Goal: Complete application form

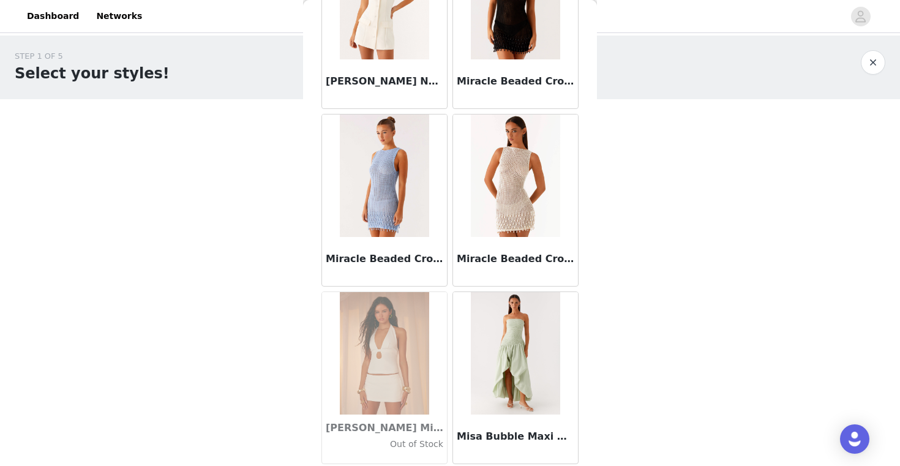
scroll to position [49334, 0]
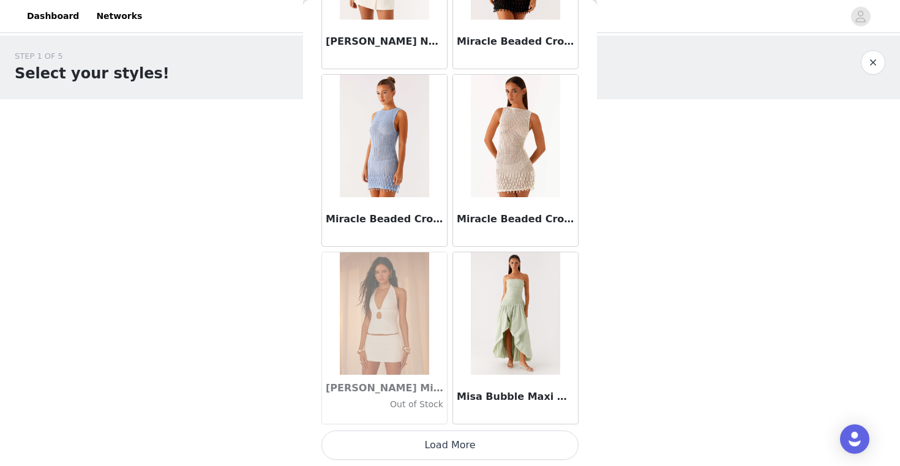
click at [445, 436] on button "Load More" at bounding box center [449, 444] width 257 height 29
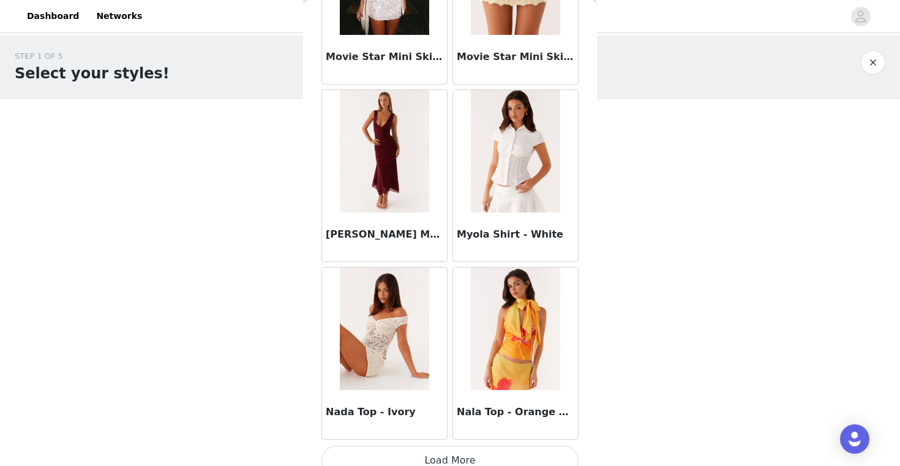
scroll to position [51109, 0]
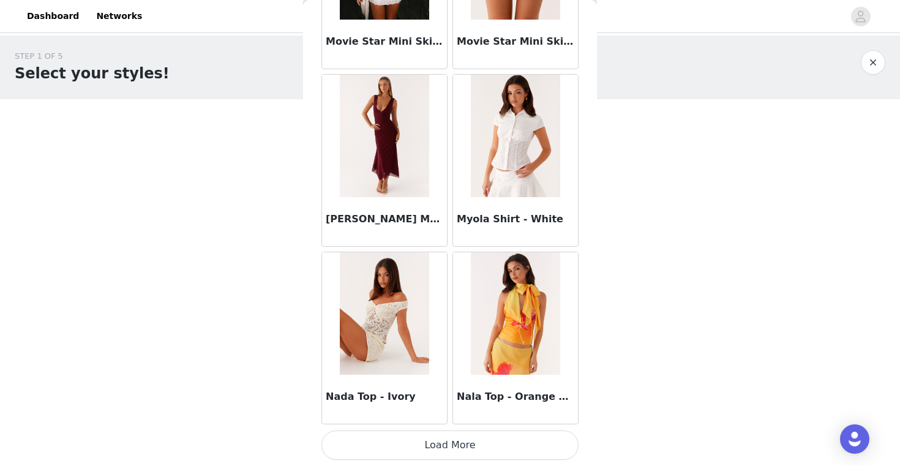
click at [435, 443] on button "Load More" at bounding box center [449, 444] width 257 height 29
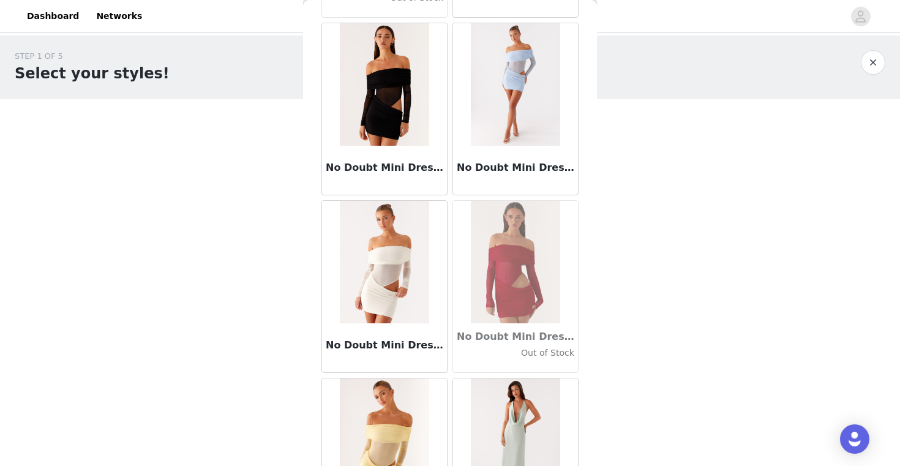
scroll to position [52884, 0]
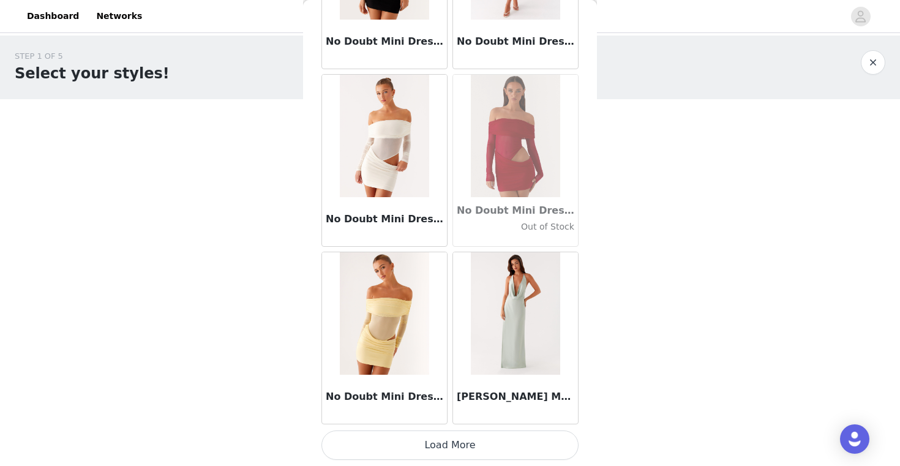
click at [451, 443] on button "Load More" at bounding box center [449, 444] width 257 height 29
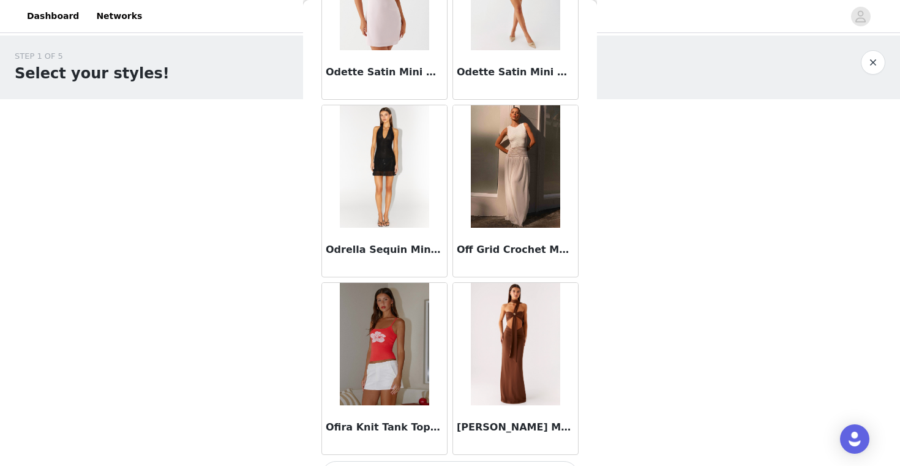
scroll to position [54659, 0]
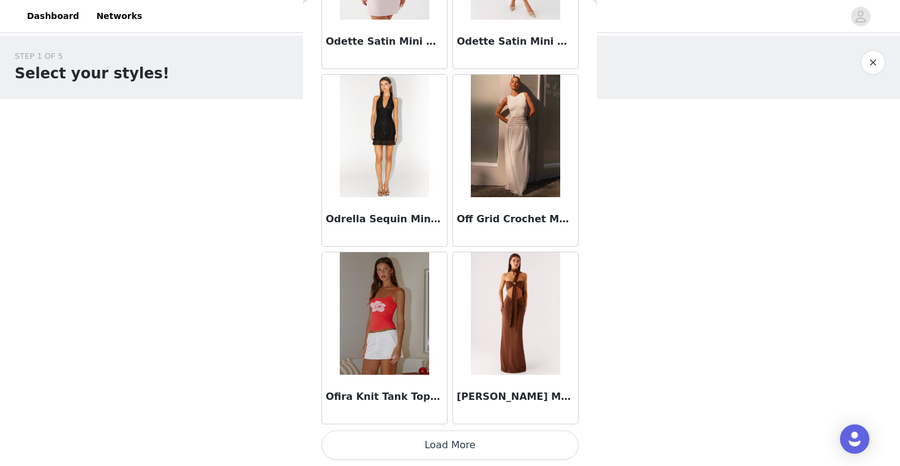
click at [450, 447] on button "Load More" at bounding box center [449, 444] width 257 height 29
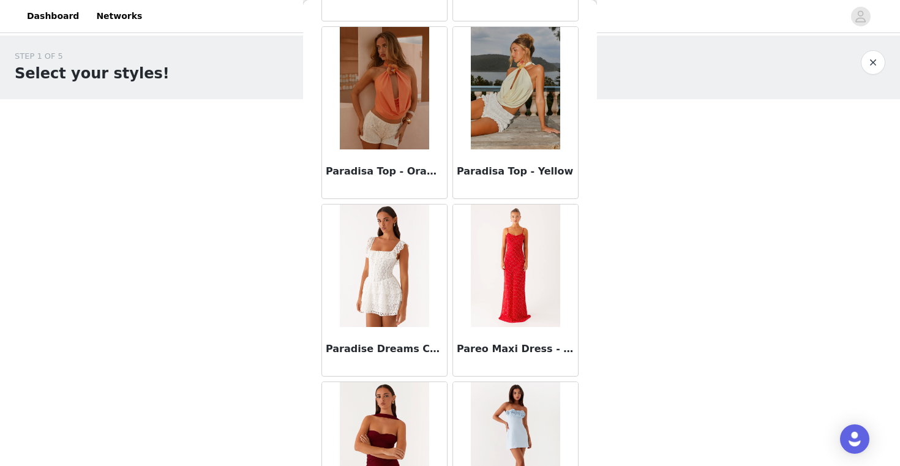
scroll to position [56434, 0]
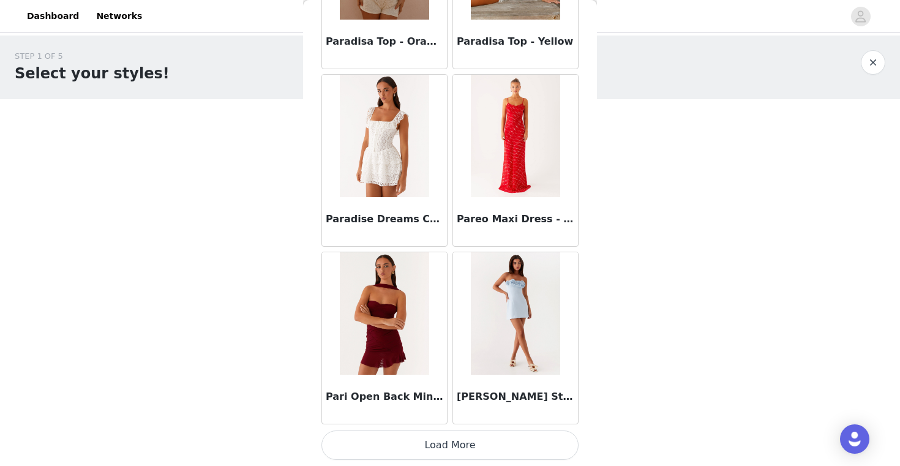
click at [421, 449] on button "Load More" at bounding box center [449, 444] width 257 height 29
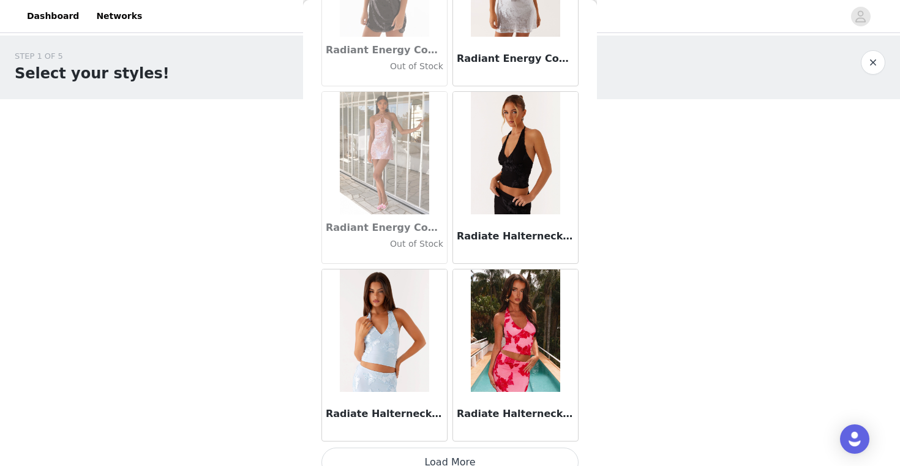
scroll to position [58209, 0]
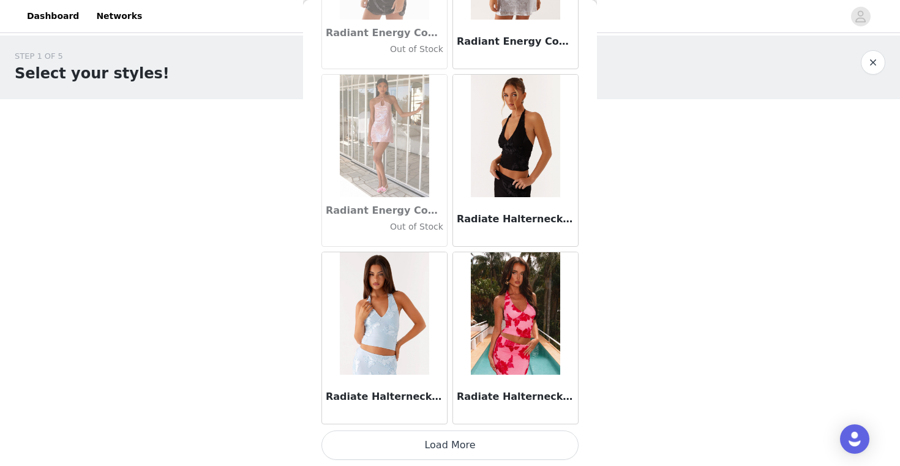
click at [446, 452] on button "Load More" at bounding box center [449, 444] width 257 height 29
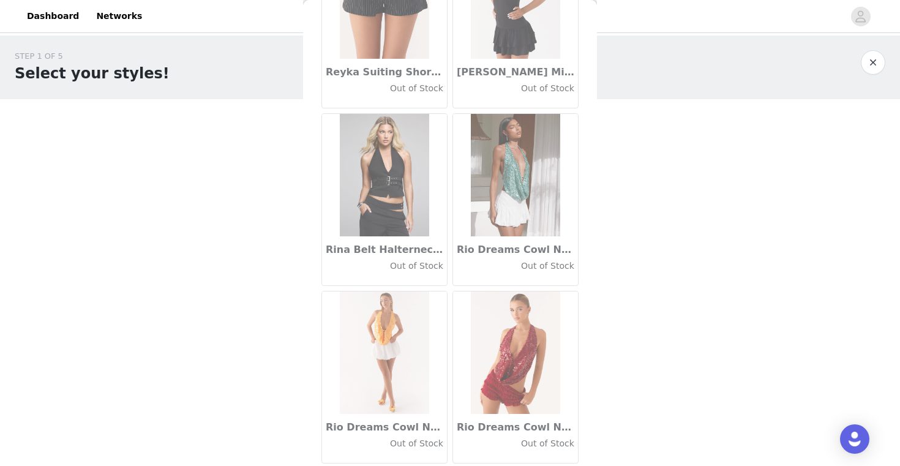
scroll to position [59984, 0]
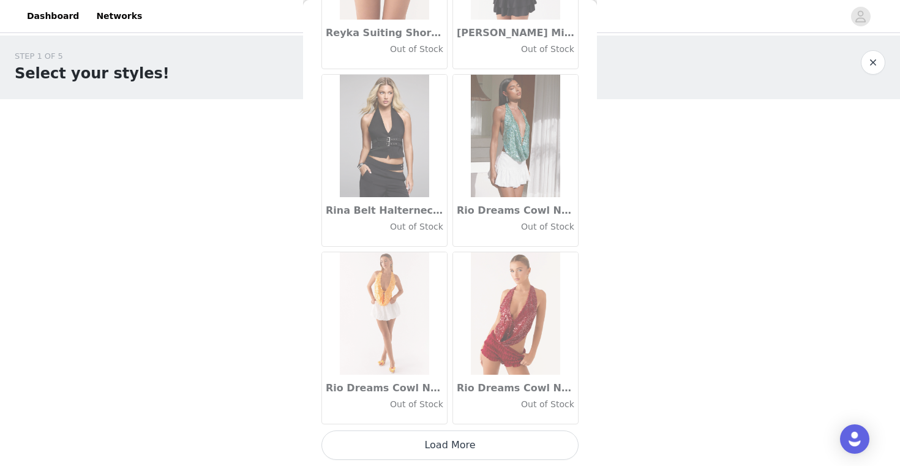
click at [444, 438] on button "Load More" at bounding box center [449, 444] width 257 height 29
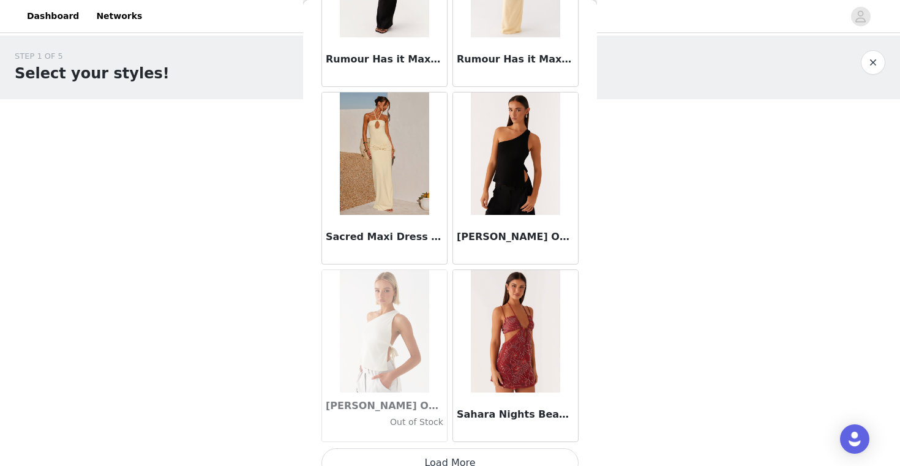
scroll to position [61760, 0]
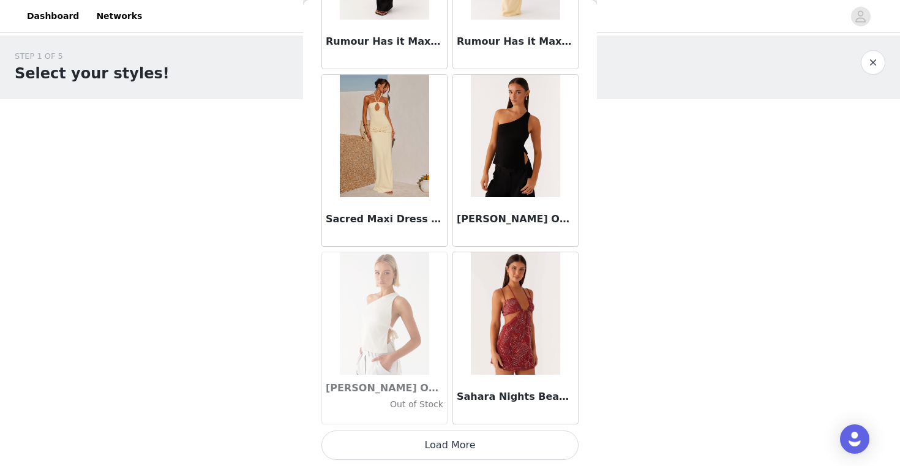
click at [444, 449] on button "Load More" at bounding box center [449, 444] width 257 height 29
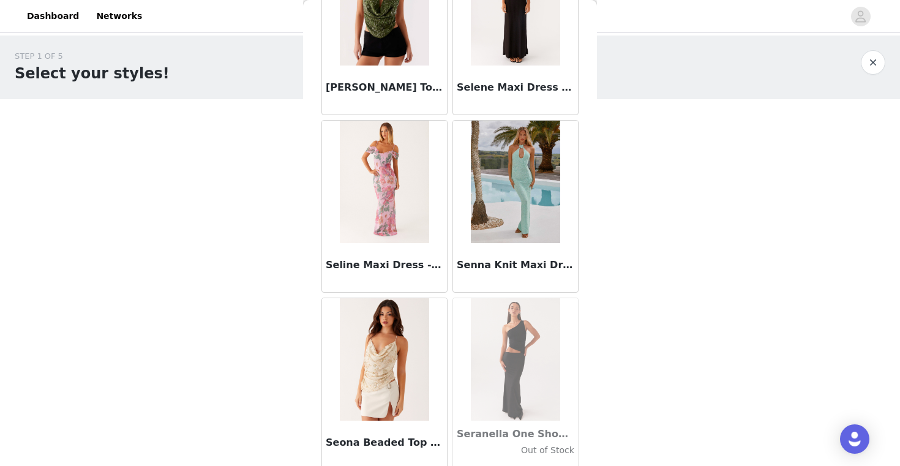
scroll to position [63535, 0]
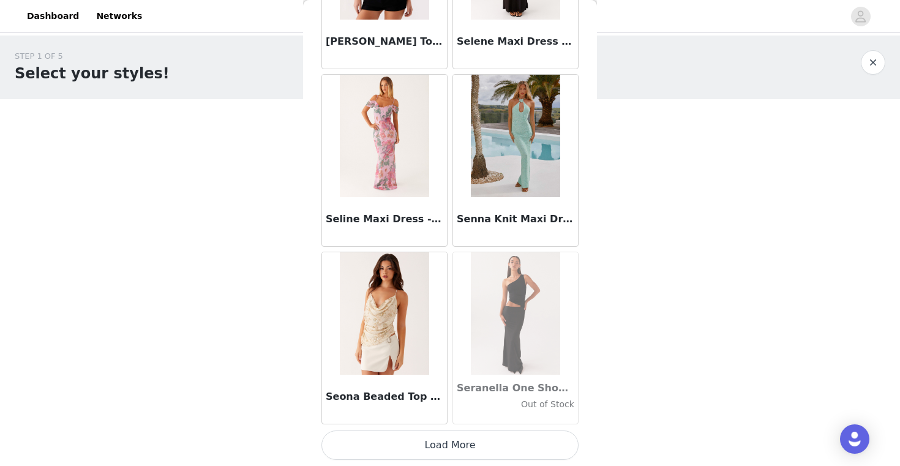
click at [435, 439] on button "Load More" at bounding box center [449, 444] width 257 height 29
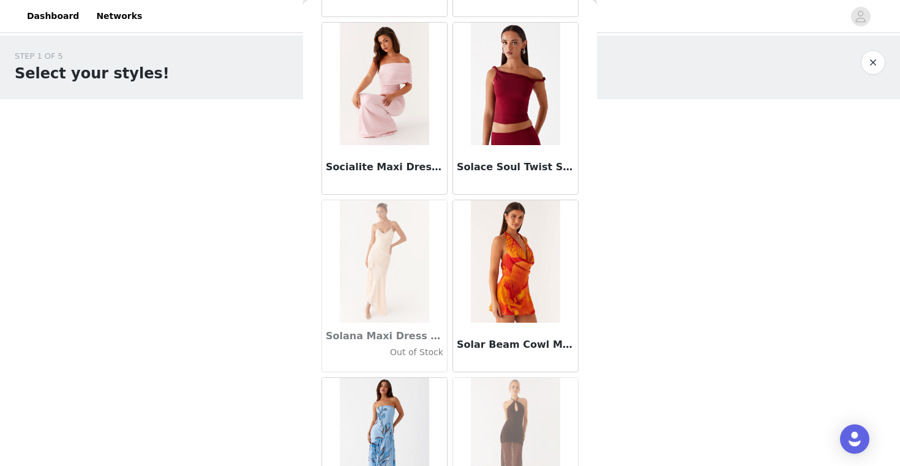
scroll to position [65310, 0]
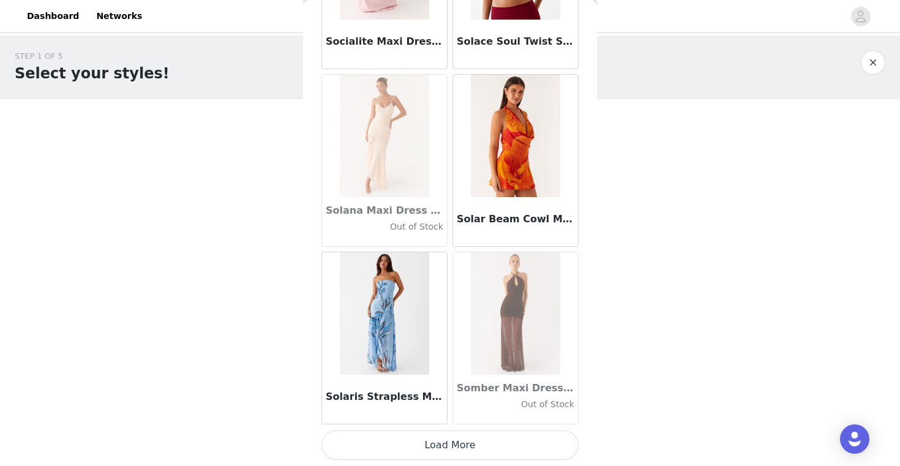
click at [452, 450] on button "Load More" at bounding box center [449, 444] width 257 height 29
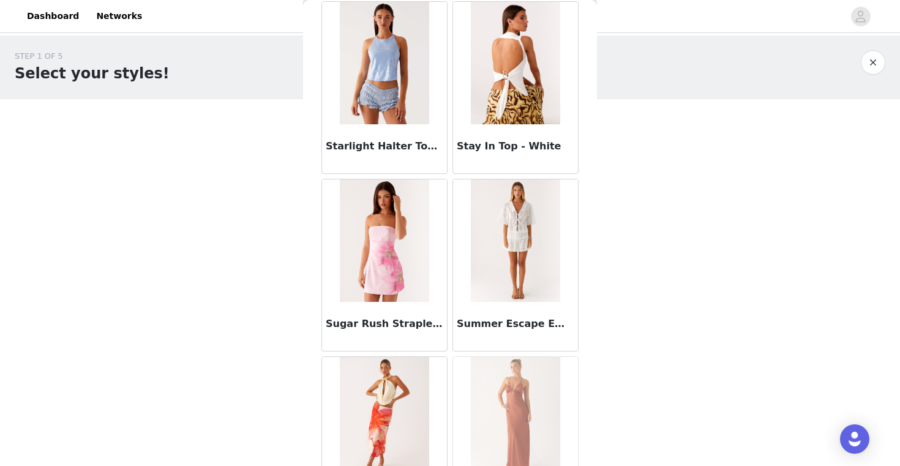
scroll to position [67085, 0]
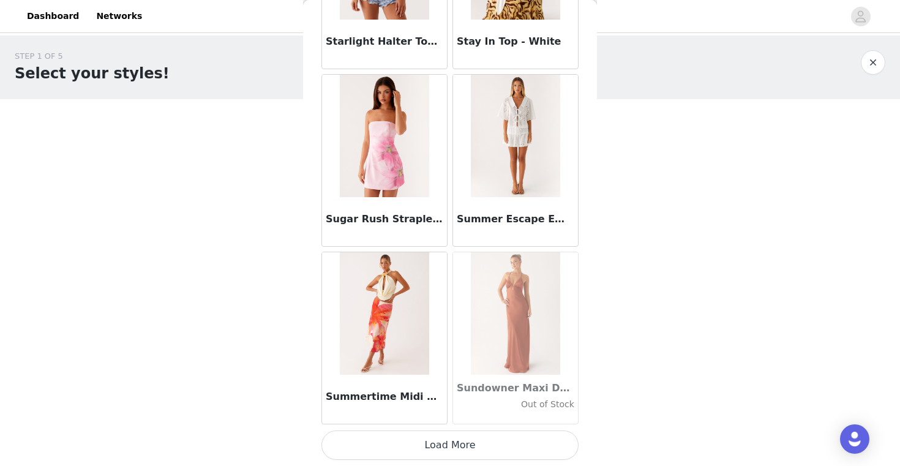
click at [450, 438] on button "Load More" at bounding box center [449, 444] width 257 height 29
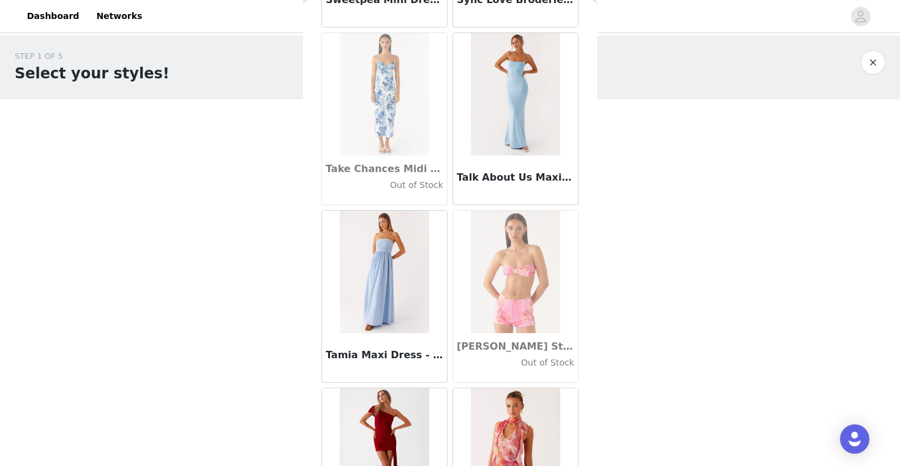
scroll to position [68550, 0]
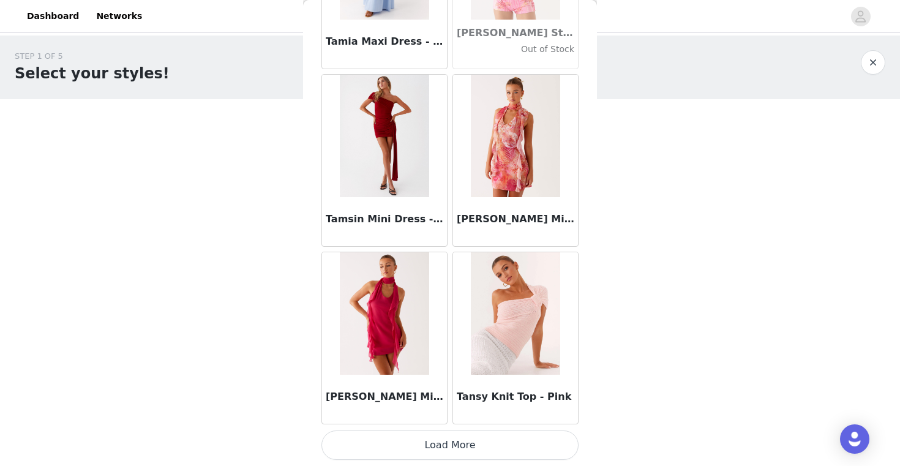
click at [451, 435] on button "Load More" at bounding box center [449, 444] width 257 height 29
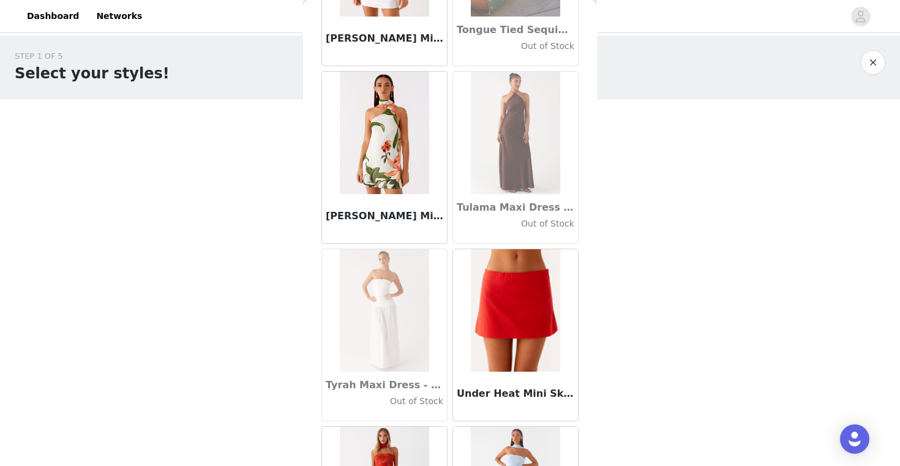
scroll to position [70635, 0]
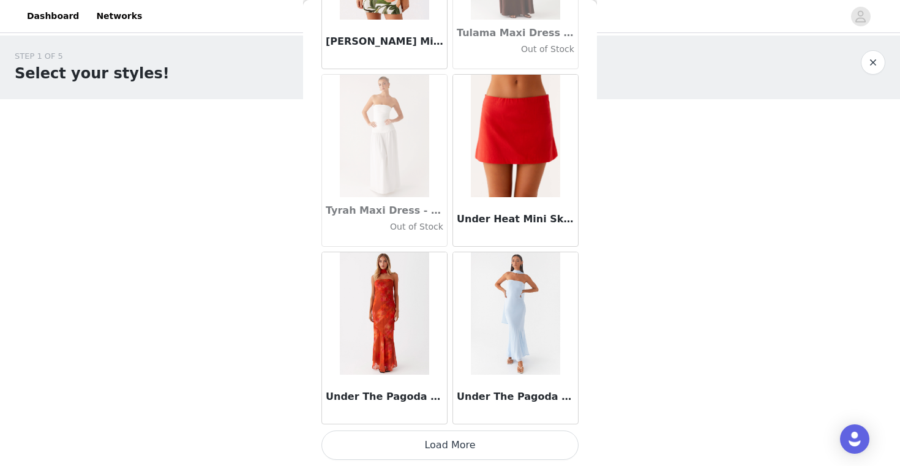
click at [450, 447] on button "Load More" at bounding box center [449, 444] width 257 height 29
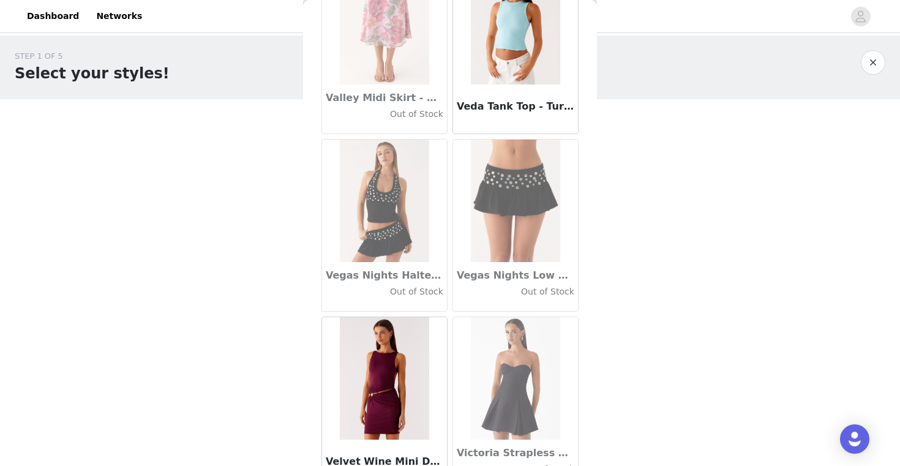
scroll to position [72001, 0]
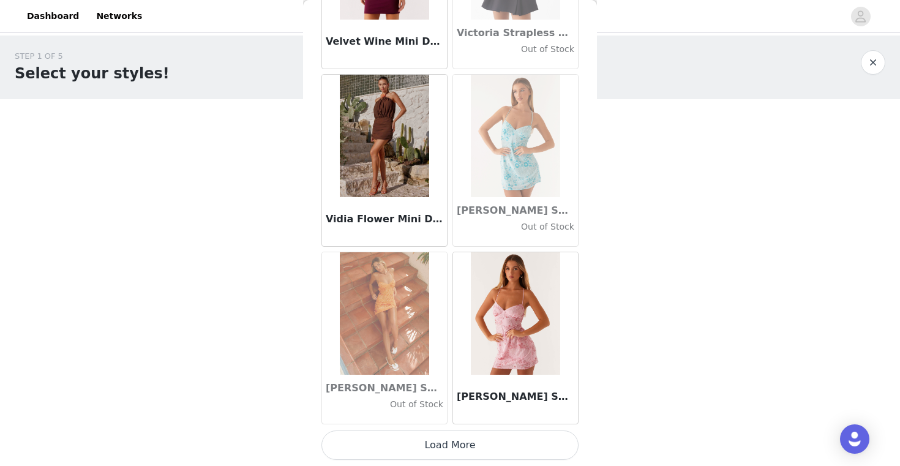
click at [447, 445] on button "Load More" at bounding box center [449, 444] width 257 height 29
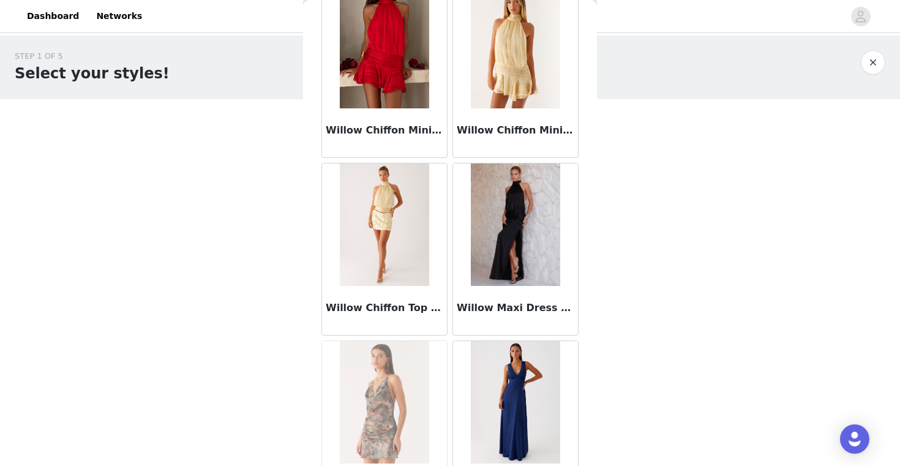
scroll to position [74107, 0]
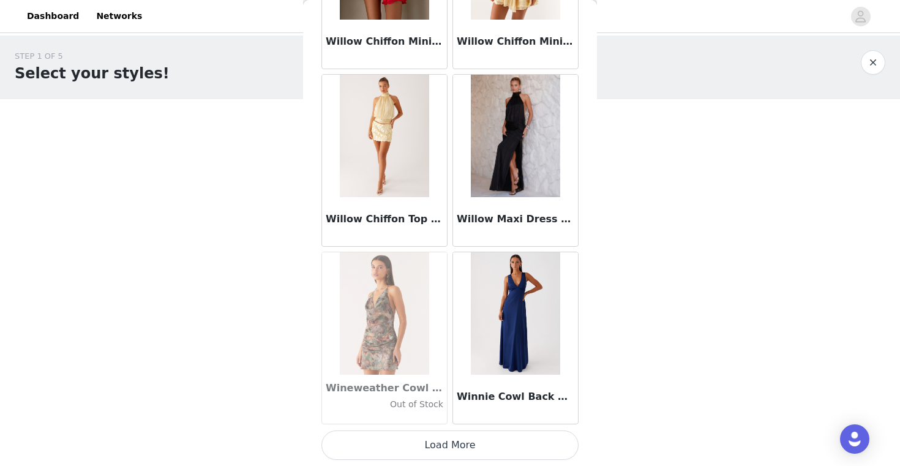
click at [447, 445] on button "Load More" at bounding box center [449, 444] width 257 height 29
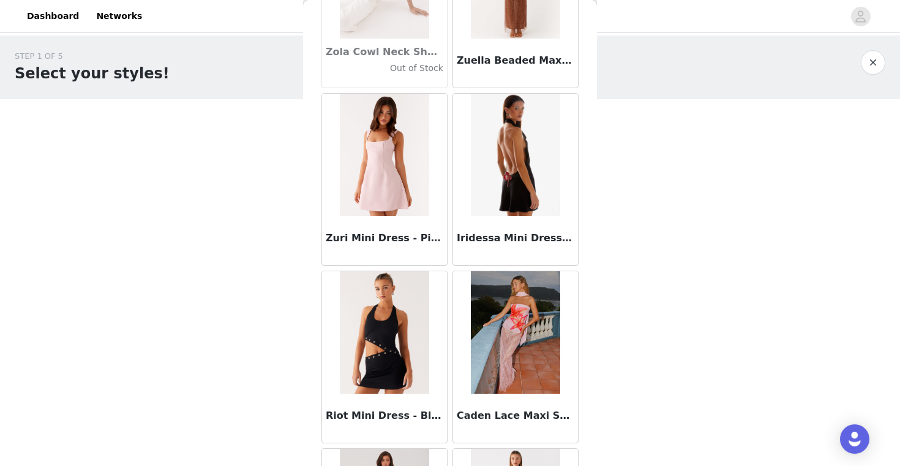
scroll to position [75960, 0]
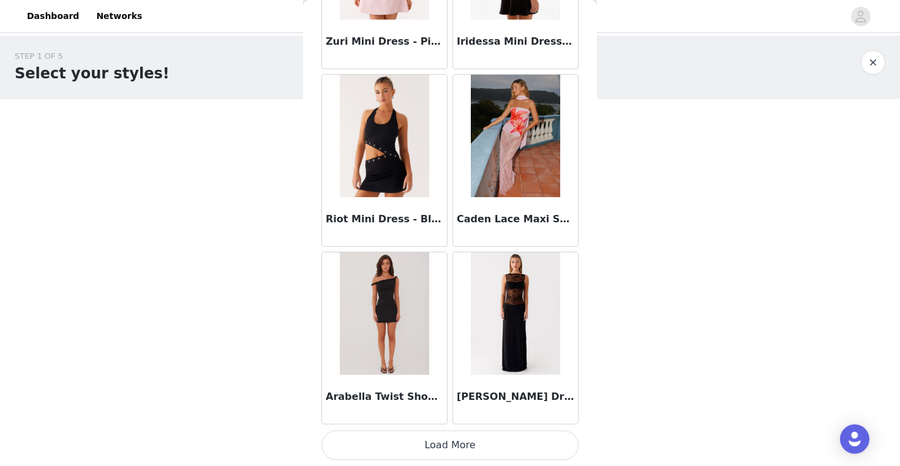
click at [451, 447] on button "Load More" at bounding box center [449, 444] width 257 height 29
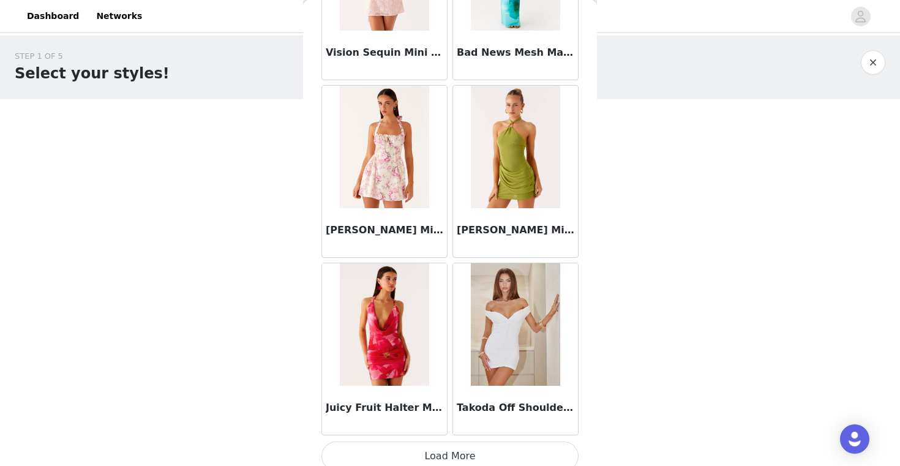
scroll to position [77735, 0]
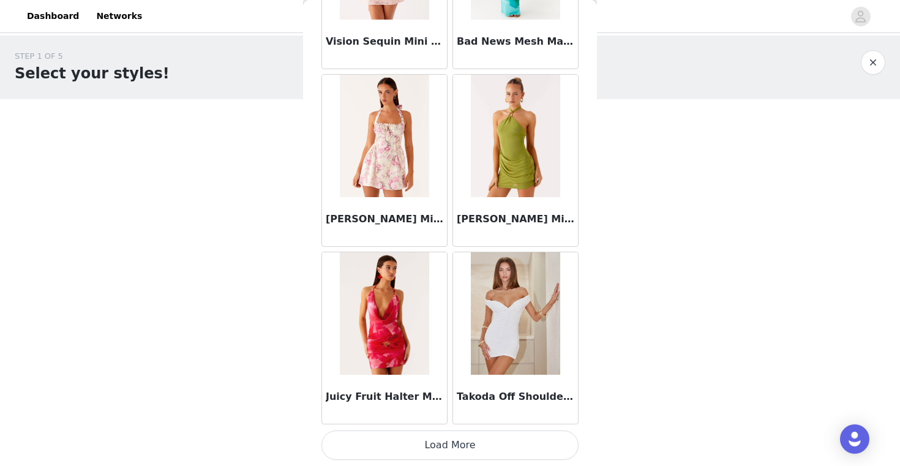
click at [449, 445] on button "Load More" at bounding box center [449, 444] width 257 height 29
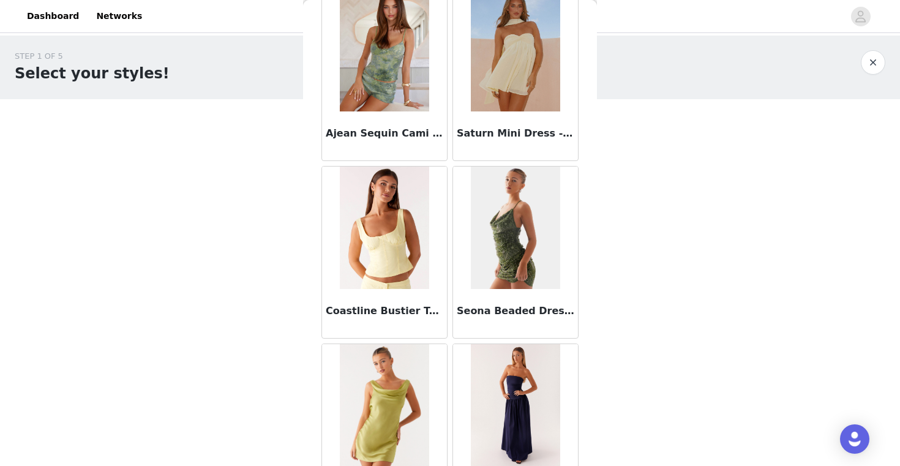
scroll to position [79507, 0]
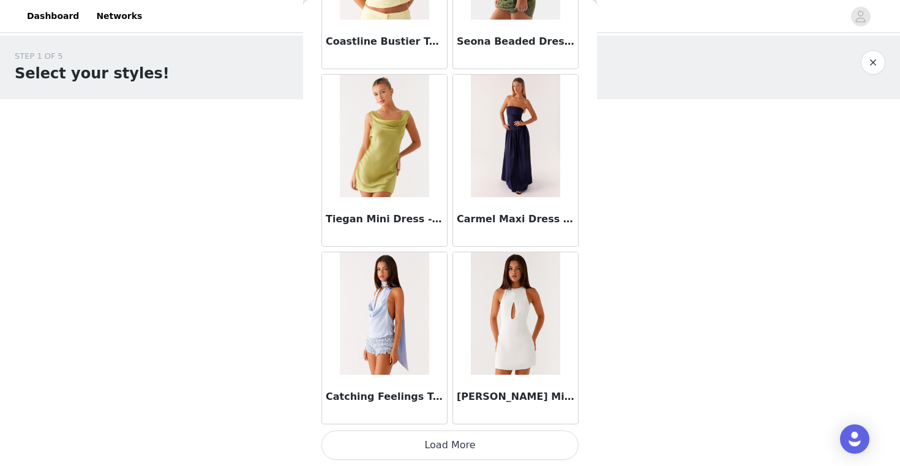
click at [448, 445] on button "Load More" at bounding box center [449, 444] width 257 height 29
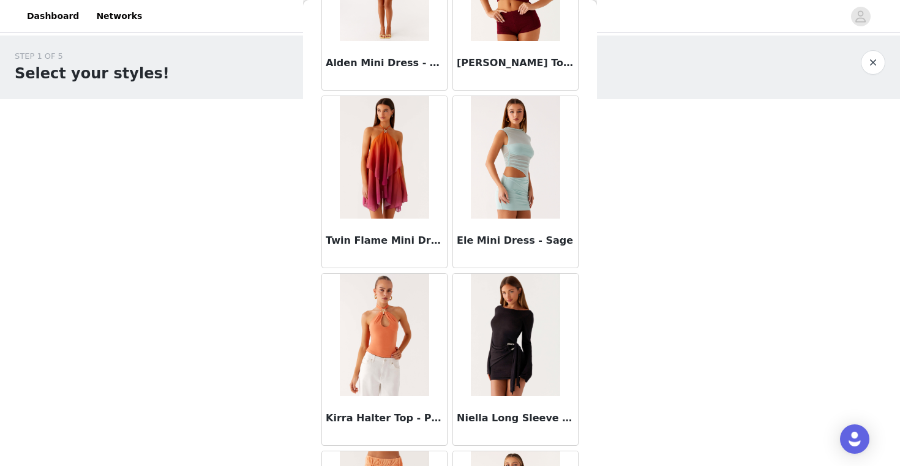
scroll to position [81285, 0]
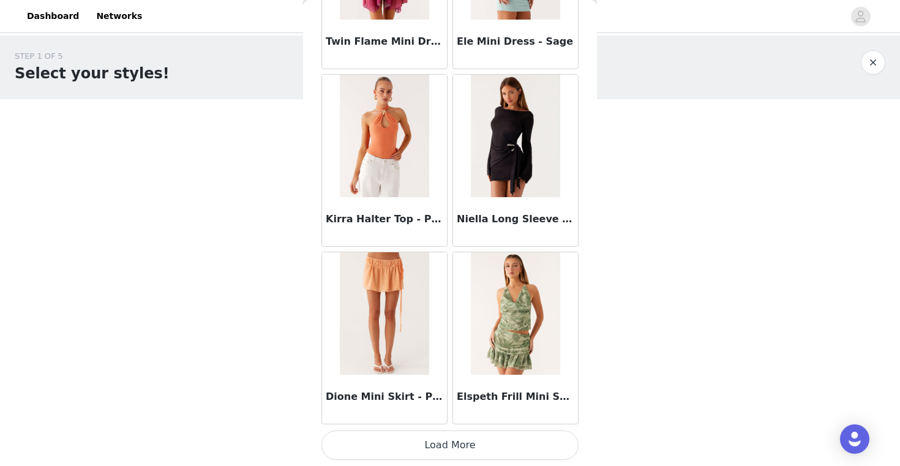
click at [444, 443] on button "Load More" at bounding box center [449, 444] width 257 height 29
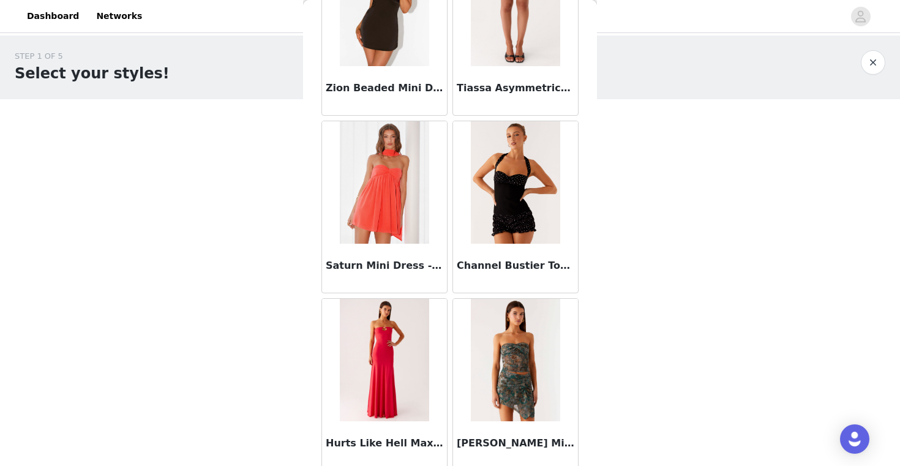
scroll to position [83060, 0]
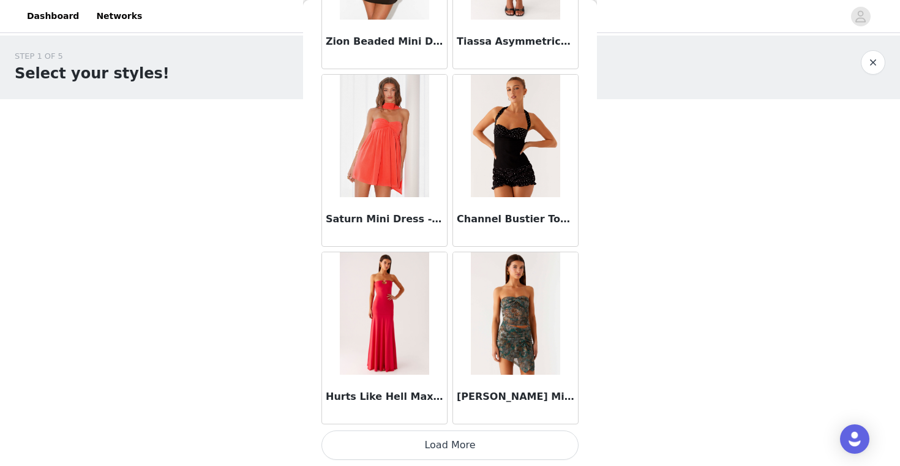
click at [449, 440] on button "Load More" at bounding box center [449, 444] width 257 height 29
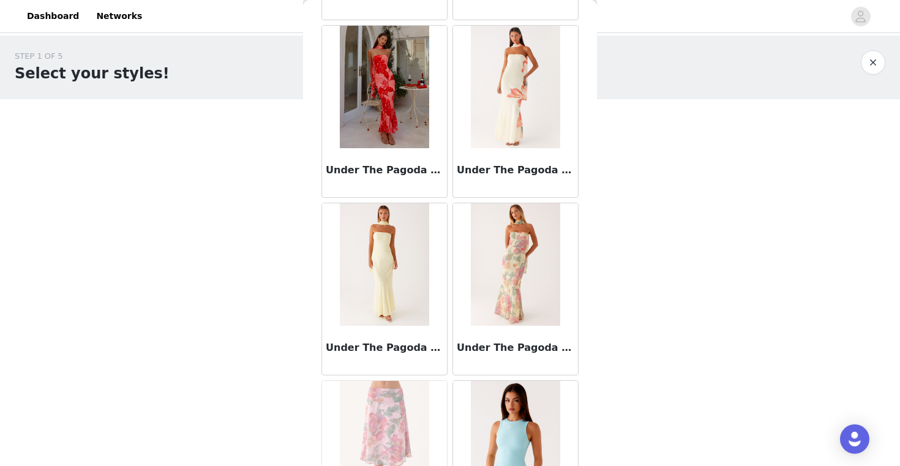
scroll to position [71578, 0]
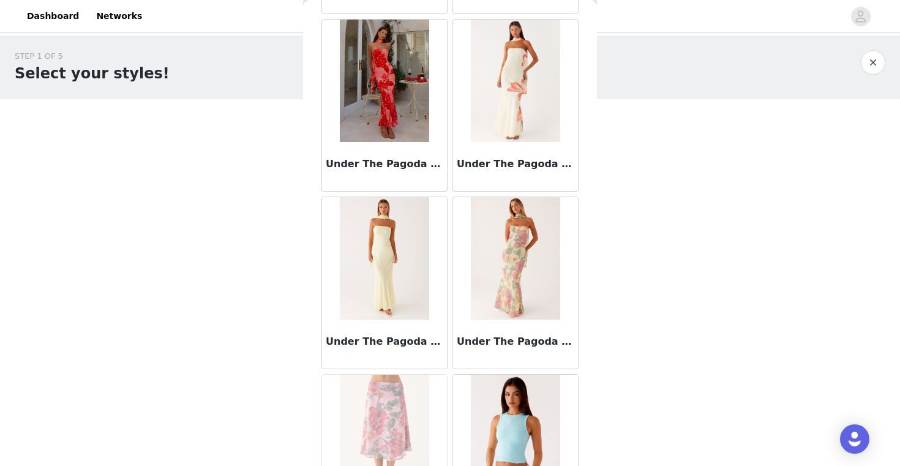
click at [383, 281] on img at bounding box center [384, 258] width 89 height 122
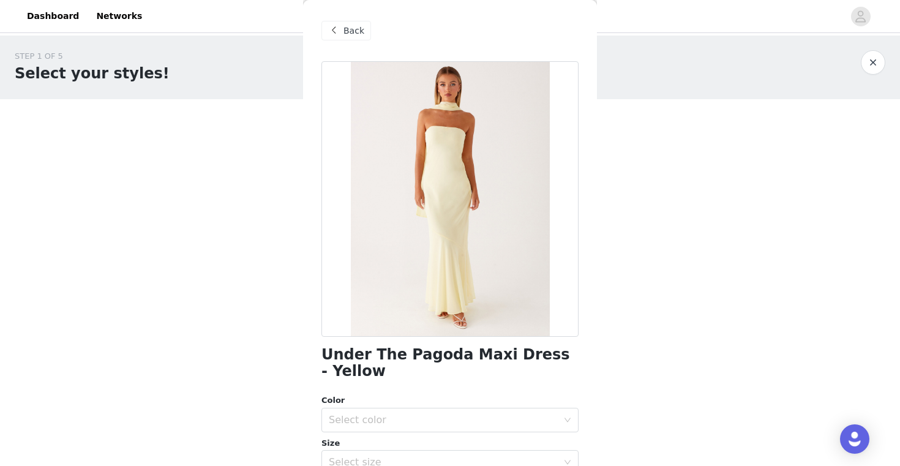
scroll to position [54, 0]
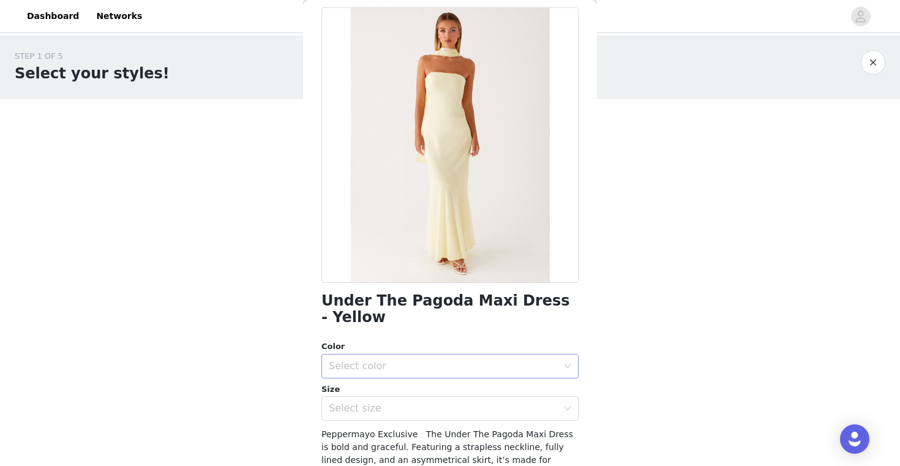
click at [416, 360] on div "Select color" at bounding box center [443, 366] width 229 height 12
click at [409, 375] on li "Yellow" at bounding box center [449, 377] width 257 height 20
click at [409, 402] on div "Select size" at bounding box center [443, 408] width 229 height 12
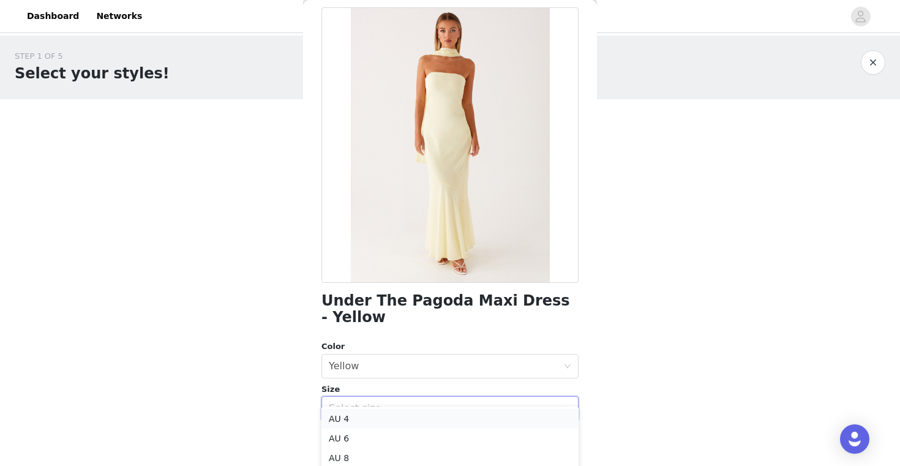
click at [413, 416] on li "AU 4" at bounding box center [449, 419] width 257 height 20
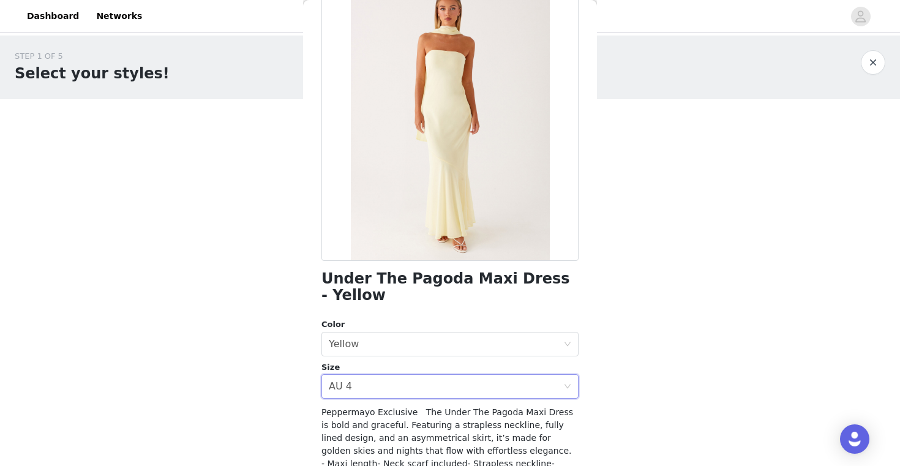
scroll to position [179, 0]
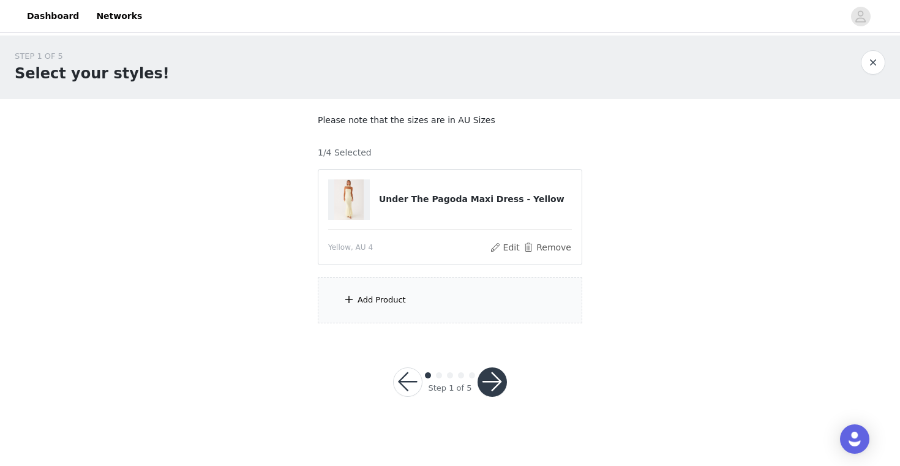
click at [446, 288] on div "Add Product" at bounding box center [450, 300] width 264 height 46
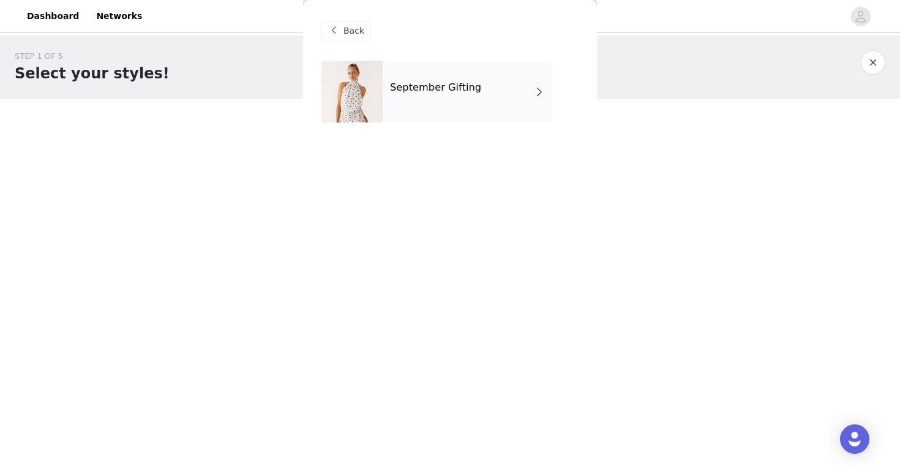
click at [465, 63] on div "September Gifting" at bounding box center [468, 91] width 170 height 61
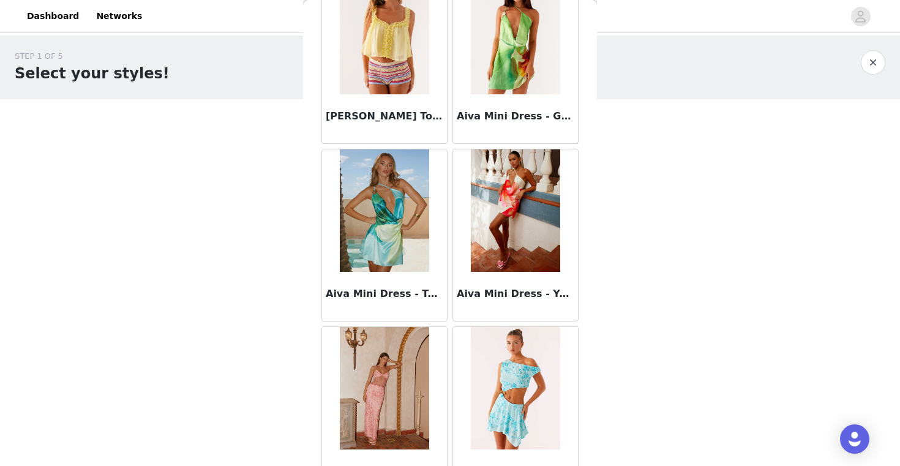
scroll to position [1407, 0]
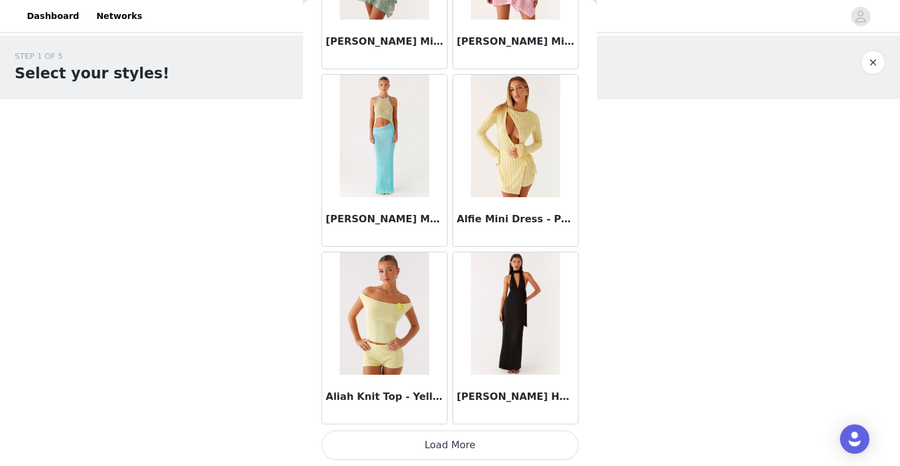
click at [452, 443] on button "Load More" at bounding box center [449, 444] width 257 height 29
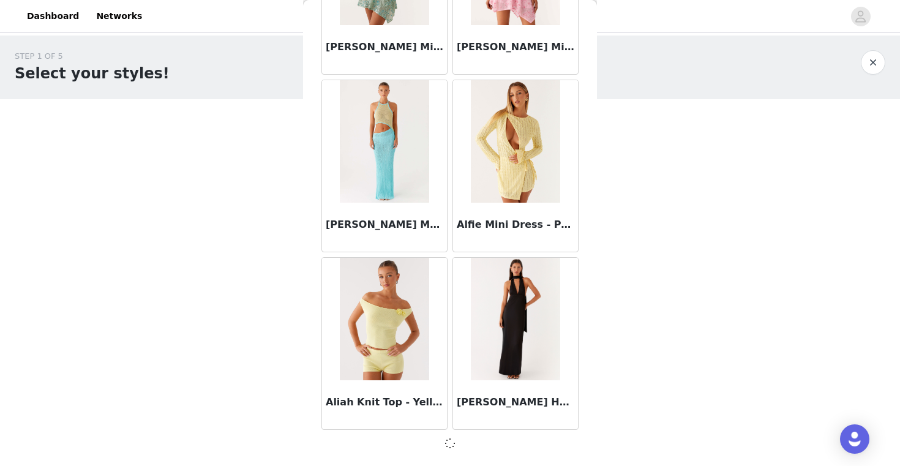
scroll to position [1402, 0]
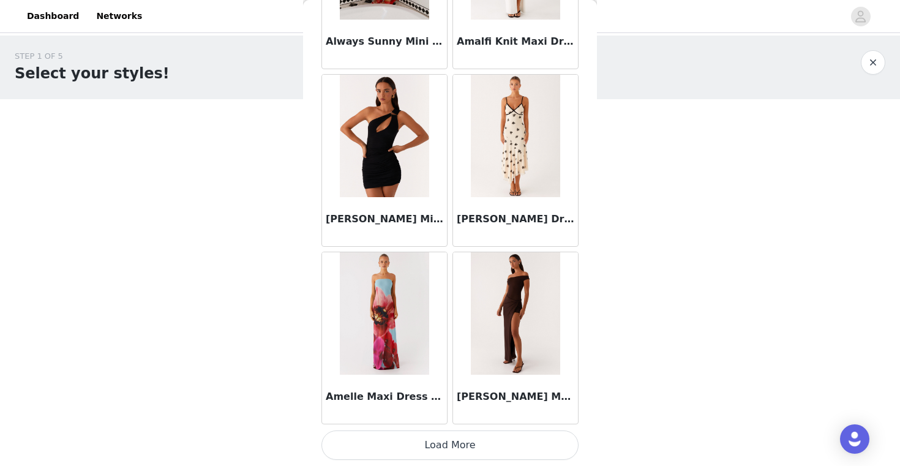
click at [452, 443] on button "Load More" at bounding box center [449, 444] width 257 height 29
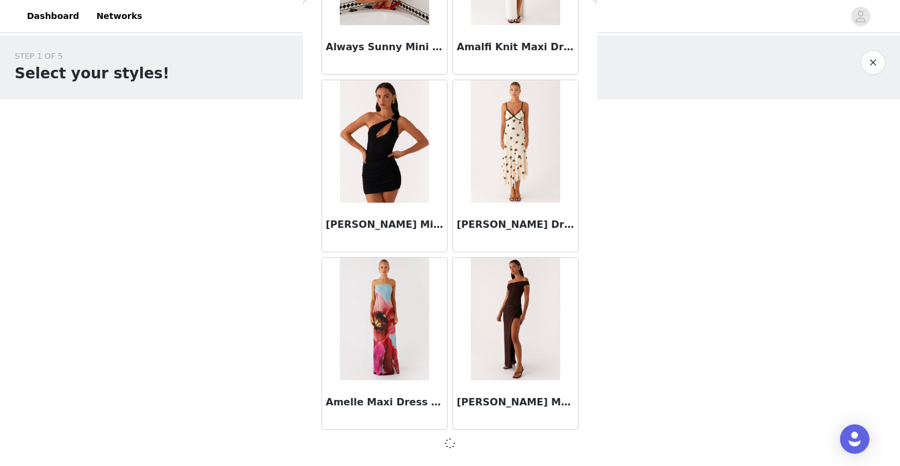
scroll to position [3177, 0]
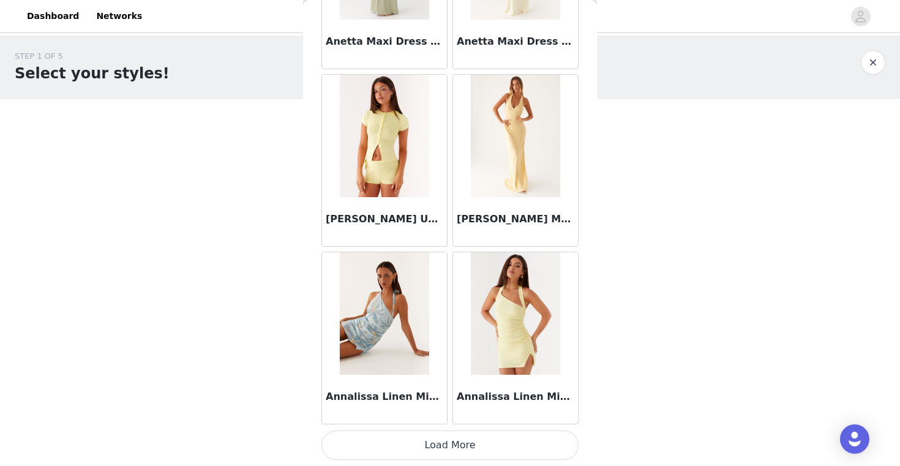
click at [452, 443] on button "Load More" at bounding box center [449, 444] width 257 height 29
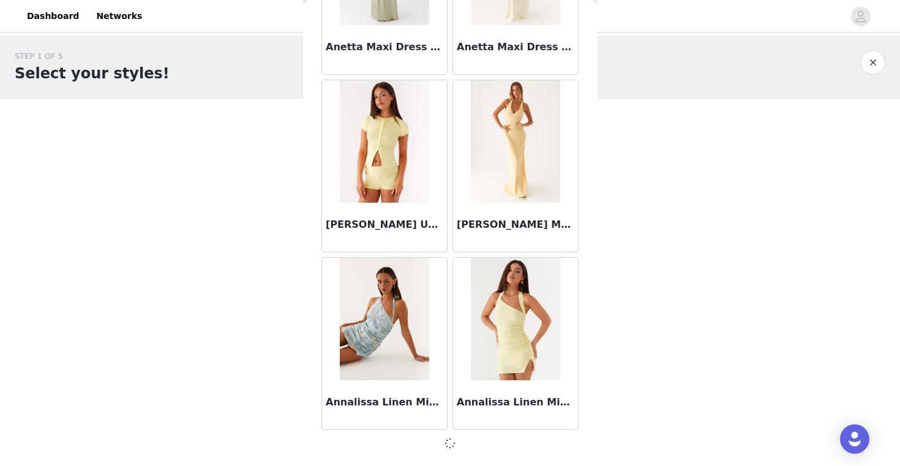
scroll to position [4957, 0]
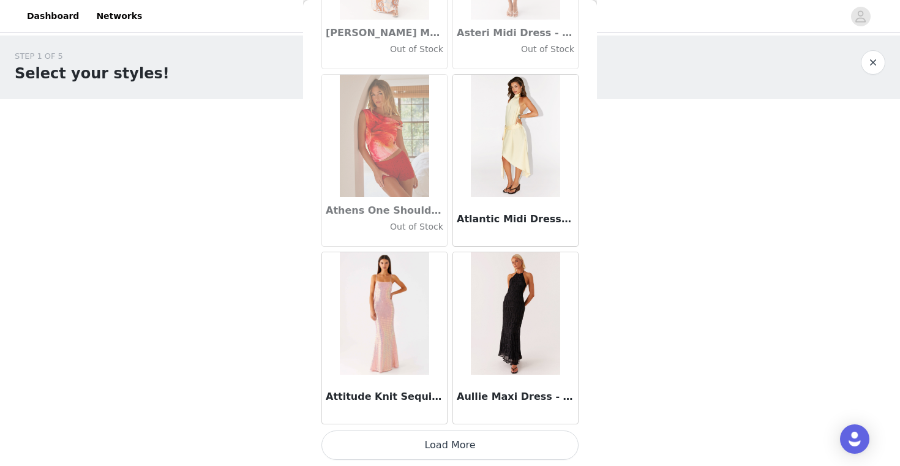
click at [461, 444] on button "Load More" at bounding box center [449, 444] width 257 height 29
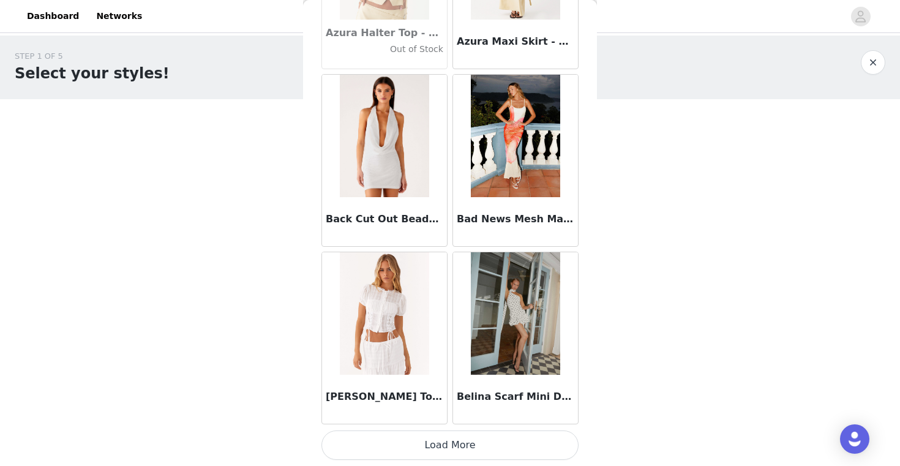
click at [461, 444] on button "Load More" at bounding box center [449, 444] width 257 height 29
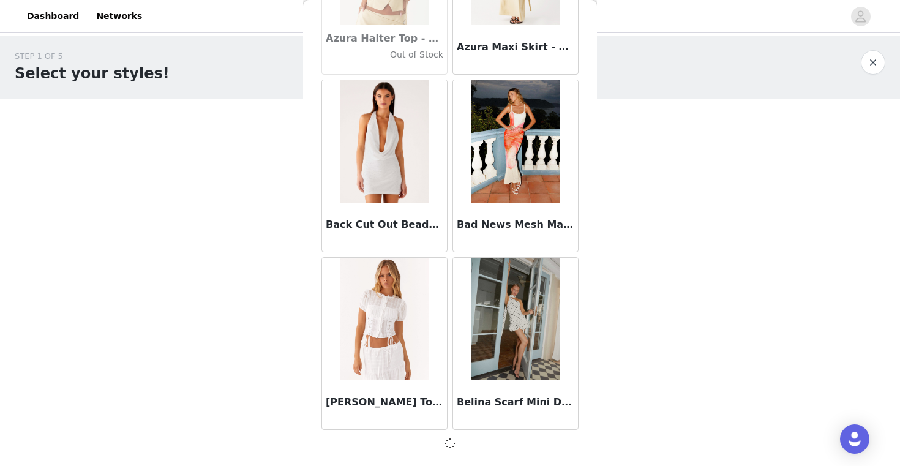
scroll to position [8502, 0]
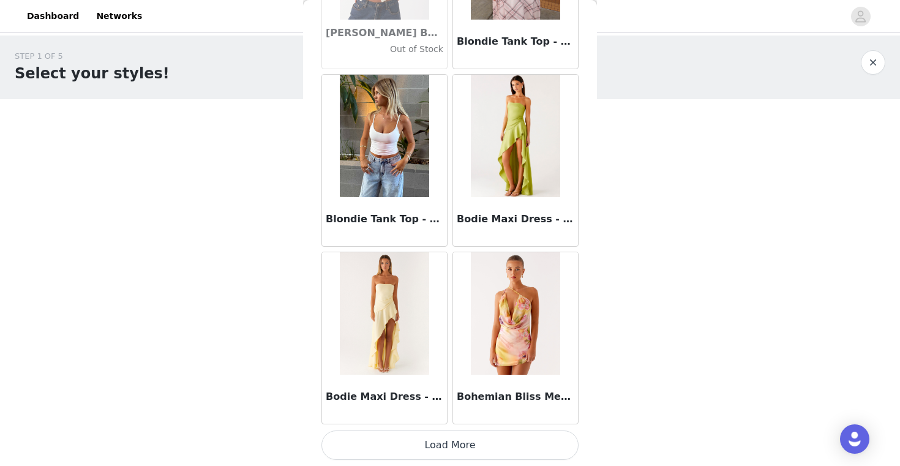
click at [461, 444] on button "Load More" at bounding box center [449, 444] width 257 height 29
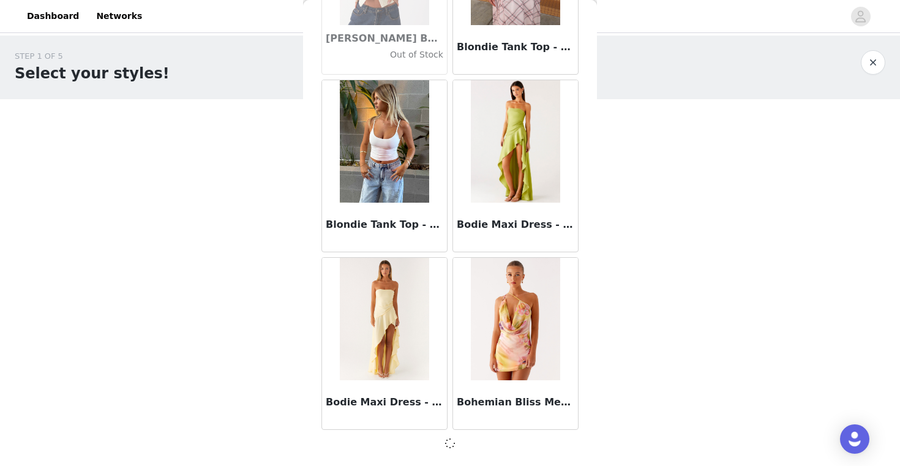
scroll to position [10283, 0]
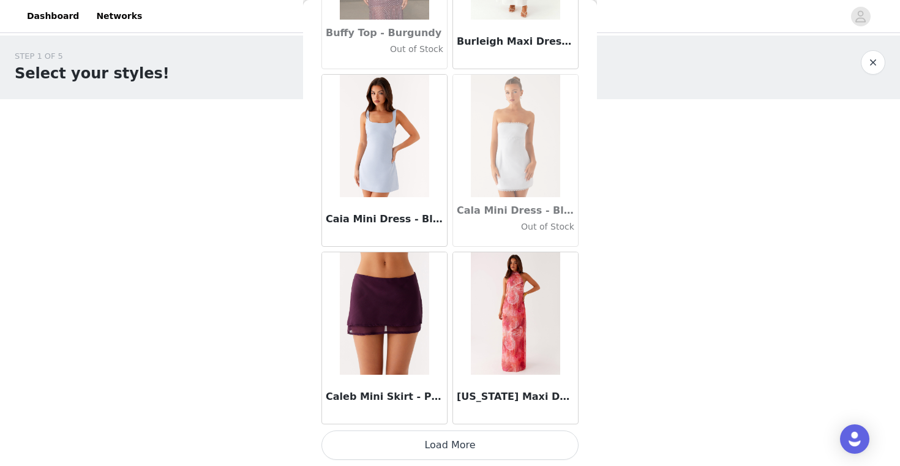
click at [454, 435] on button "Load More" at bounding box center [449, 444] width 257 height 29
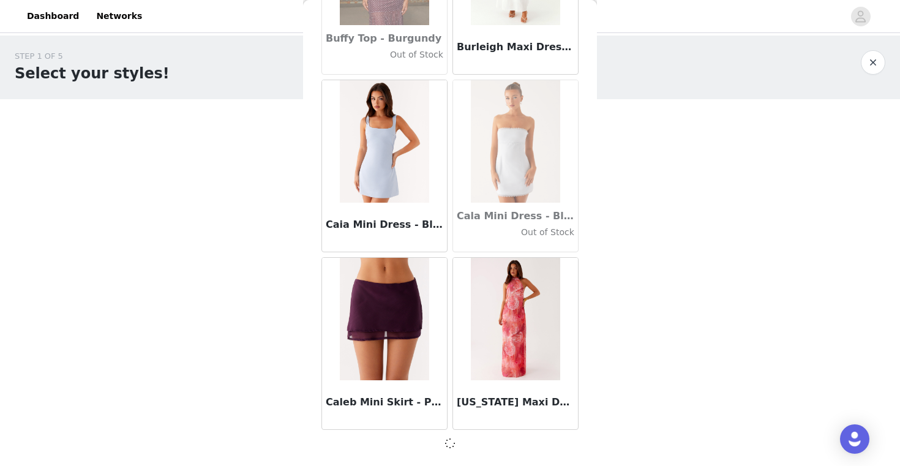
scroll to position [12052, 0]
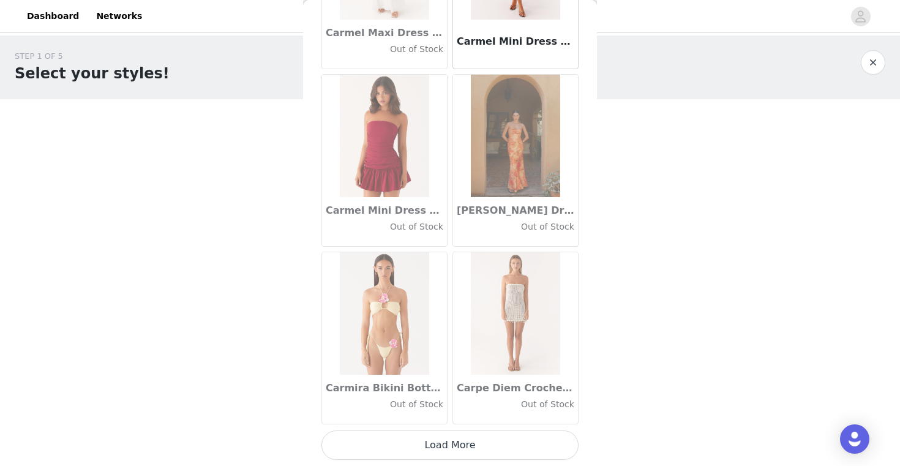
click at [454, 435] on button "Load More" at bounding box center [449, 444] width 257 height 29
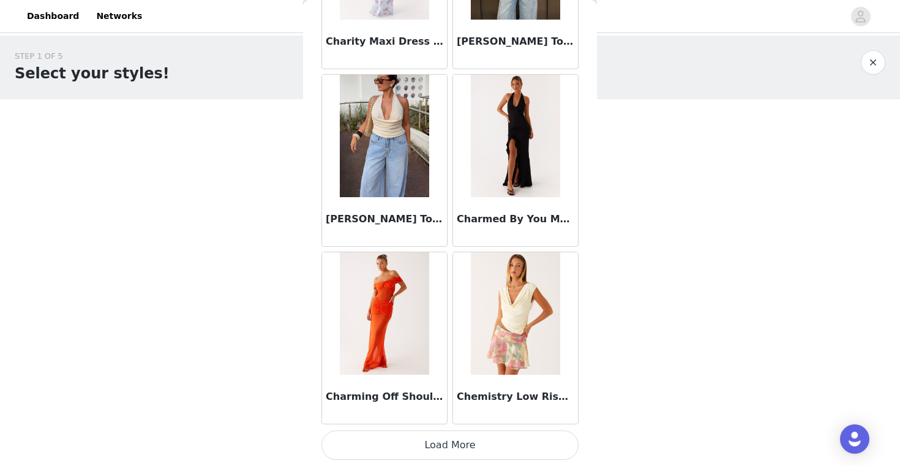
click at [448, 449] on button "Load More" at bounding box center [449, 444] width 257 height 29
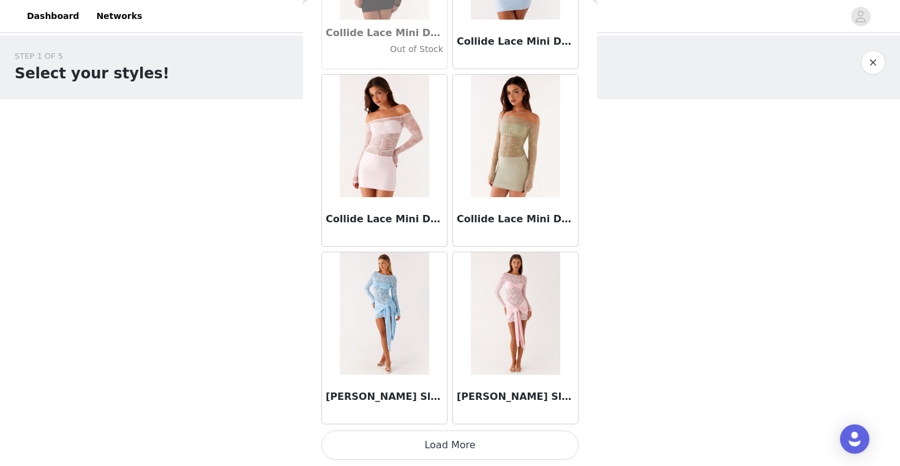
click at [448, 444] on button "Load More" at bounding box center [449, 444] width 257 height 29
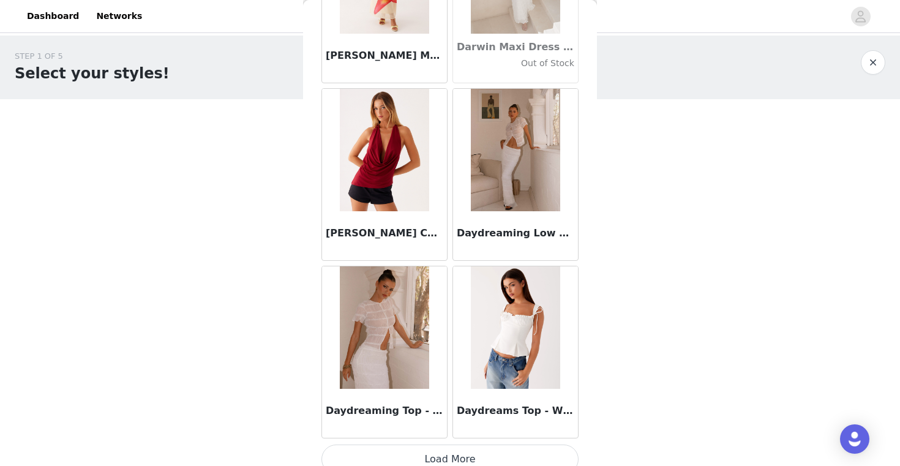
scroll to position [19158, 0]
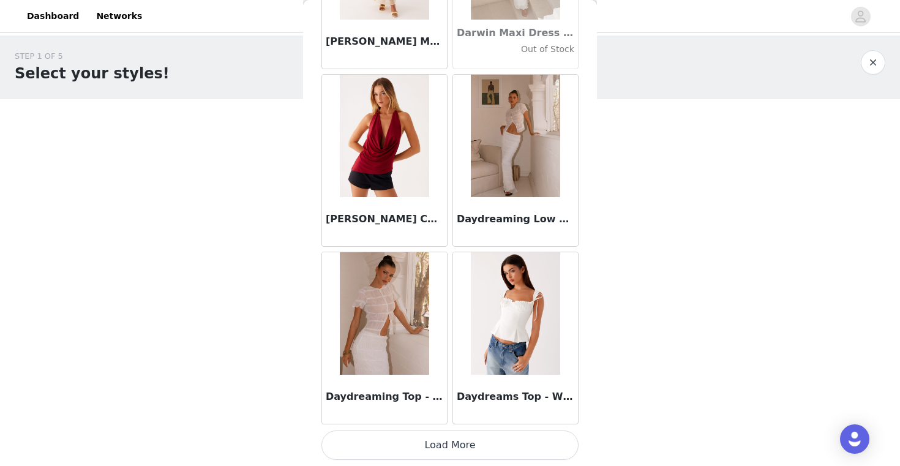
click at [540, 324] on img at bounding box center [515, 313] width 89 height 122
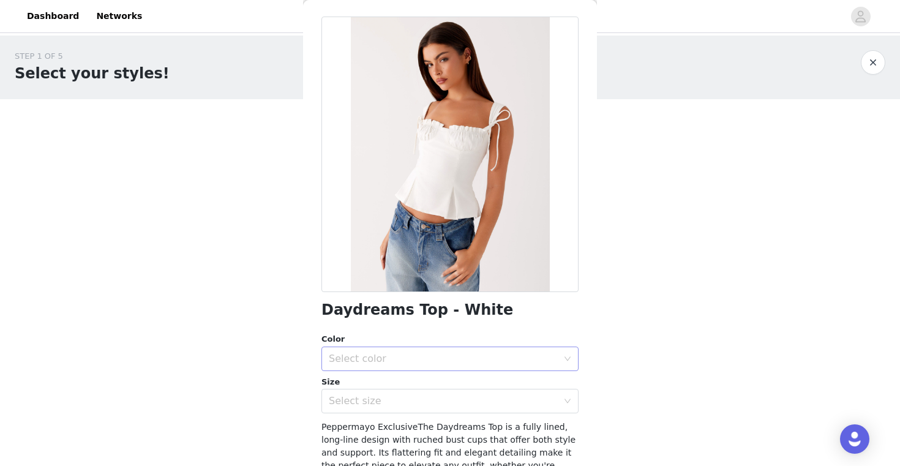
scroll to position [97, 0]
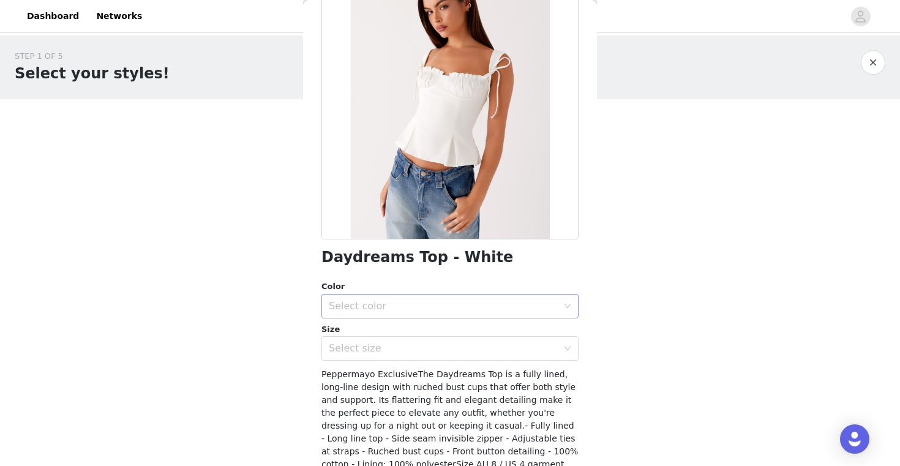
click at [433, 304] on div "Select color" at bounding box center [443, 306] width 229 height 12
click at [412, 338] on li "White" at bounding box center [449, 333] width 257 height 20
click at [408, 359] on div "Select size" at bounding box center [446, 348] width 234 height 23
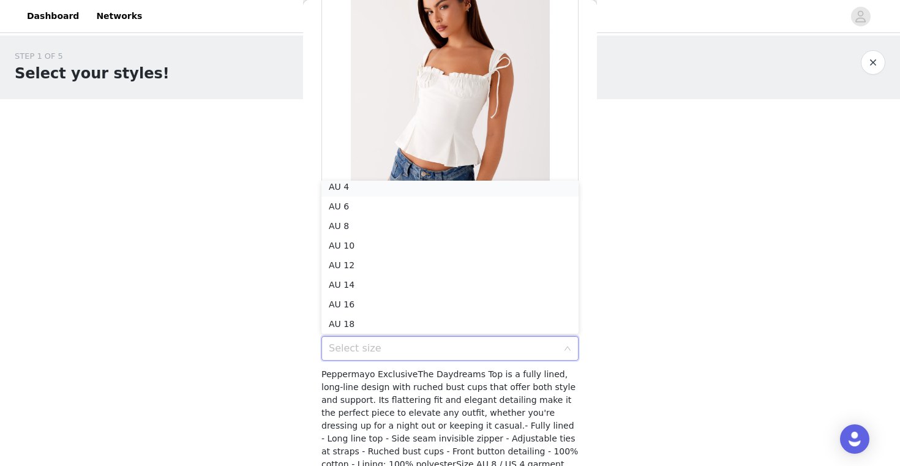
scroll to position [2, 0]
click at [437, 188] on li "AU 4" at bounding box center [449, 191] width 257 height 20
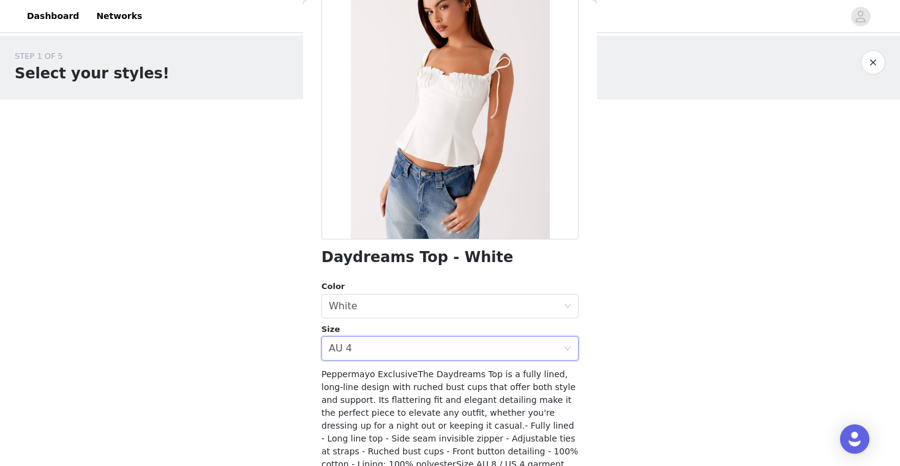
scroll to position [179, 0]
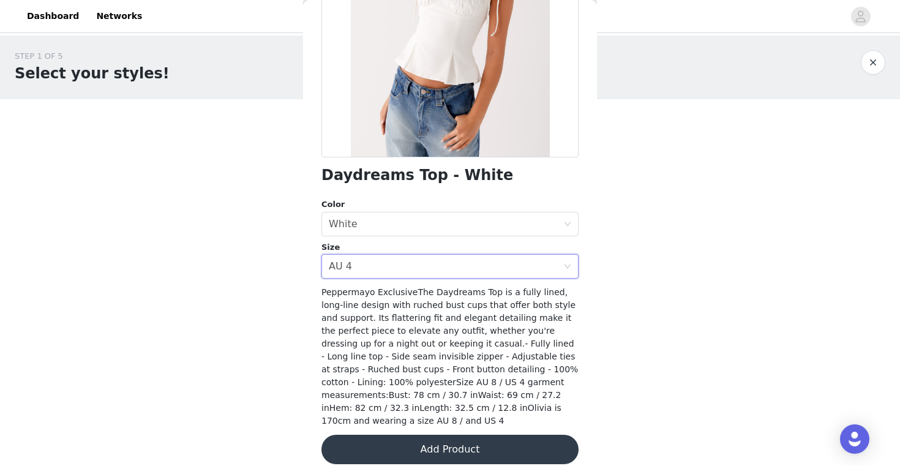
click at [464, 441] on button "Add Product" at bounding box center [449, 449] width 257 height 29
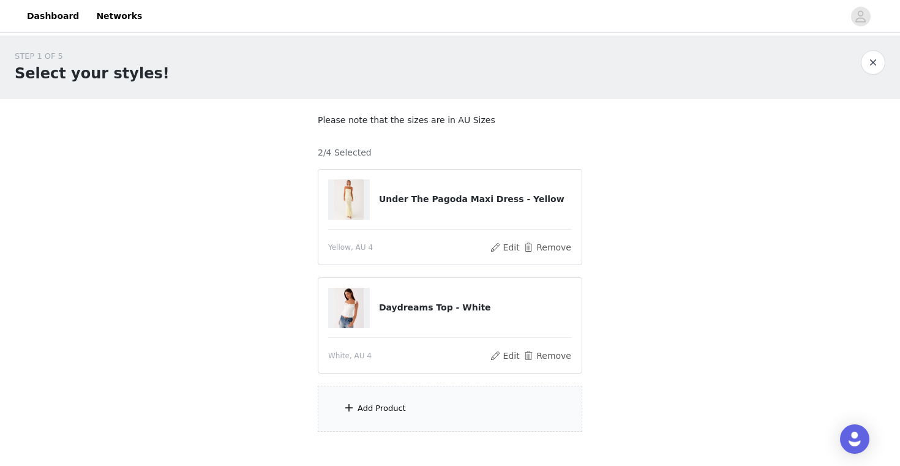
click at [452, 410] on div "Add Product" at bounding box center [450, 409] width 264 height 46
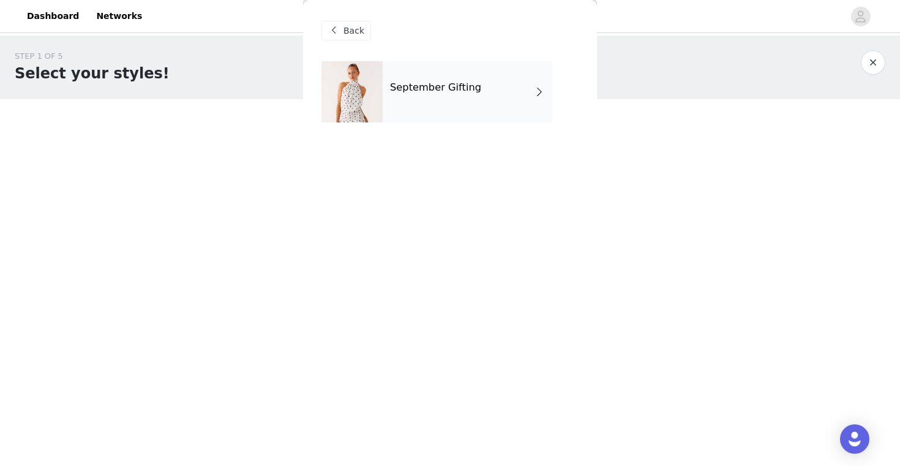
click at [463, 103] on div "September Gifting" at bounding box center [468, 91] width 170 height 61
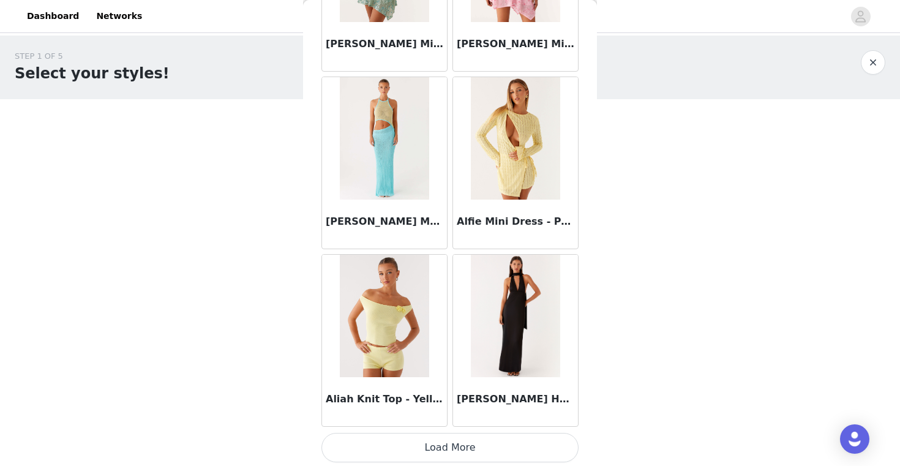
scroll to position [68, 0]
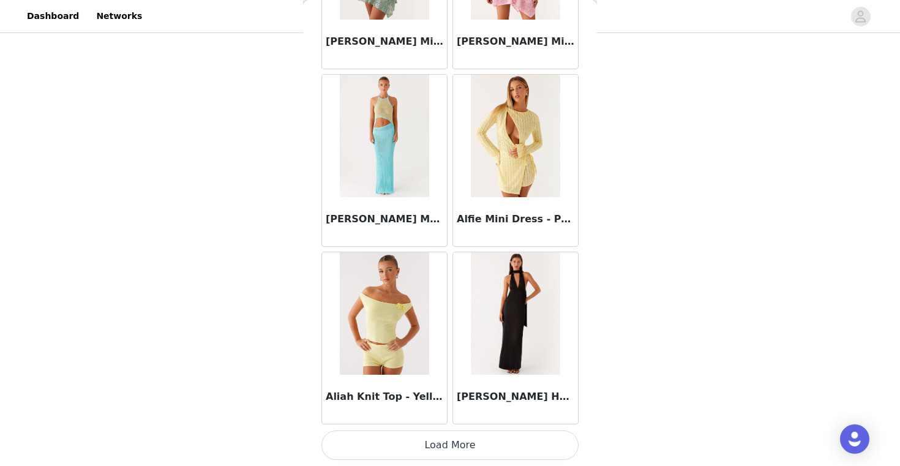
click at [451, 444] on button "Load More" at bounding box center [449, 444] width 257 height 29
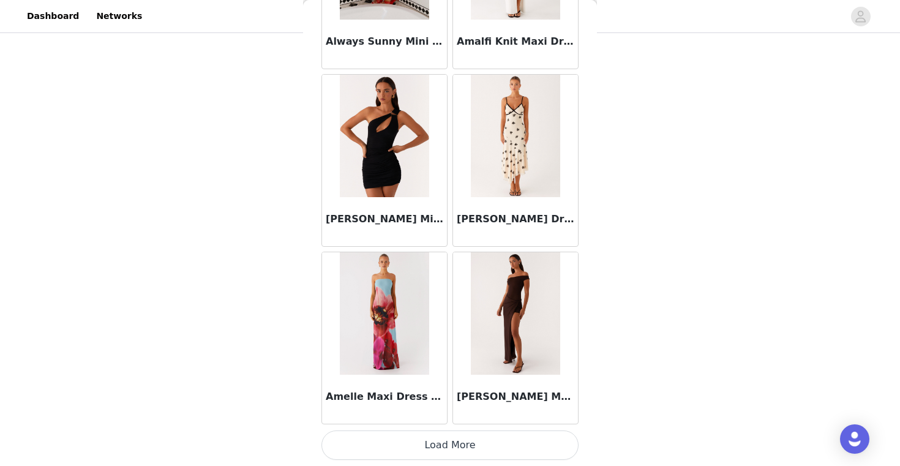
click at [451, 450] on button "Load More" at bounding box center [449, 444] width 257 height 29
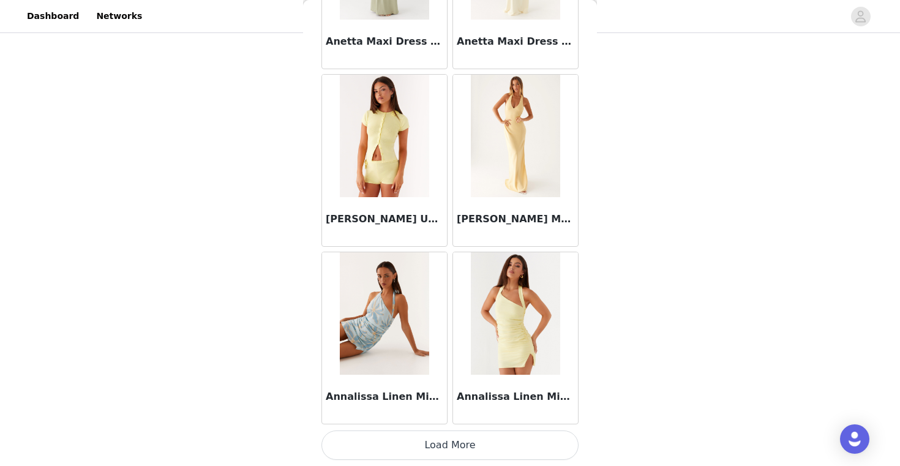
click at [451, 444] on button "Load More" at bounding box center [449, 444] width 257 height 29
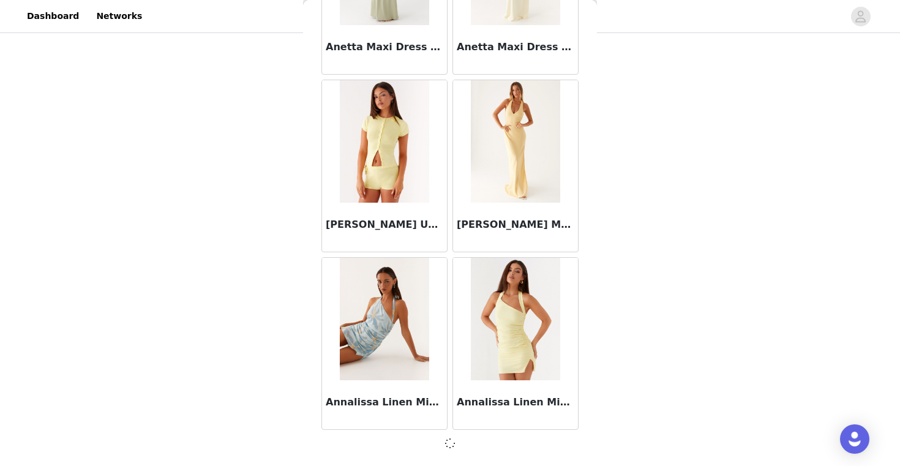
scroll to position [4952, 0]
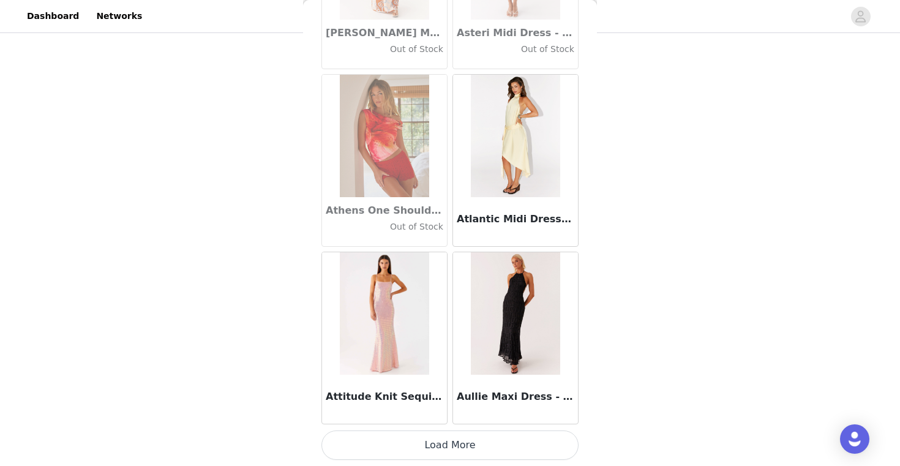
click at [451, 444] on button "Load More" at bounding box center [449, 444] width 257 height 29
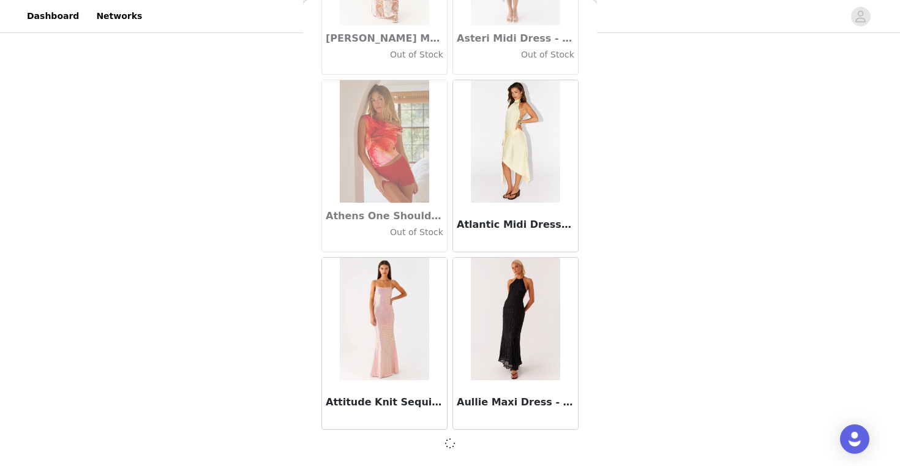
scroll to position [6727, 0]
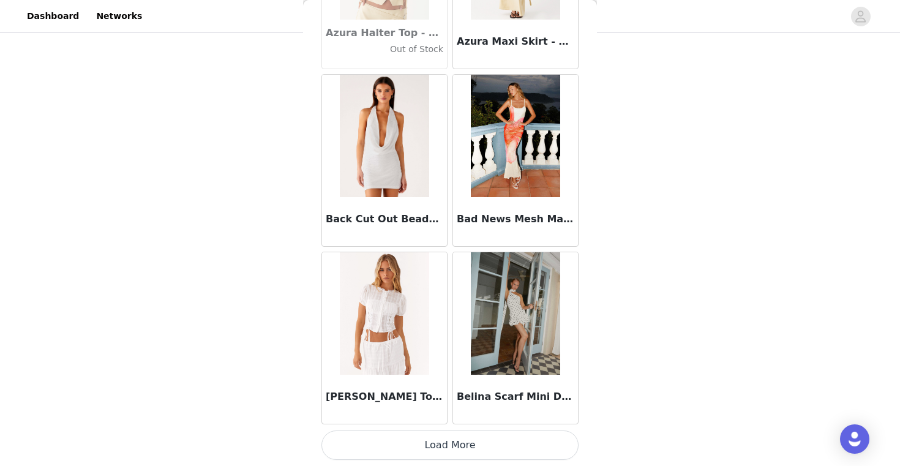
click at [451, 444] on button "Load More" at bounding box center [449, 444] width 257 height 29
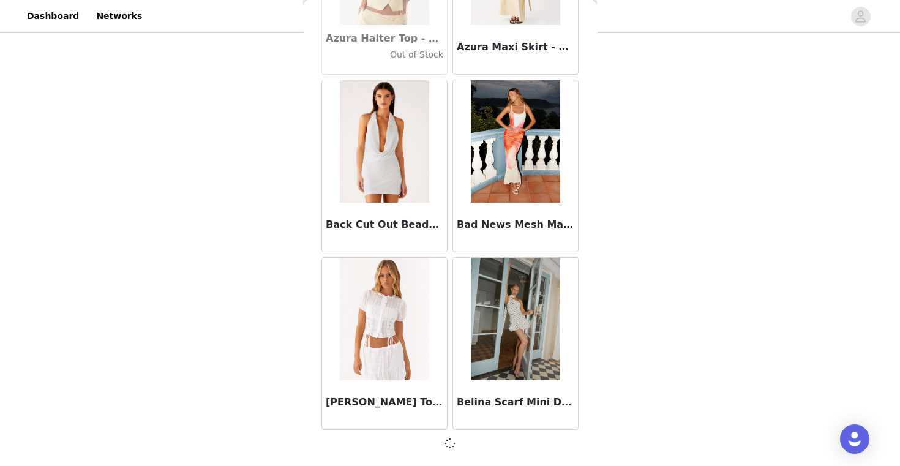
scroll to position [8502, 0]
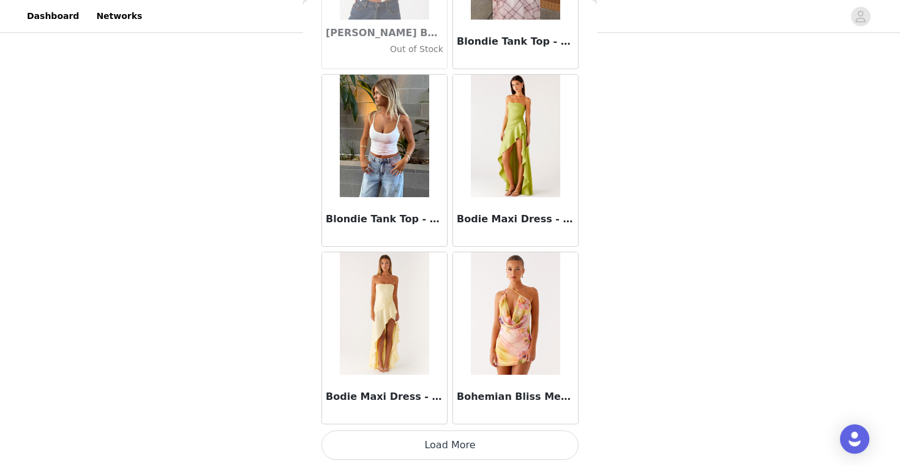
click at [451, 445] on button "Load More" at bounding box center [449, 444] width 257 height 29
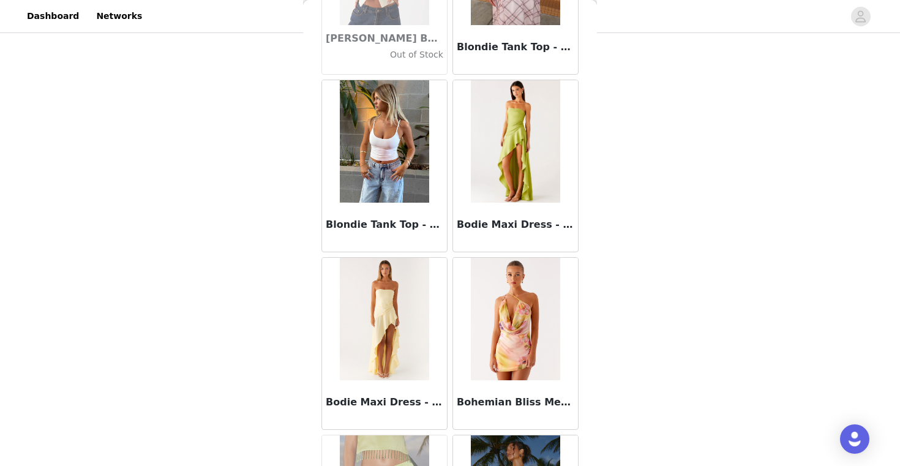
scroll to position [10283, 0]
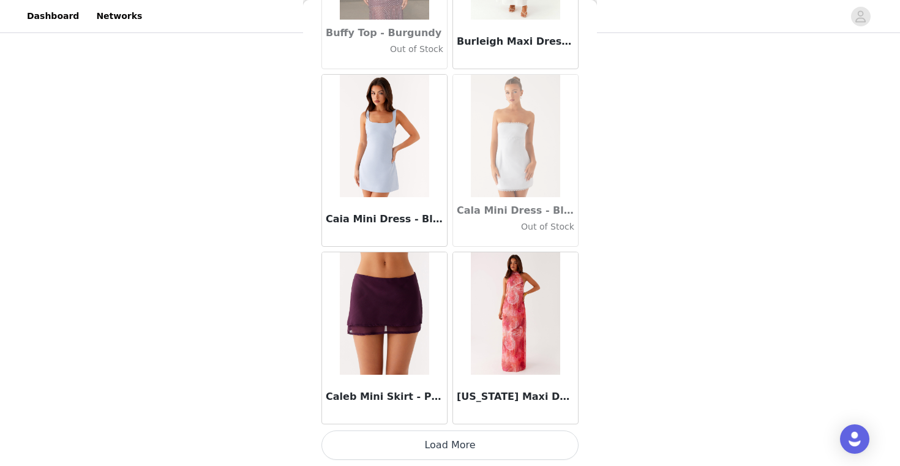
click at [459, 452] on button "Load More" at bounding box center [449, 444] width 257 height 29
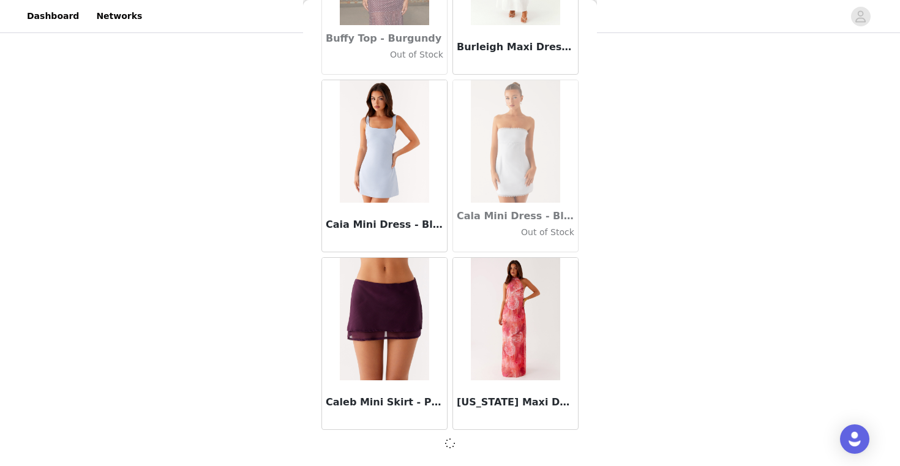
scroll to position [12052, 0]
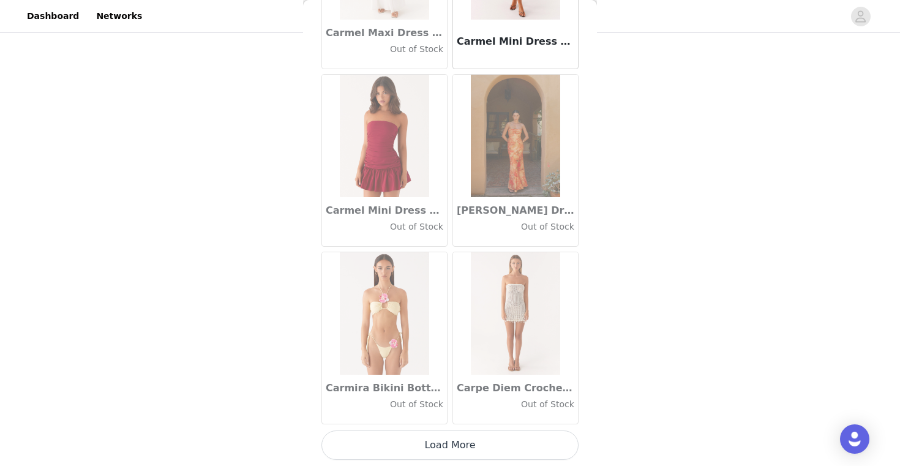
click at [447, 446] on button "Load More" at bounding box center [449, 444] width 257 height 29
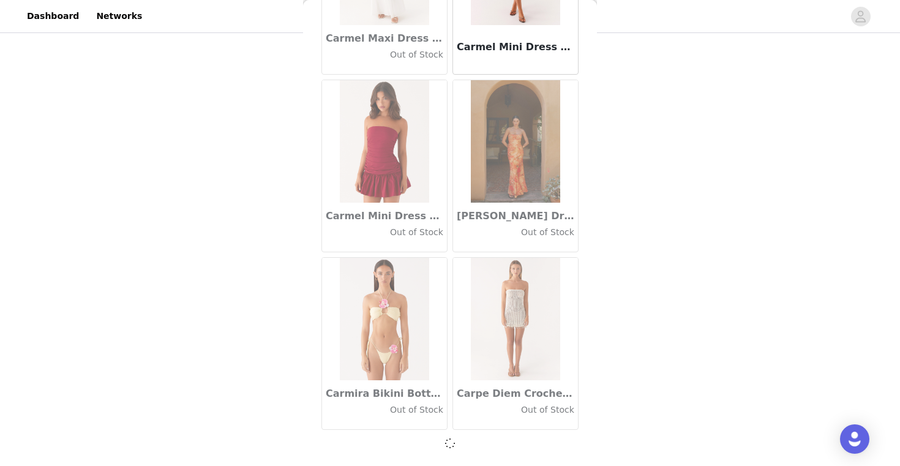
scroll to position [13827, 0]
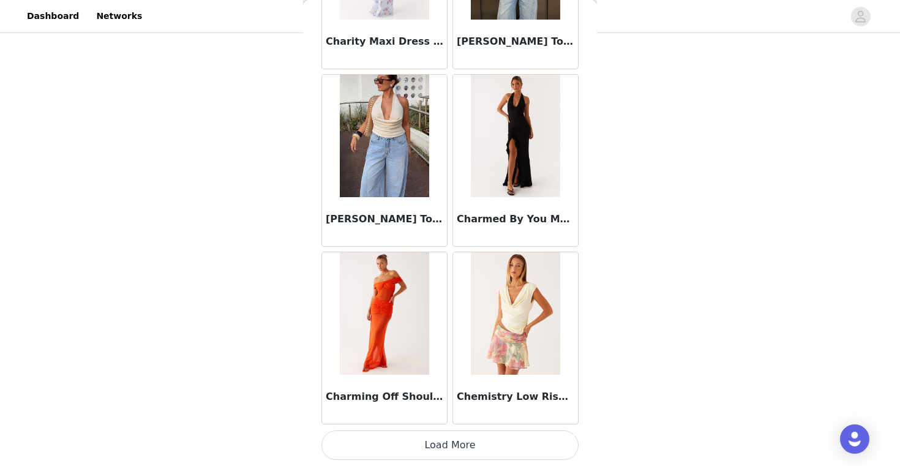
click at [447, 437] on button "Load More" at bounding box center [449, 444] width 257 height 29
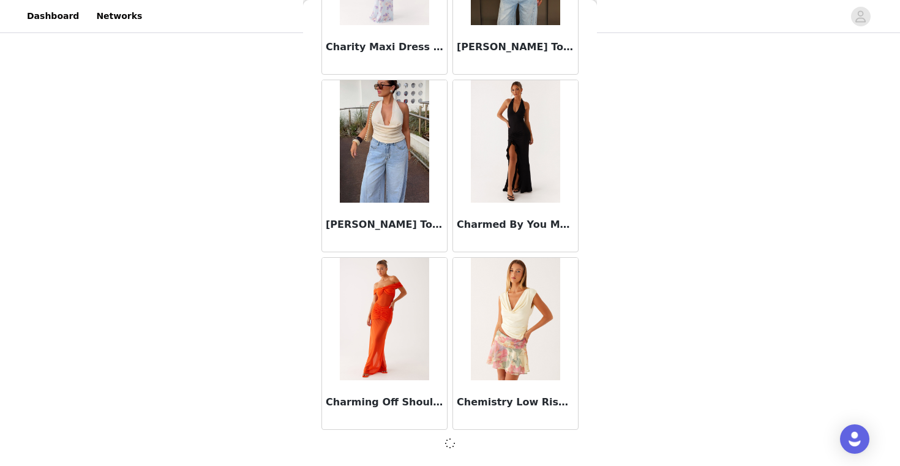
scroll to position [15602, 0]
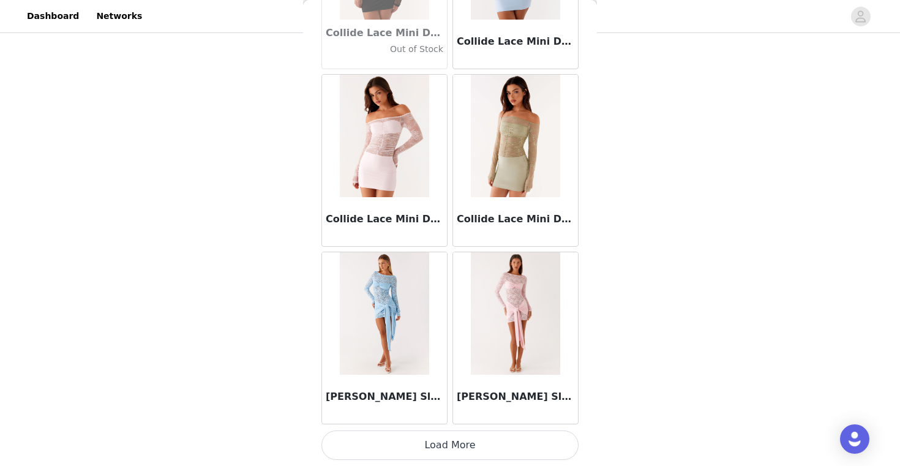
click at [447, 439] on button "Load More" at bounding box center [449, 444] width 257 height 29
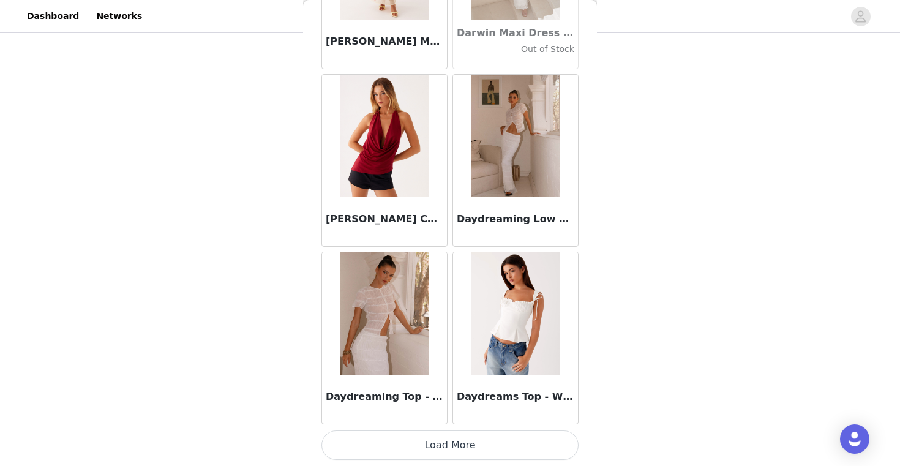
click at [447, 437] on button "Load More" at bounding box center [449, 444] width 257 height 29
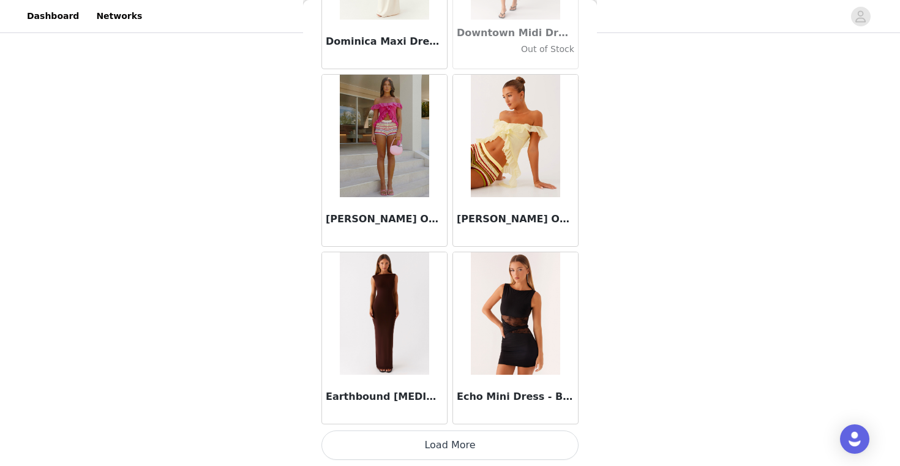
click at [449, 447] on button "Load More" at bounding box center [449, 444] width 257 height 29
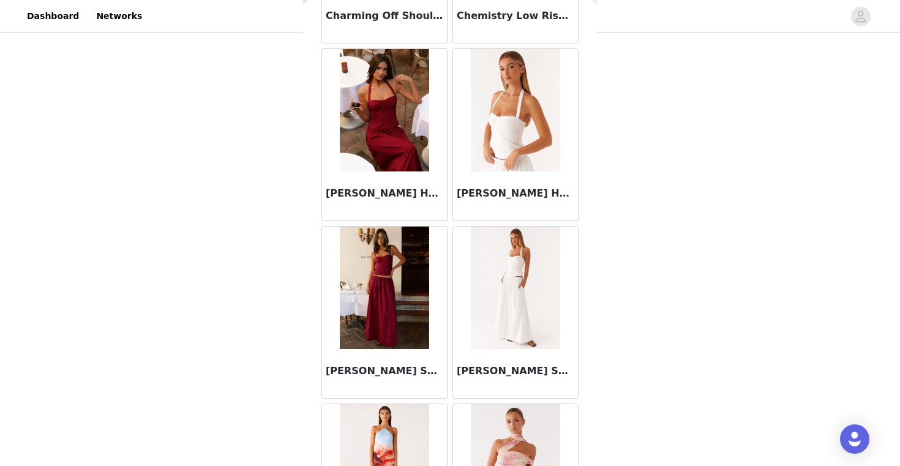
scroll to position [15991, 0]
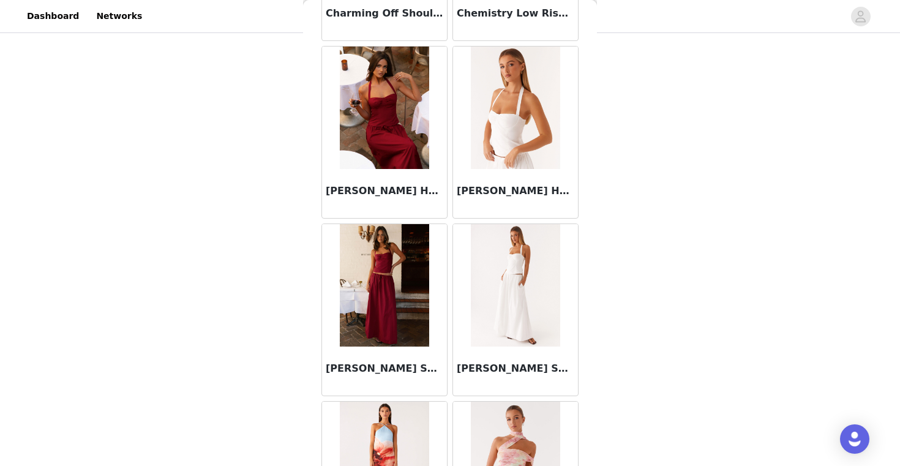
click at [509, 337] on img at bounding box center [515, 285] width 89 height 122
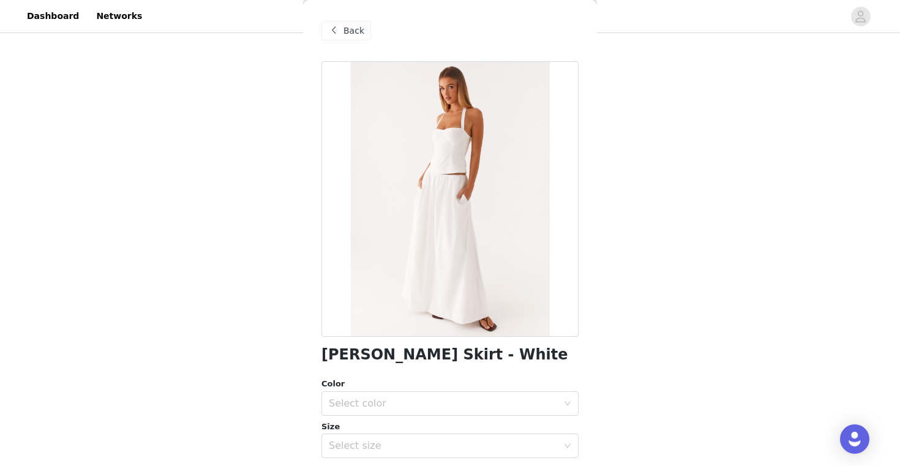
scroll to position [130, 0]
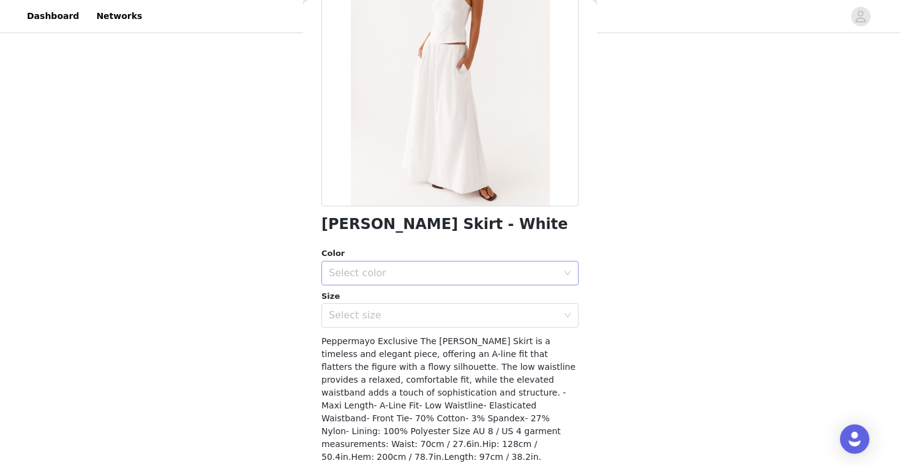
click at [484, 276] on div "Select color" at bounding box center [443, 273] width 229 height 12
click at [458, 291] on li "White" at bounding box center [449, 300] width 257 height 20
click at [447, 317] on div "Select size" at bounding box center [443, 315] width 229 height 12
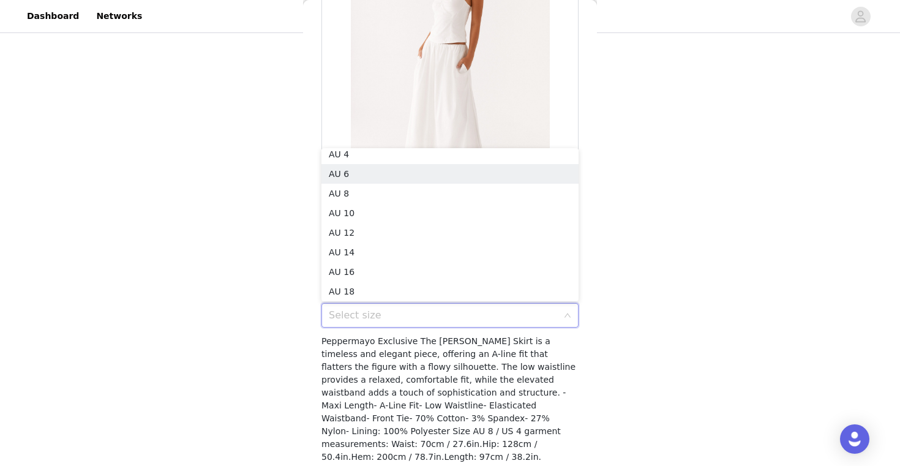
scroll to position [2, 0]
click at [453, 153] on li "AU 4" at bounding box center [449, 158] width 257 height 20
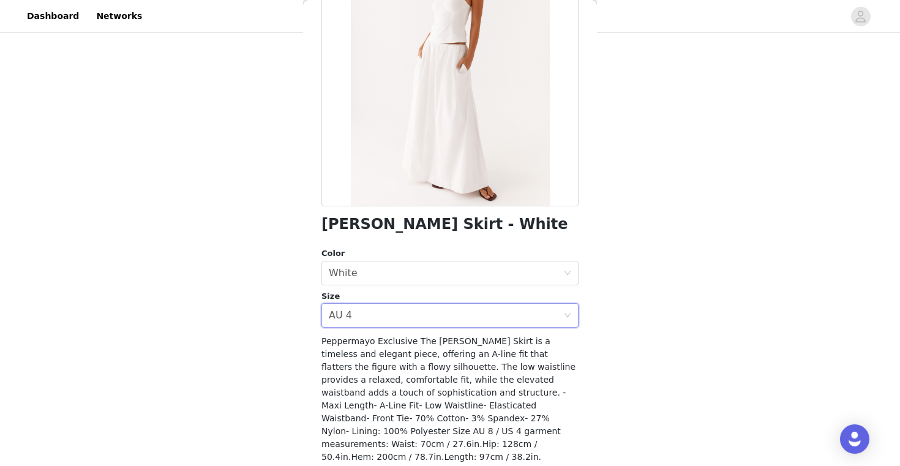
scroll to position [179, 0]
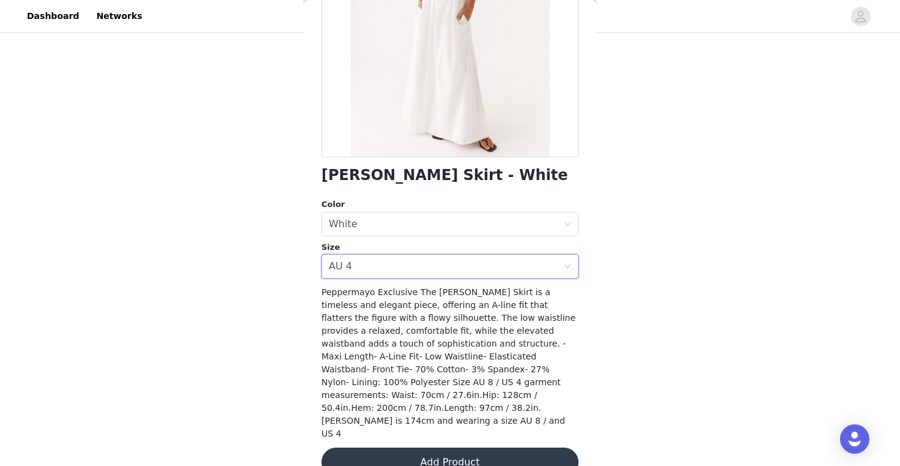
click at [441, 447] on button "Add Product" at bounding box center [449, 461] width 257 height 29
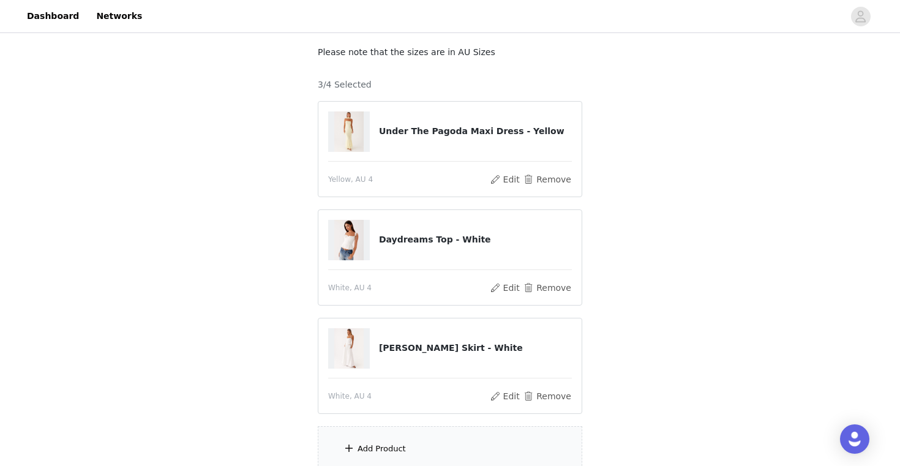
click at [403, 439] on div "Add Product" at bounding box center [450, 449] width 264 height 46
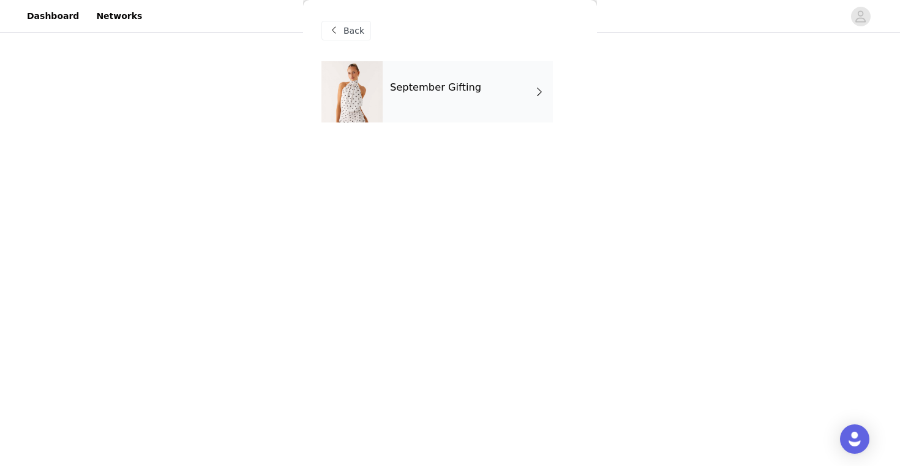
click at [486, 107] on div "September Gifting" at bounding box center [468, 91] width 170 height 61
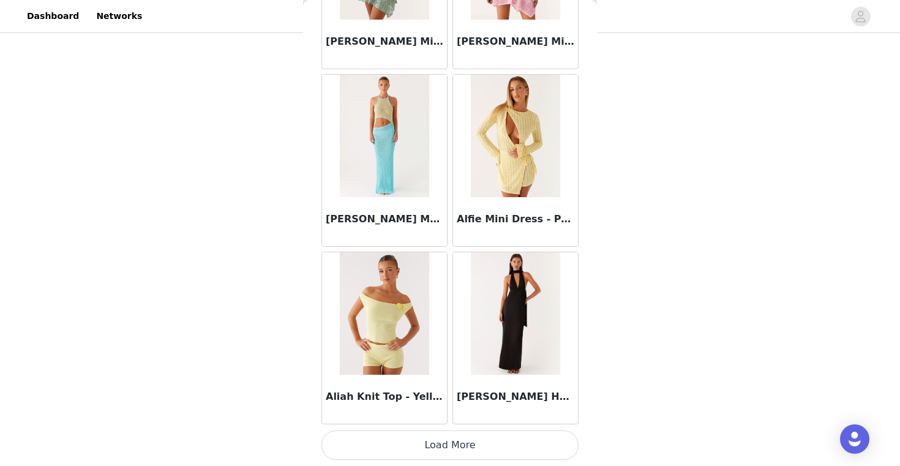
click at [461, 444] on button "Load More" at bounding box center [449, 444] width 257 height 29
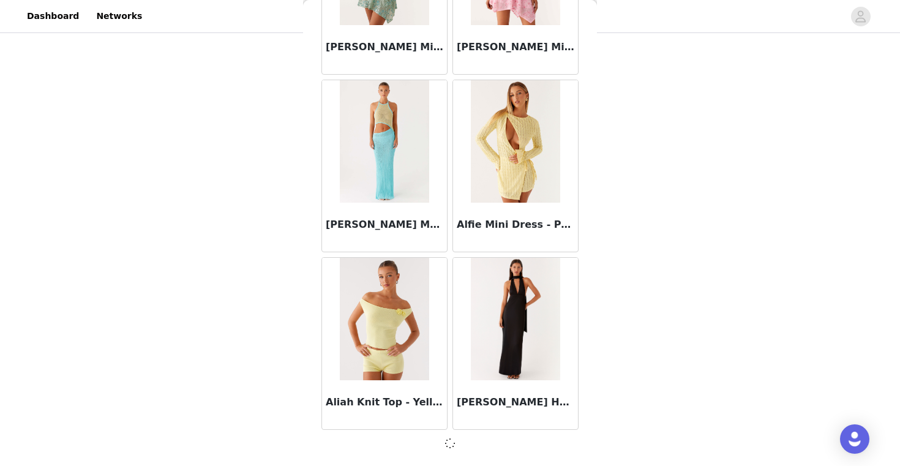
scroll to position [1402, 0]
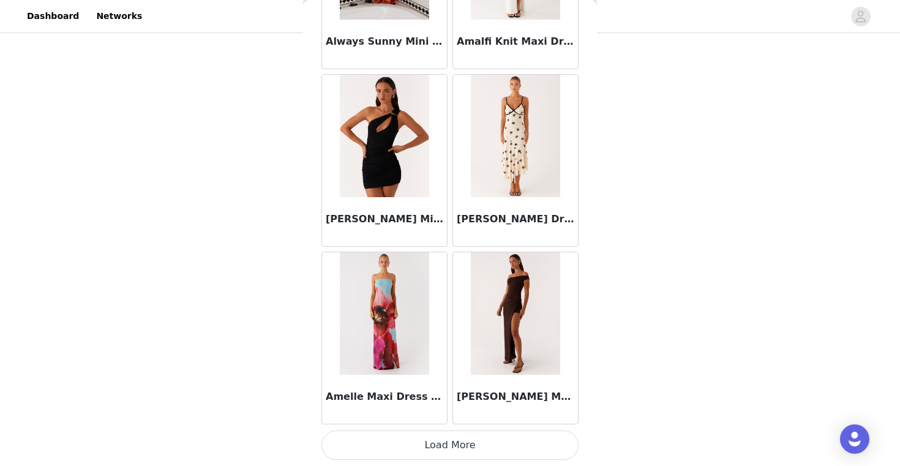
click at [448, 442] on button "Load More" at bounding box center [449, 444] width 257 height 29
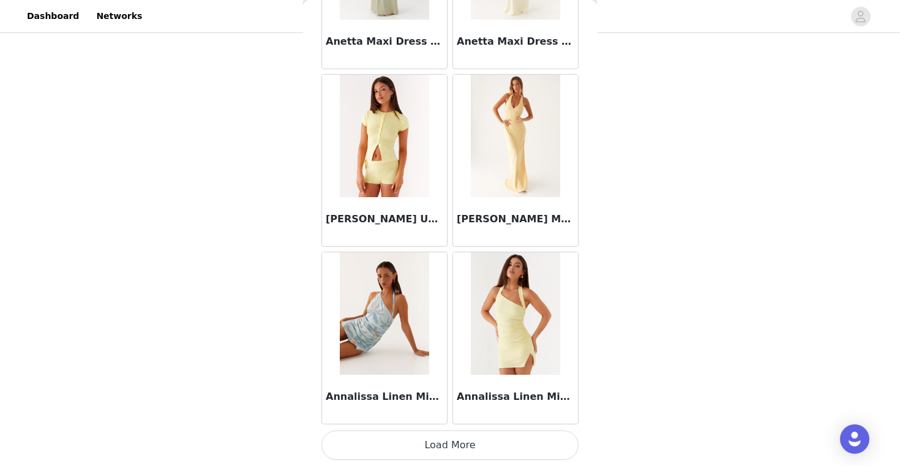
click at [448, 442] on button "Load More" at bounding box center [449, 444] width 257 height 29
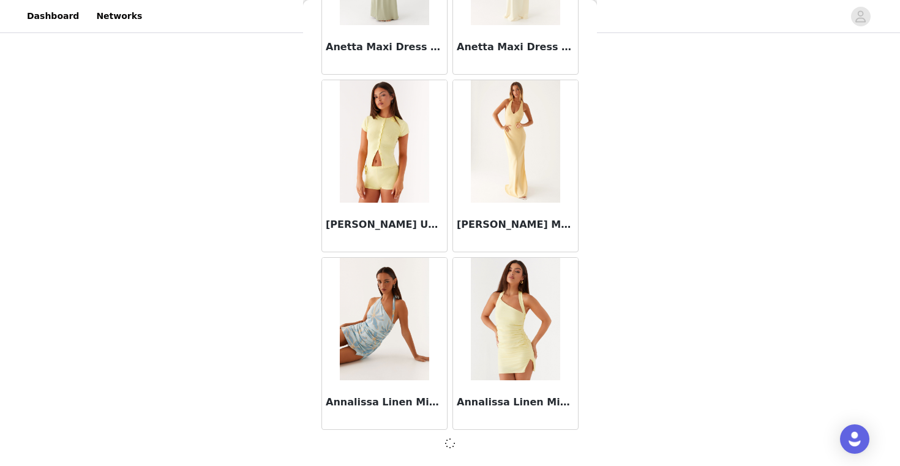
scroll to position [4957, 0]
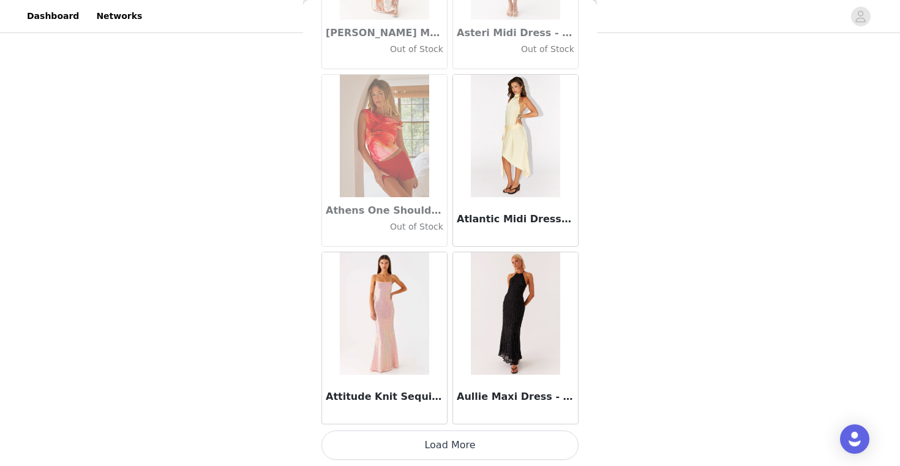
click at [448, 442] on button "Load More" at bounding box center [449, 444] width 257 height 29
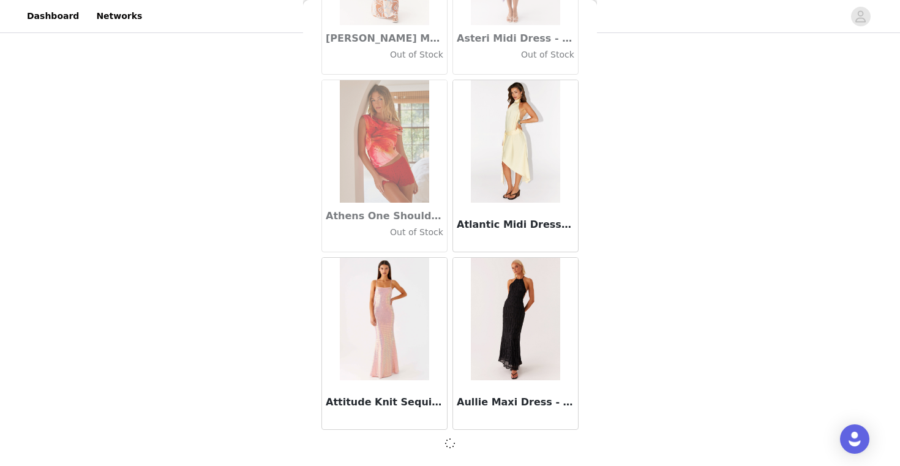
scroll to position [6727, 0]
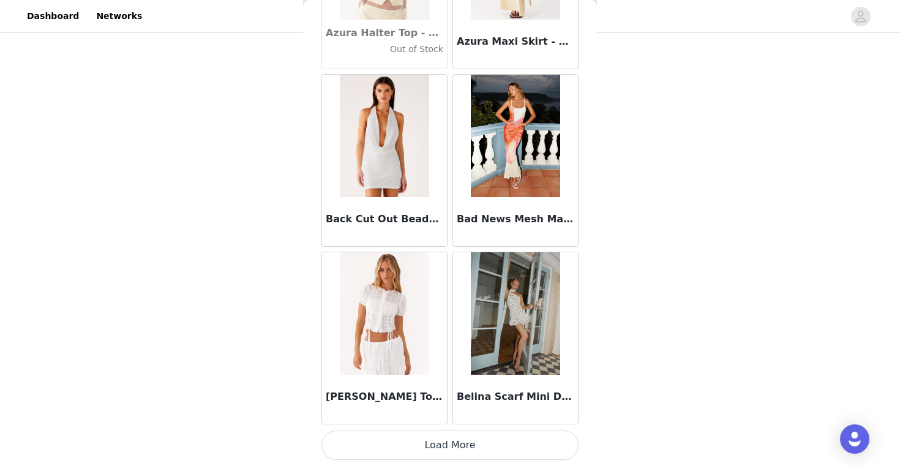
click at [448, 442] on button "Load More" at bounding box center [449, 444] width 257 height 29
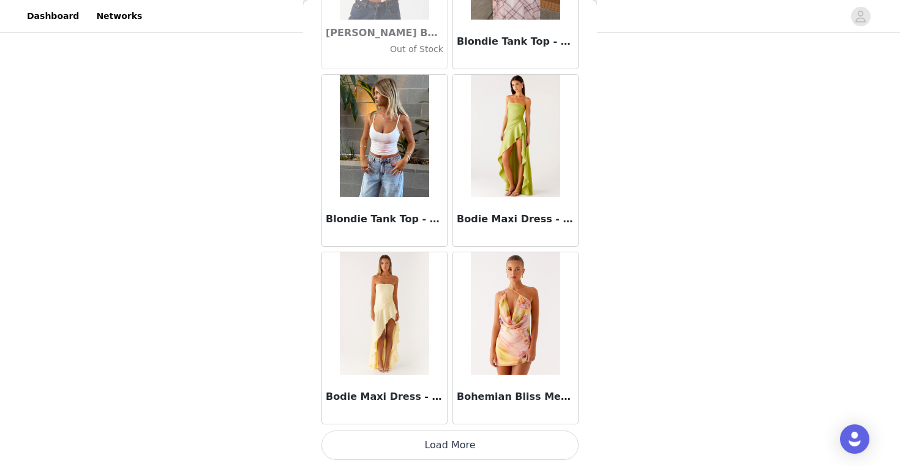
click at [448, 442] on button "Load More" at bounding box center [449, 444] width 257 height 29
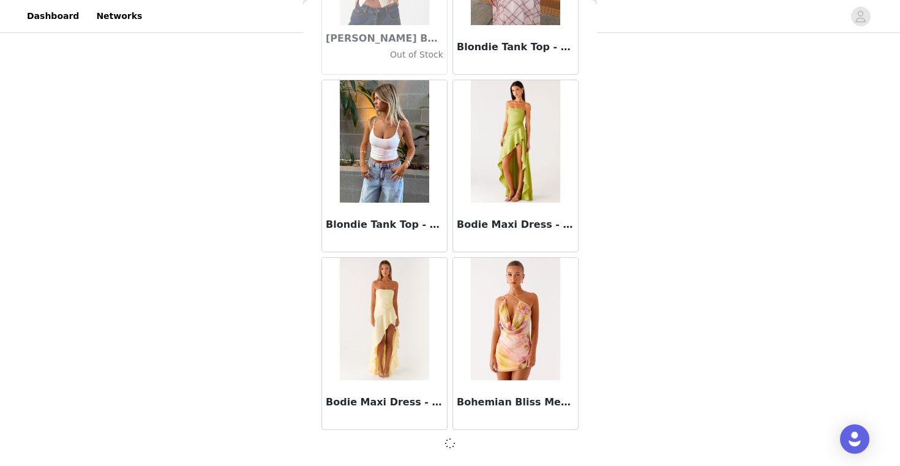
scroll to position [10277, 0]
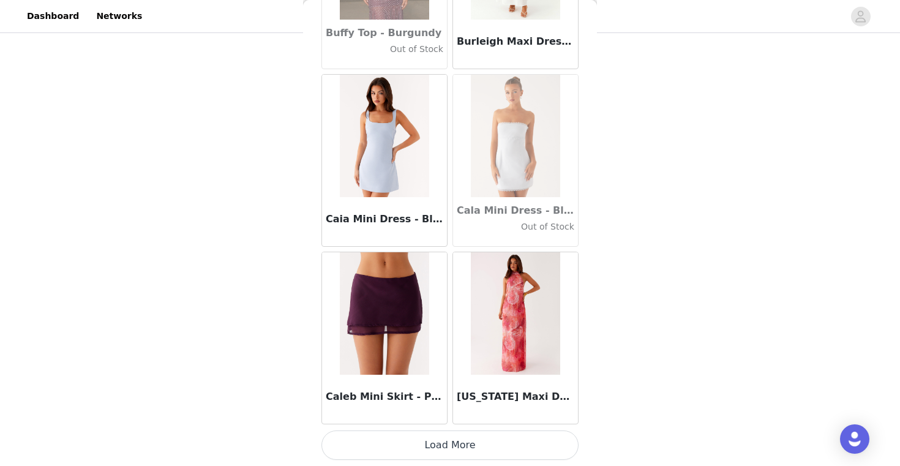
click at [448, 442] on button "Load More" at bounding box center [449, 444] width 257 height 29
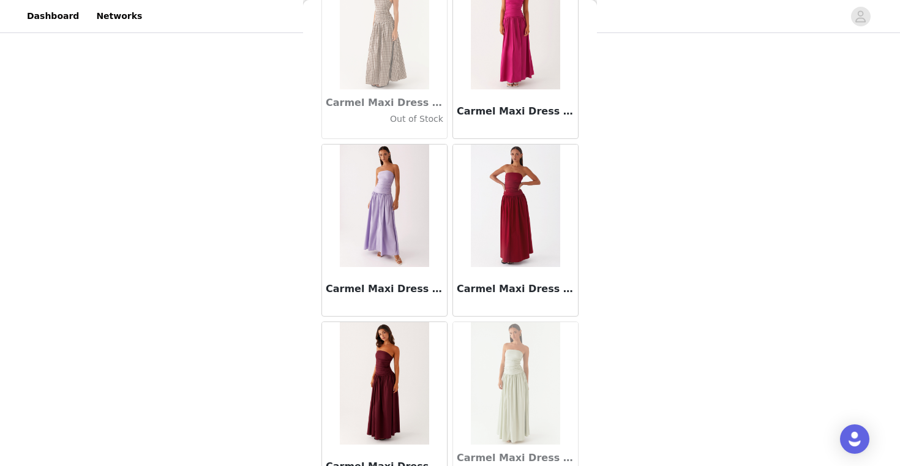
scroll to position [13833, 0]
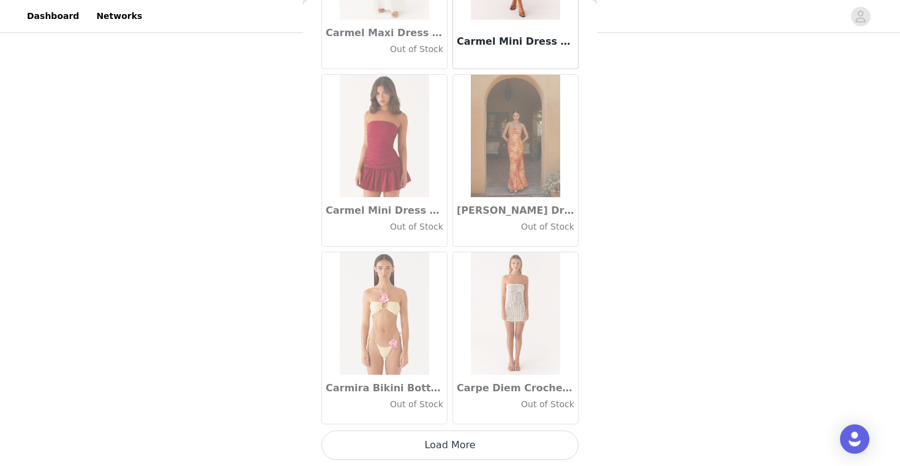
click at [448, 442] on button "Load More" at bounding box center [449, 444] width 257 height 29
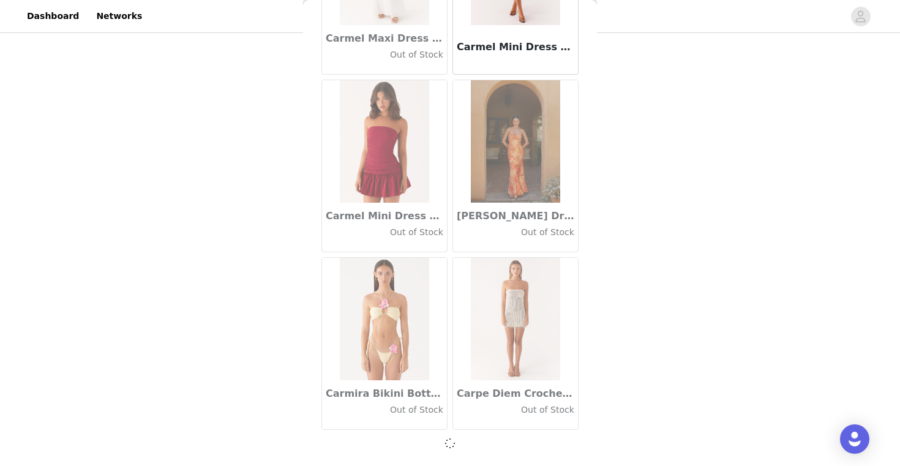
scroll to position [176, 0]
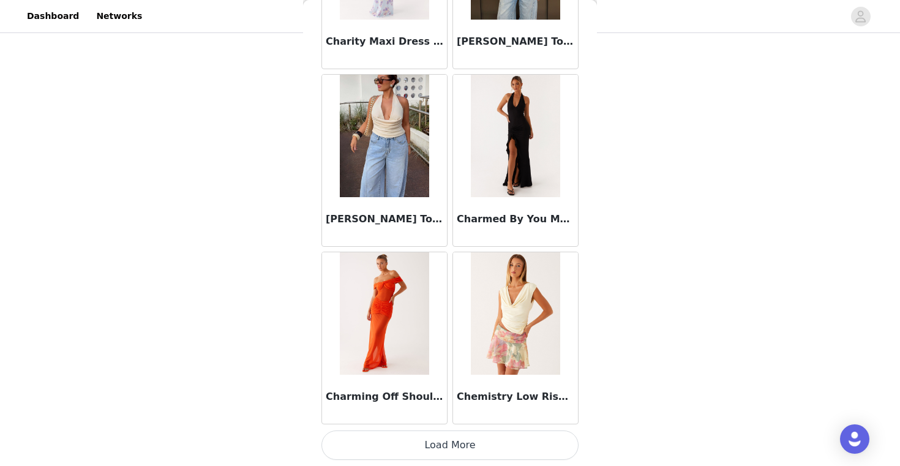
click at [448, 444] on button "Load More" at bounding box center [449, 444] width 257 height 29
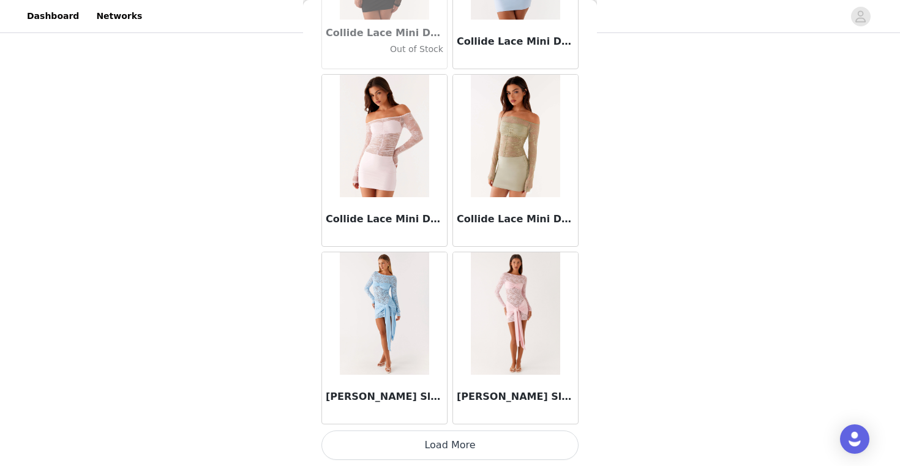
click at [450, 447] on button "Load More" at bounding box center [449, 444] width 257 height 29
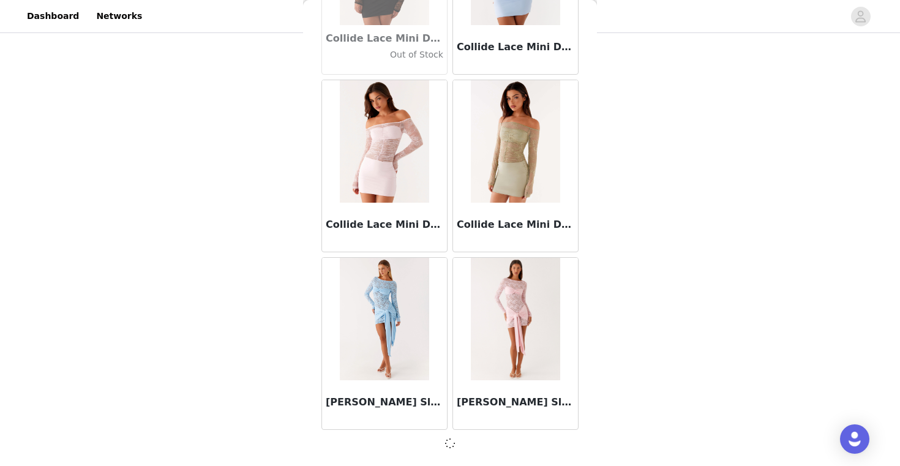
scroll to position [17377, 0]
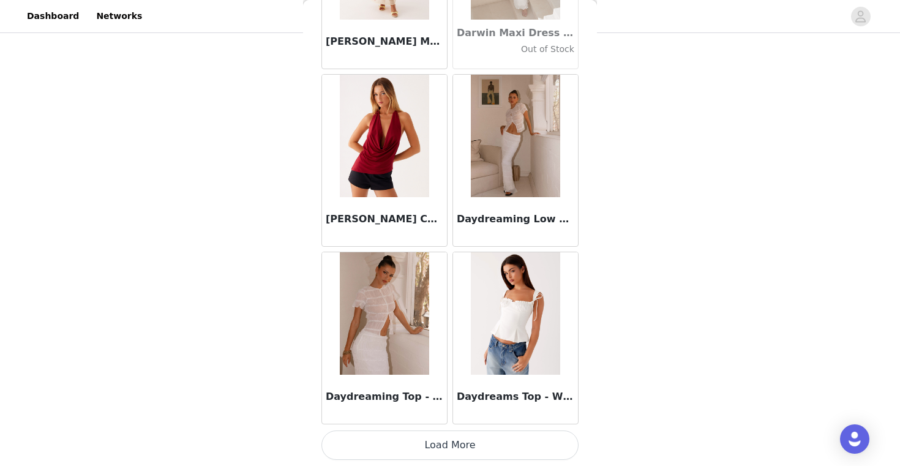
click at [449, 446] on button "Load More" at bounding box center [449, 444] width 257 height 29
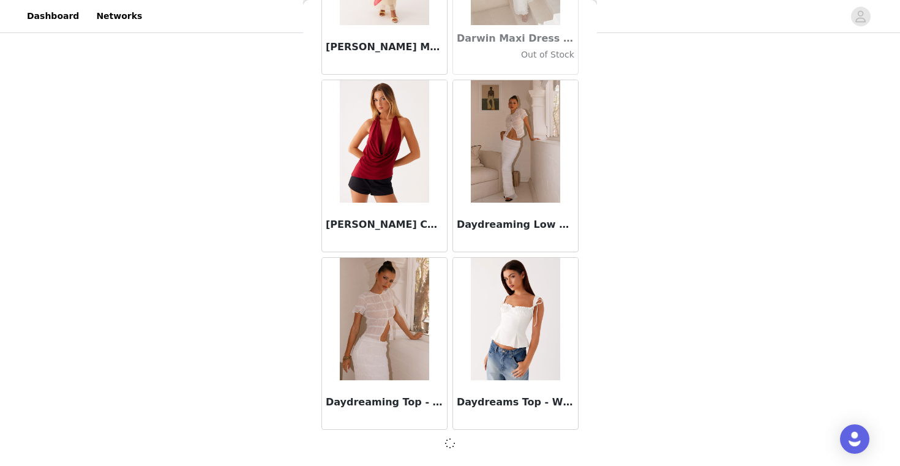
scroll to position [19152, 0]
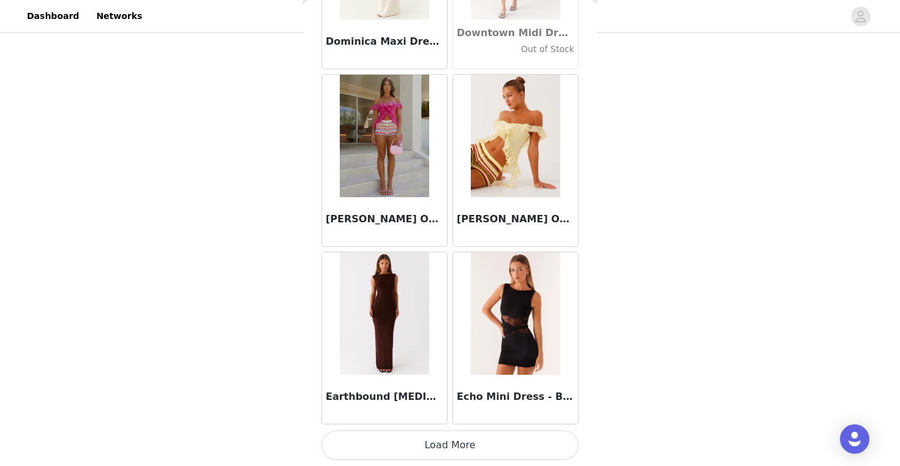
click at [449, 446] on button "Load More" at bounding box center [449, 444] width 257 height 29
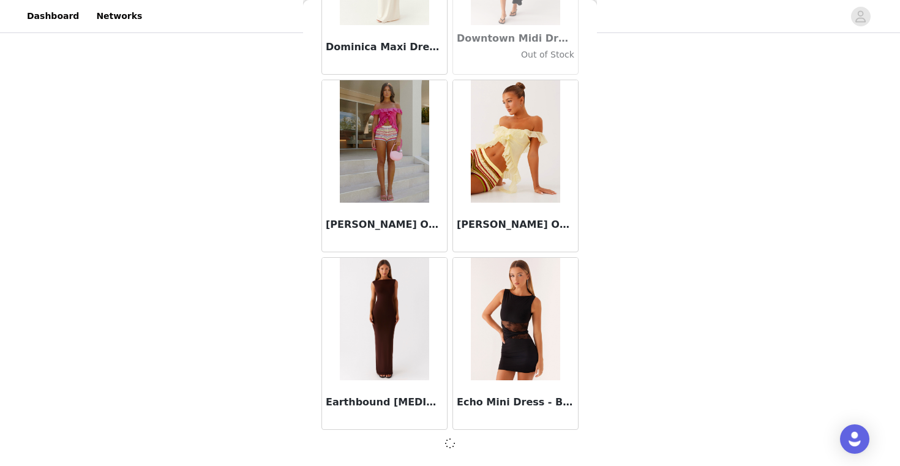
scroll to position [20927, 0]
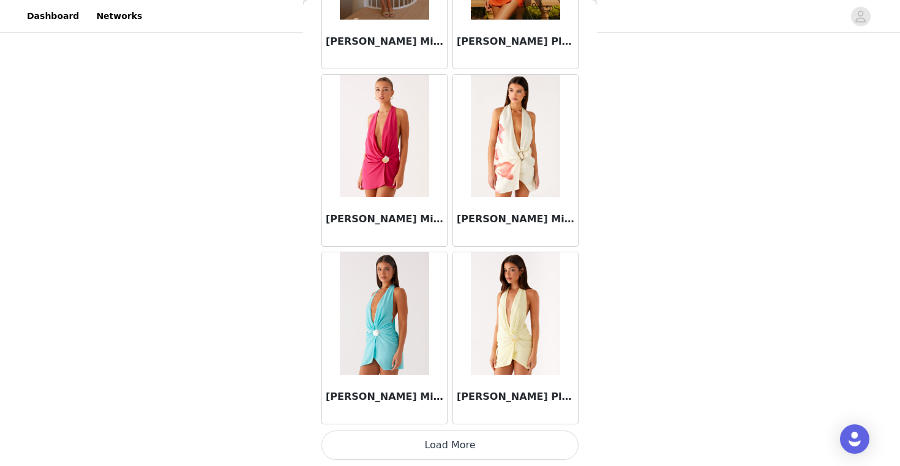
click at [449, 446] on button "Load More" at bounding box center [449, 444] width 257 height 29
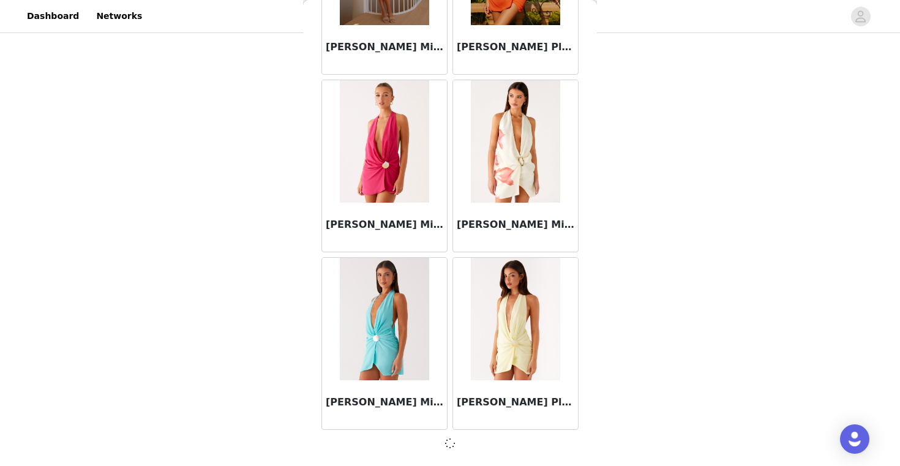
scroll to position [22703, 0]
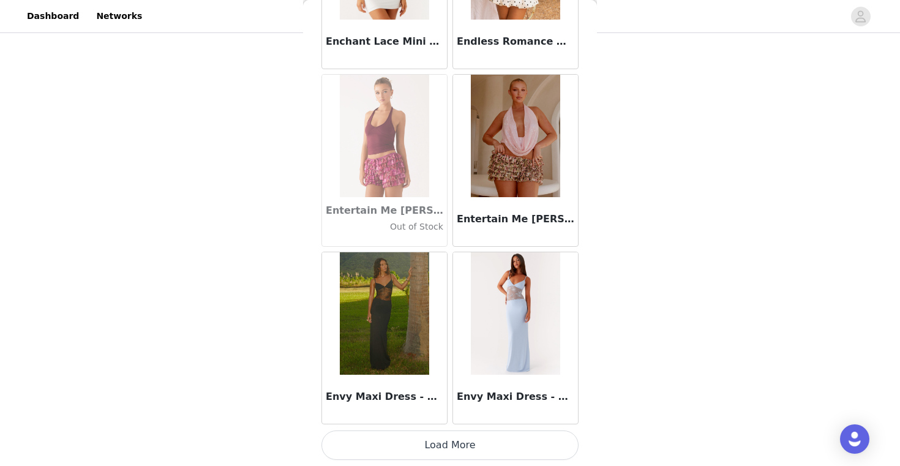
click at [449, 447] on button "Load More" at bounding box center [449, 444] width 257 height 29
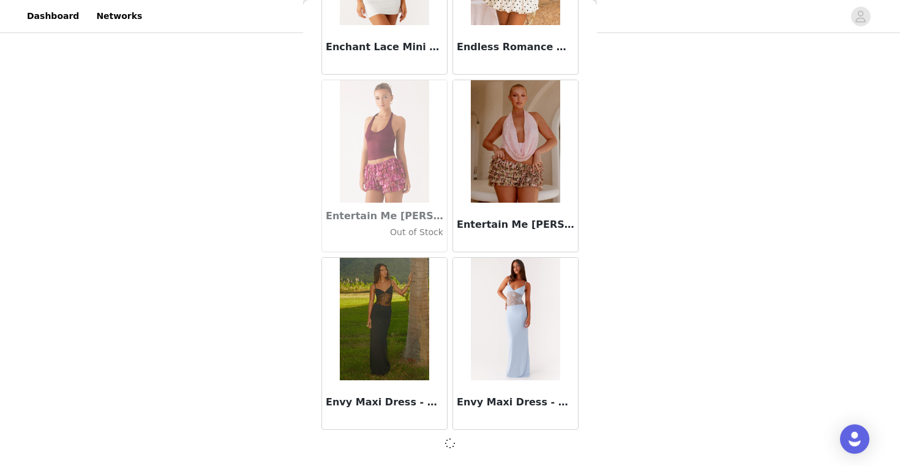
scroll to position [24478, 0]
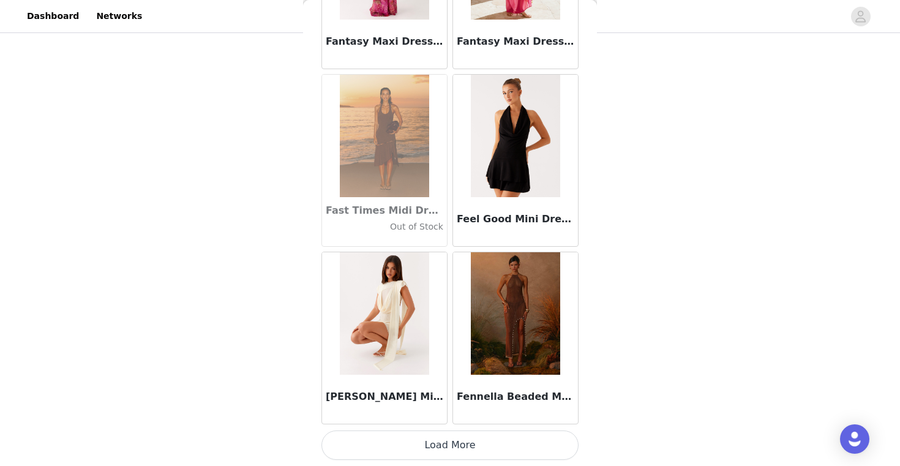
click at [449, 449] on button "Load More" at bounding box center [449, 444] width 257 height 29
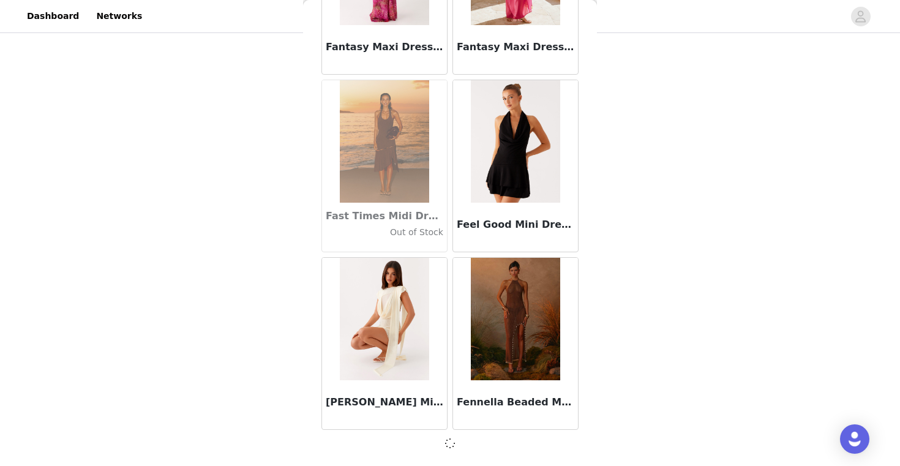
scroll to position [26253, 0]
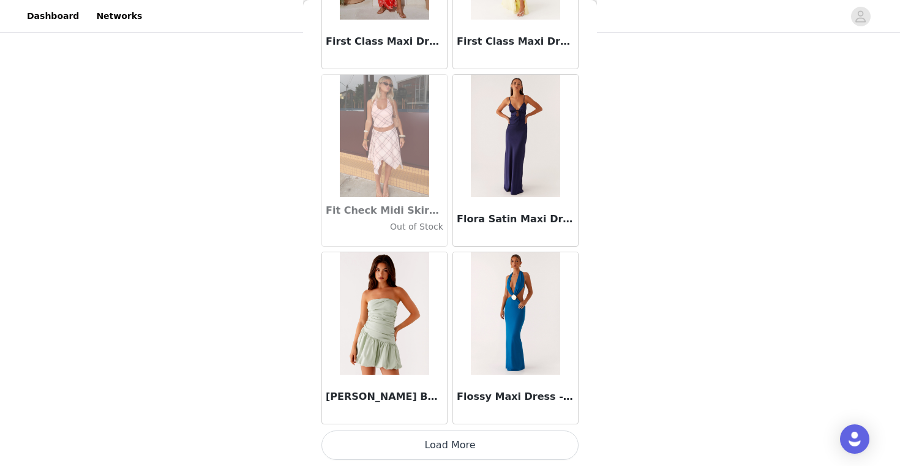
click at [460, 445] on button "Load More" at bounding box center [449, 444] width 257 height 29
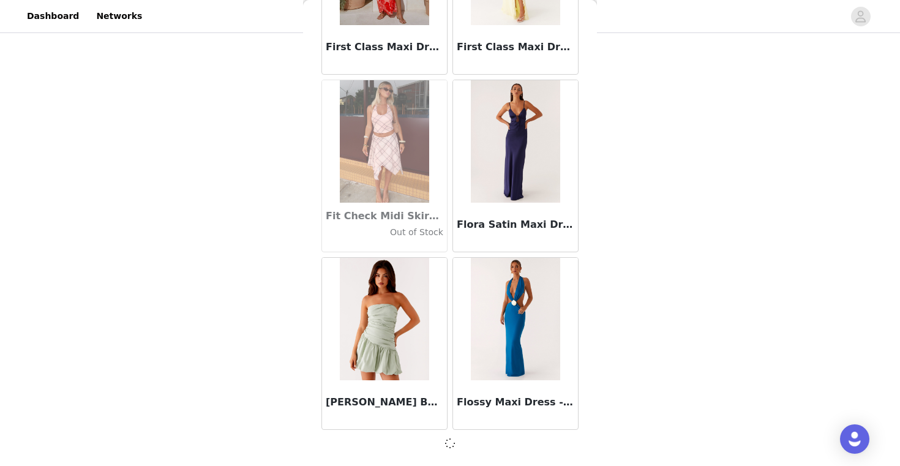
scroll to position [28028, 0]
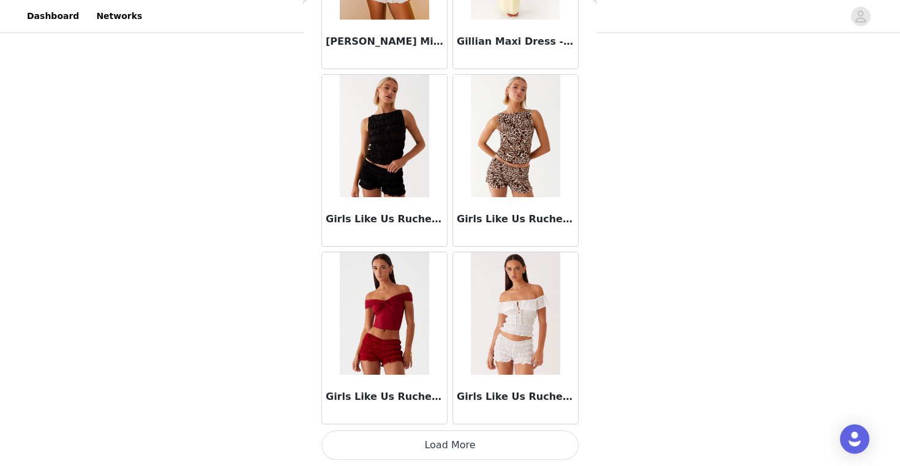
click at [460, 445] on button "Load More" at bounding box center [449, 444] width 257 height 29
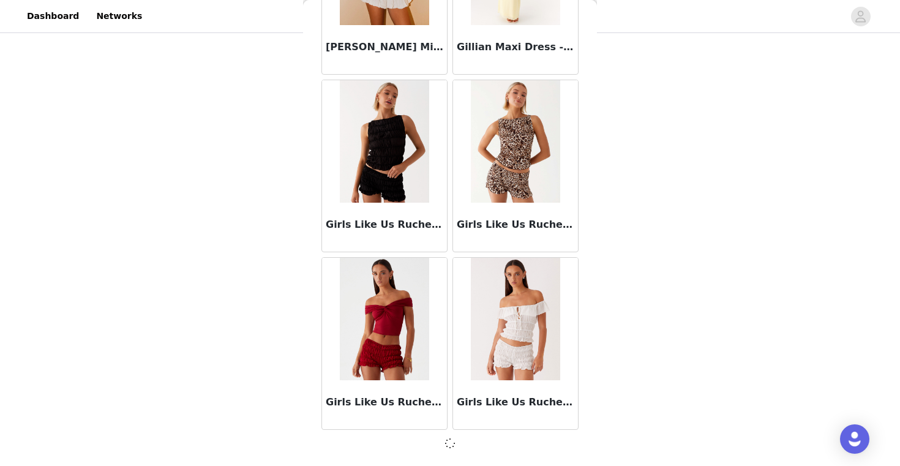
scroll to position [29803, 0]
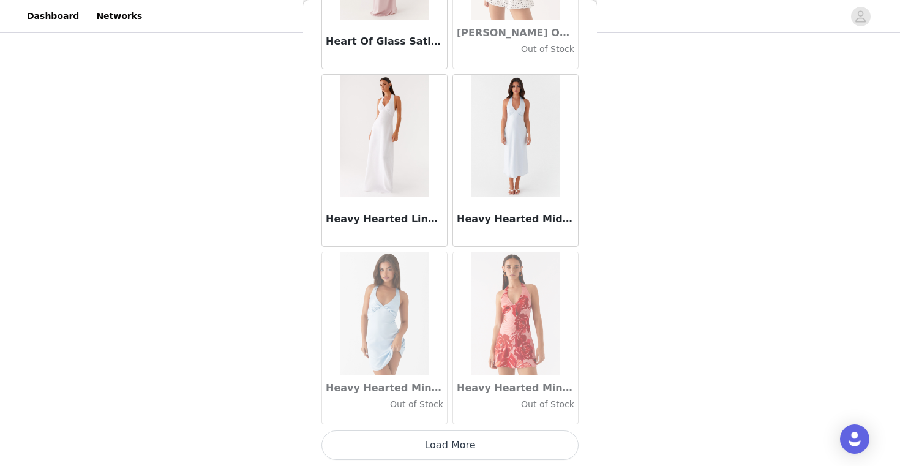
click at [461, 442] on button "Load More" at bounding box center [449, 444] width 257 height 29
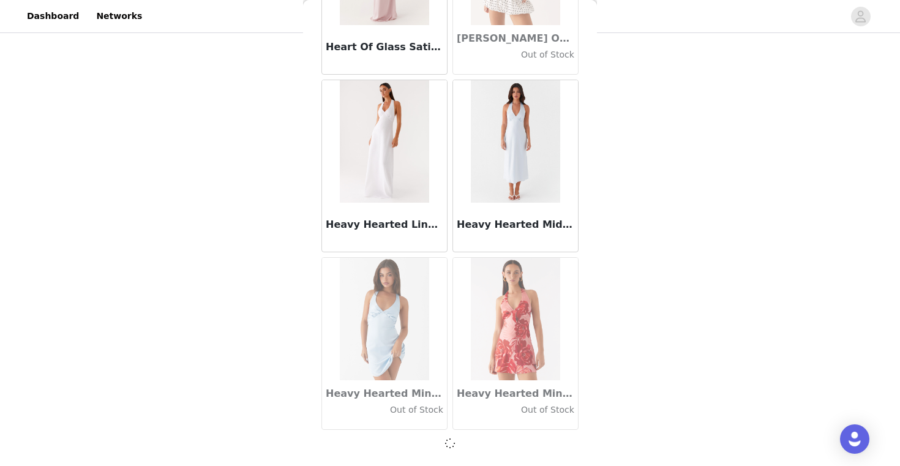
scroll to position [31578, 0]
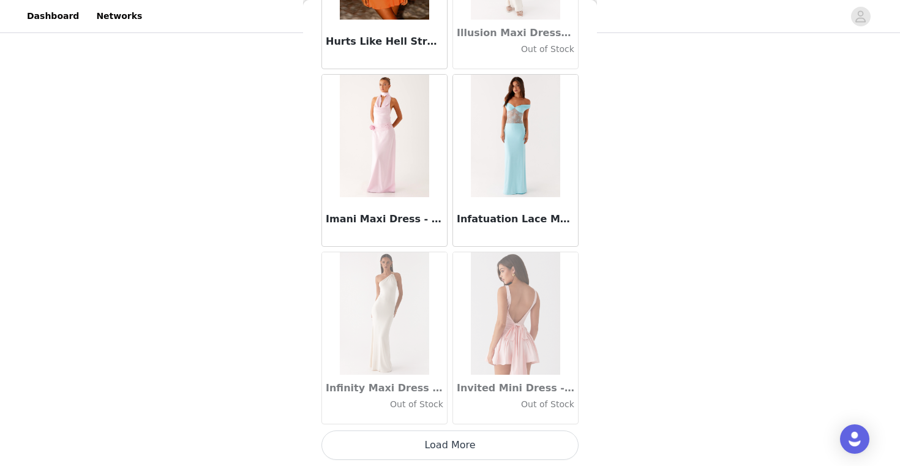
click at [461, 442] on button "Load More" at bounding box center [449, 444] width 257 height 29
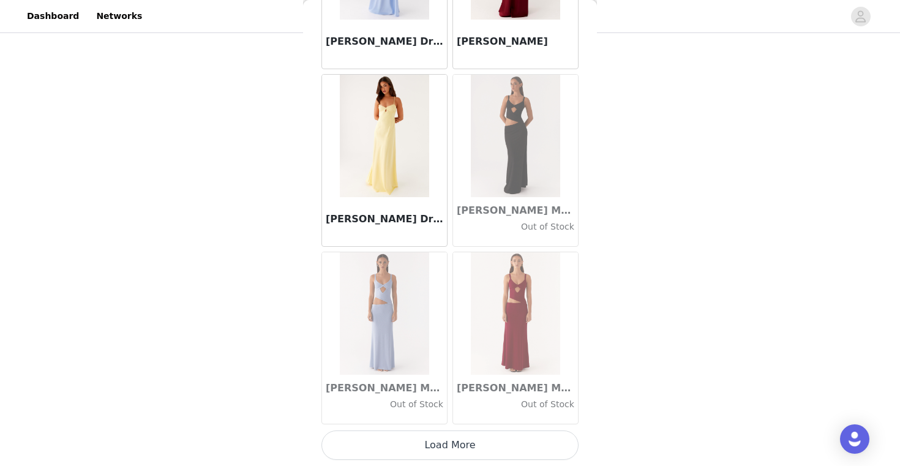
click at [461, 442] on button "Load More" at bounding box center [449, 444] width 257 height 29
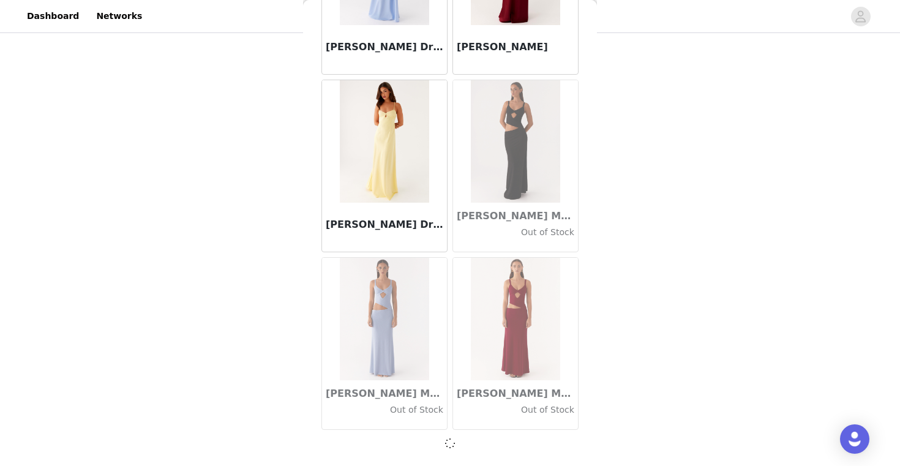
scroll to position [35128, 0]
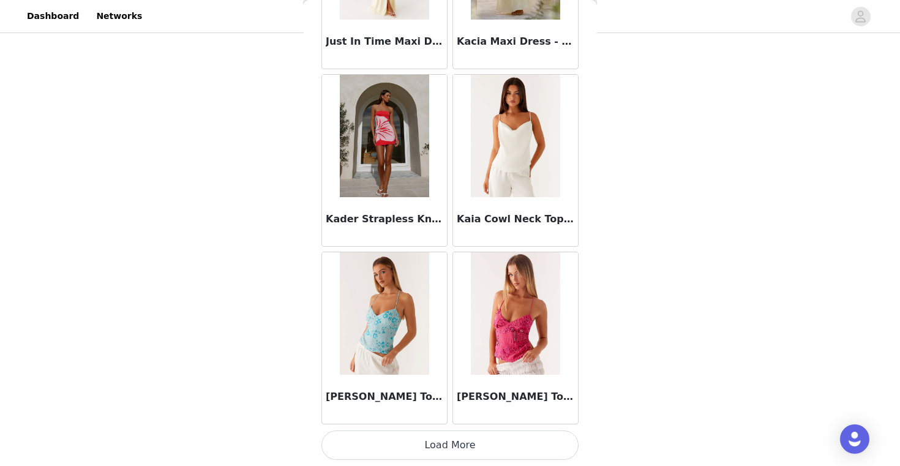
click at [461, 443] on button "Load More" at bounding box center [449, 444] width 257 height 29
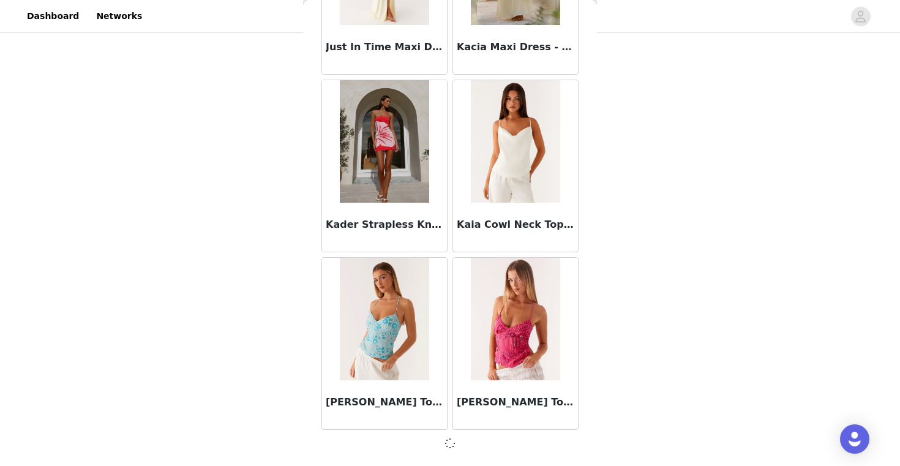
scroll to position [36903, 0]
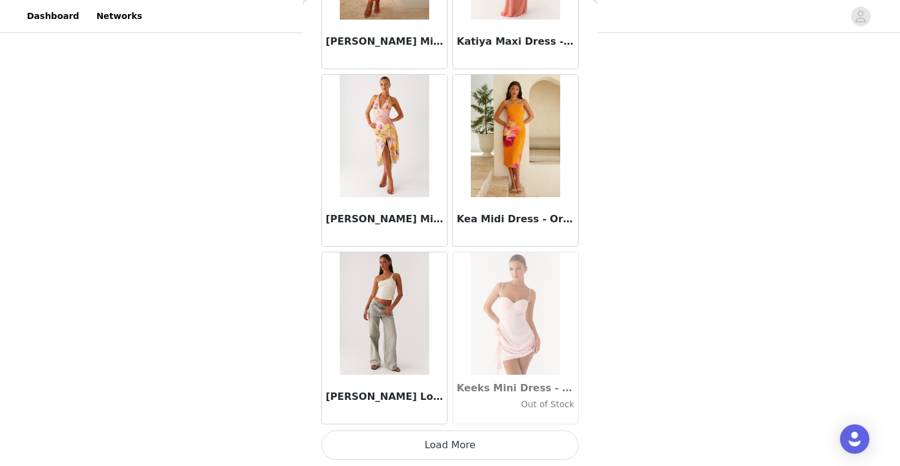
click at [461, 442] on button "Load More" at bounding box center [449, 444] width 257 height 29
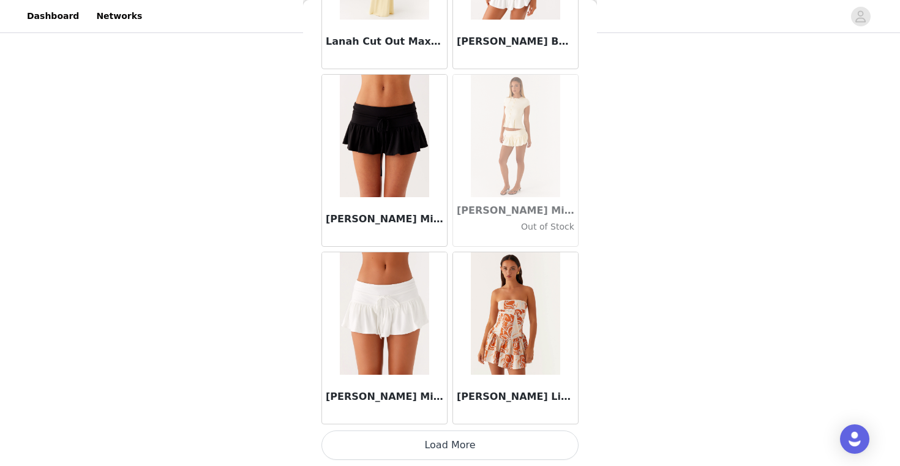
click at [462, 442] on button "Load More" at bounding box center [449, 444] width 257 height 29
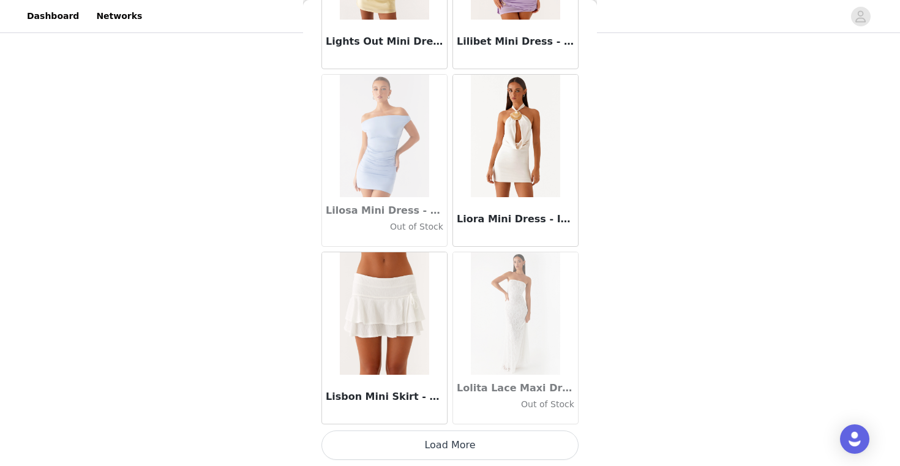
click at [462, 441] on button "Load More" at bounding box center [449, 444] width 257 height 29
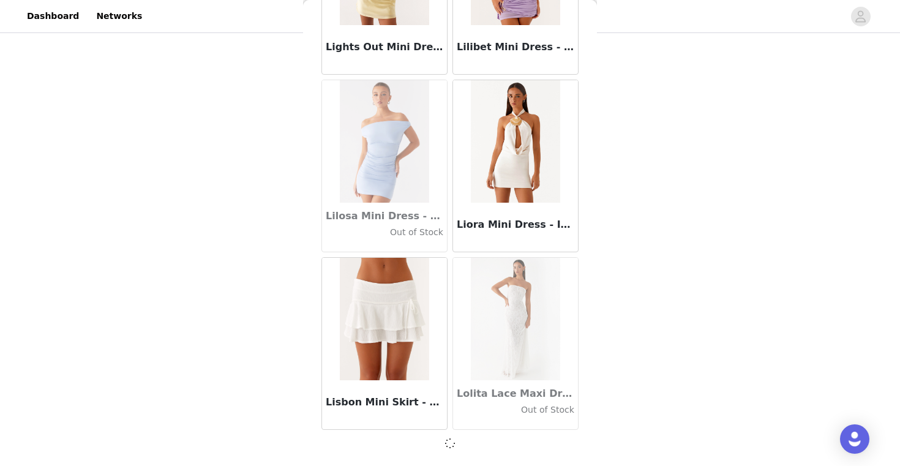
scroll to position [42228, 0]
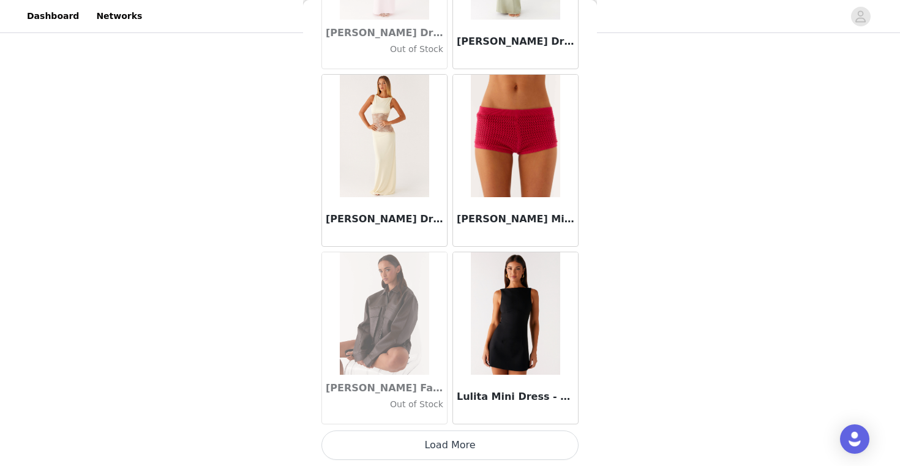
click at [460, 441] on button "Load More" at bounding box center [449, 444] width 257 height 29
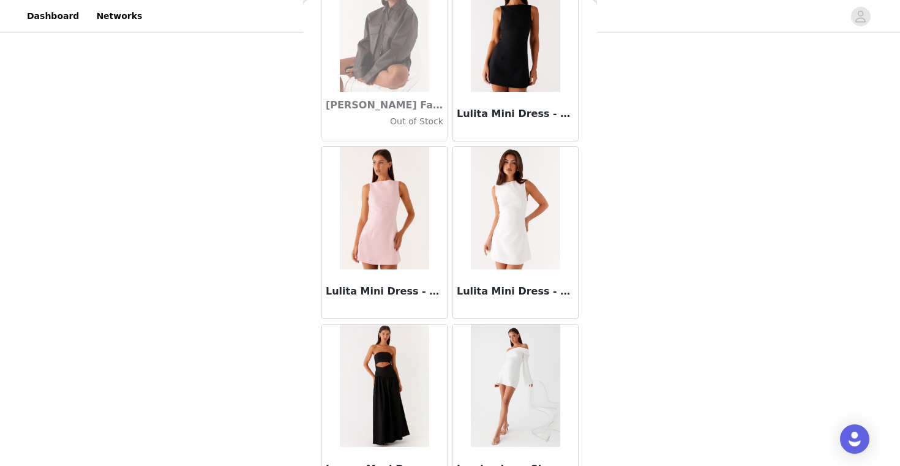
scroll to position [44310, 0]
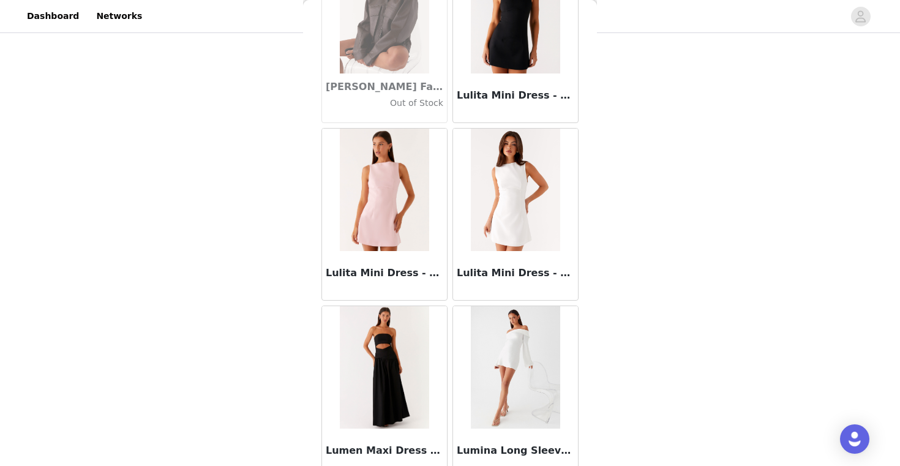
click at [512, 219] on img at bounding box center [515, 190] width 89 height 122
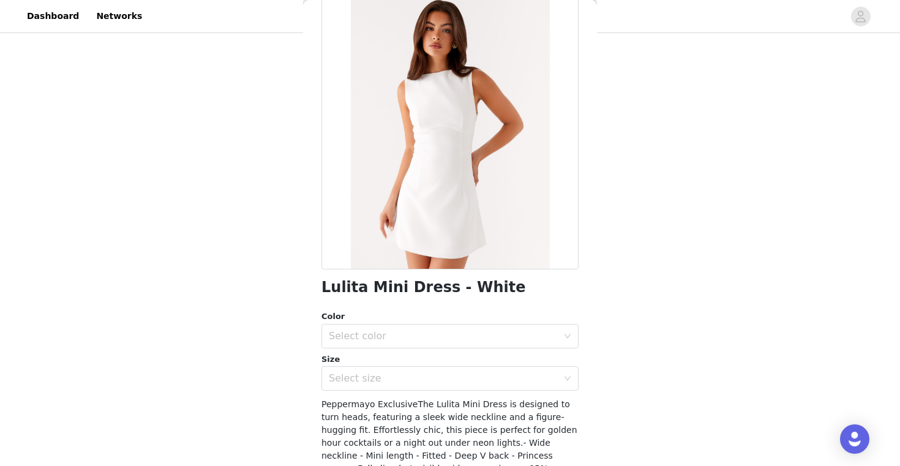
scroll to position [83, 0]
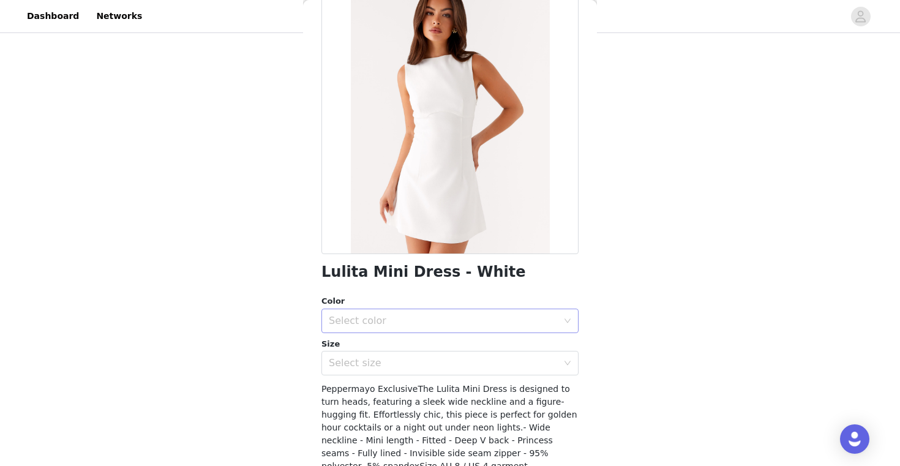
click at [486, 322] on div "Select color" at bounding box center [443, 321] width 229 height 12
click at [455, 347] on li "White" at bounding box center [449, 348] width 257 height 20
click at [444, 359] on div "Select size" at bounding box center [443, 363] width 229 height 12
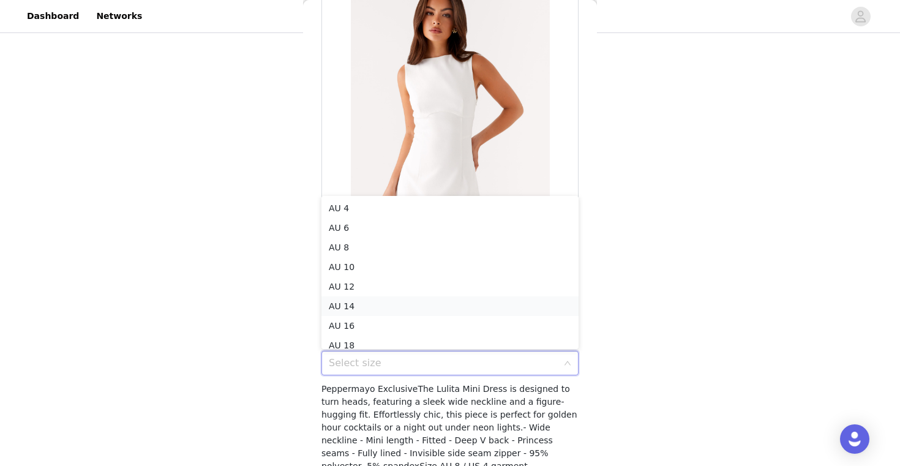
scroll to position [6, 0]
click at [435, 219] on li "AU 6" at bounding box center [449, 222] width 257 height 20
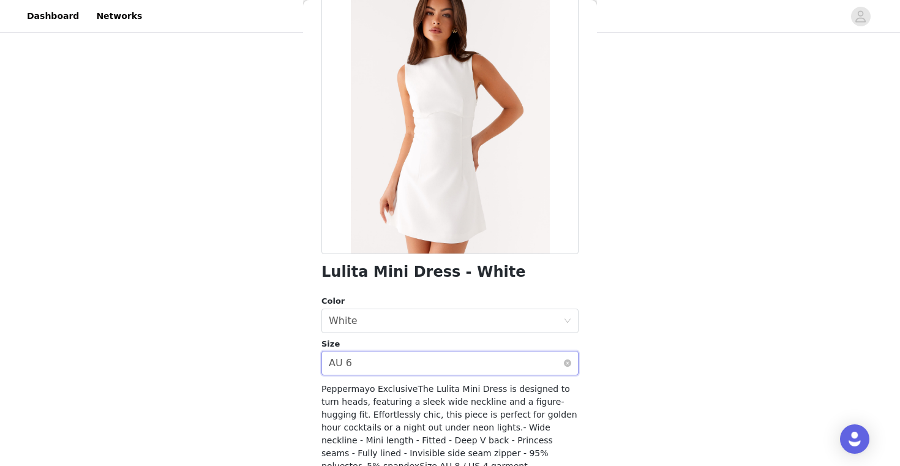
scroll to position [166, 0]
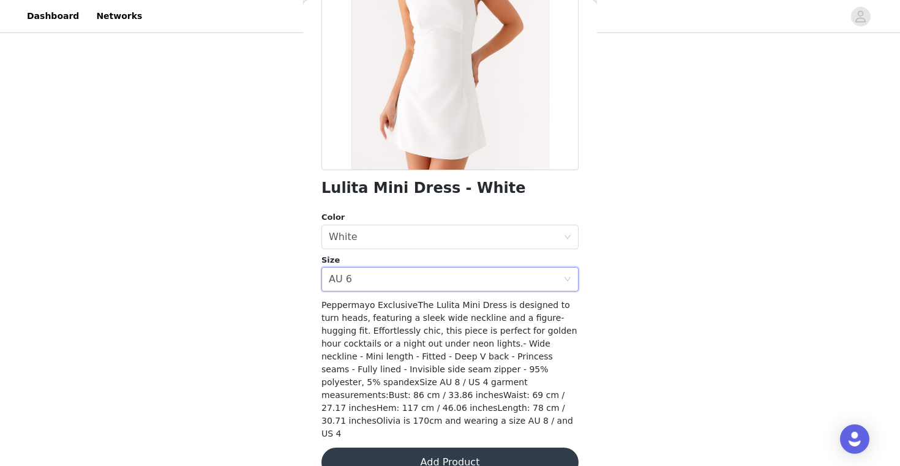
click at [432, 447] on button "Add Product" at bounding box center [449, 461] width 257 height 29
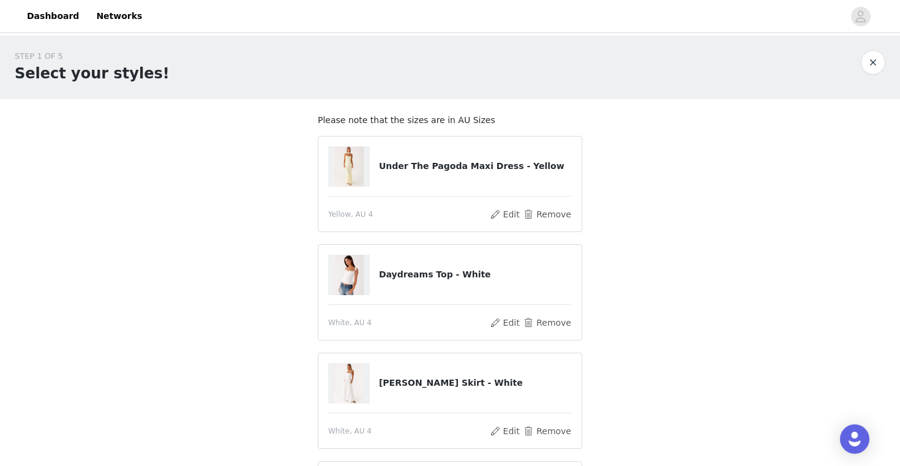
scroll to position [206, 0]
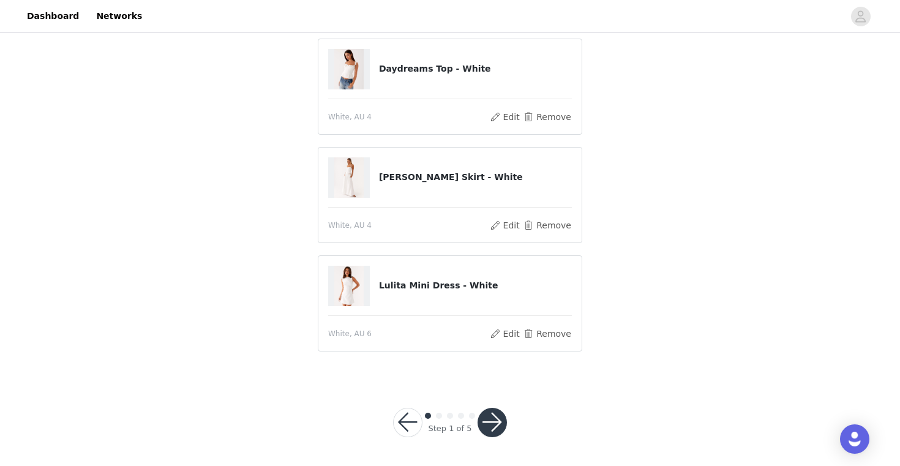
click at [501, 419] on button "button" at bounding box center [491, 422] width 29 height 29
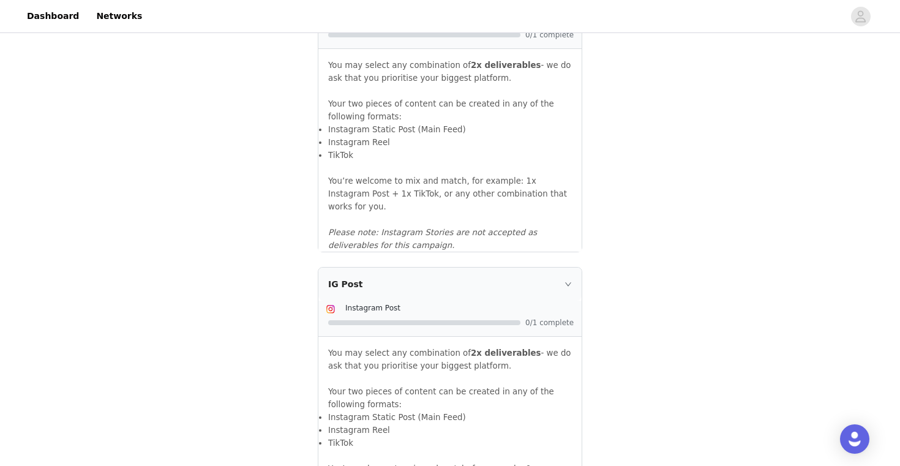
scroll to position [1344, 0]
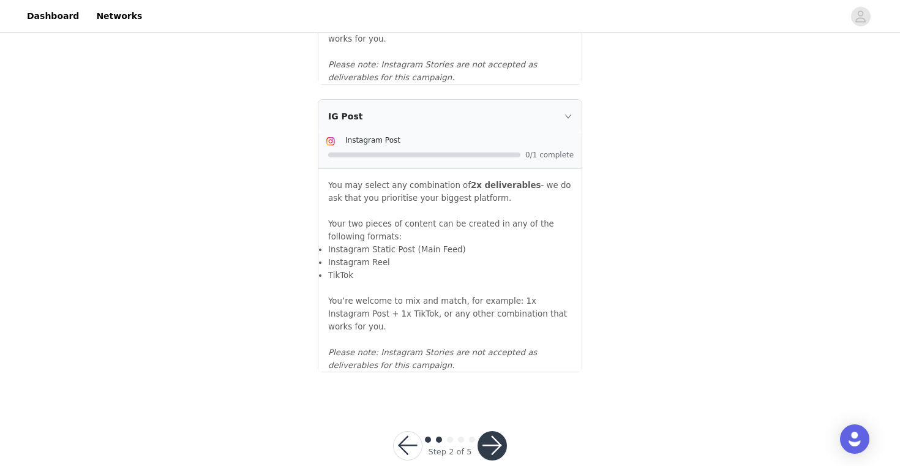
click at [496, 431] on button "button" at bounding box center [491, 445] width 29 height 29
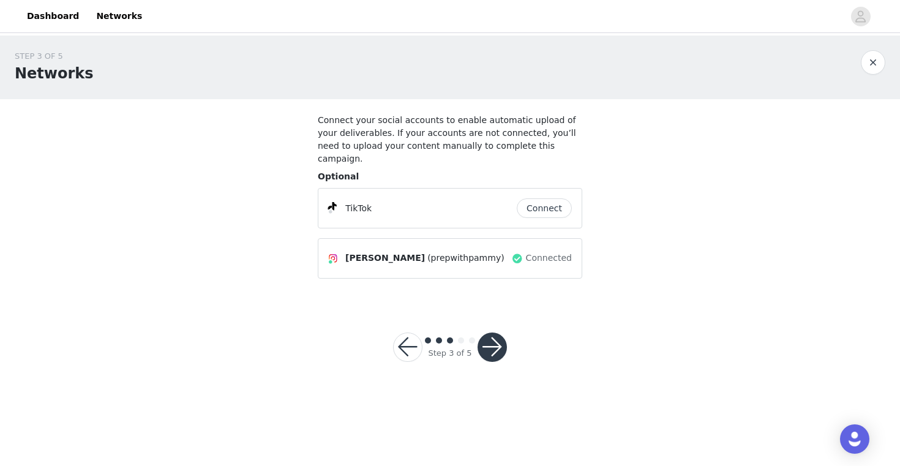
click at [495, 340] on button "button" at bounding box center [491, 346] width 29 height 29
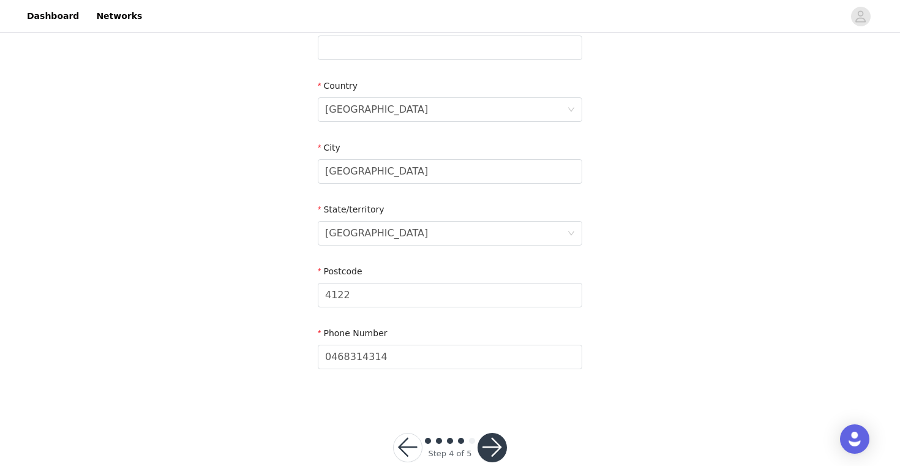
scroll to position [420, 0]
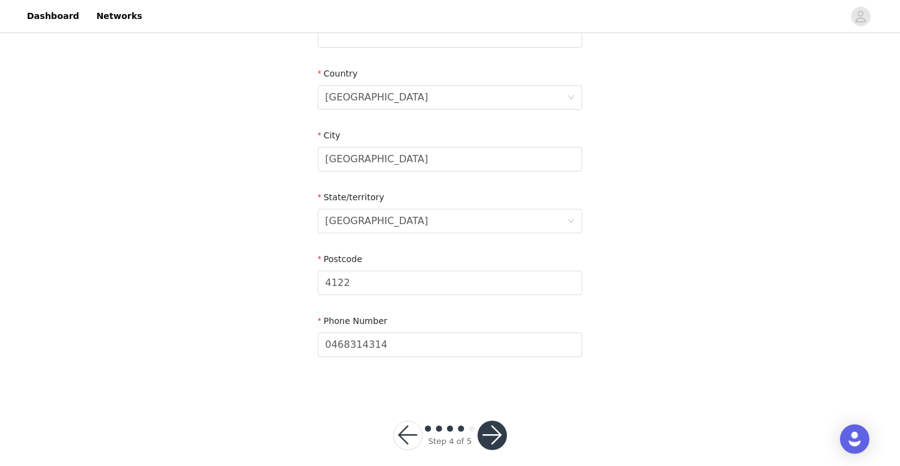
click at [496, 425] on button "button" at bounding box center [491, 435] width 29 height 29
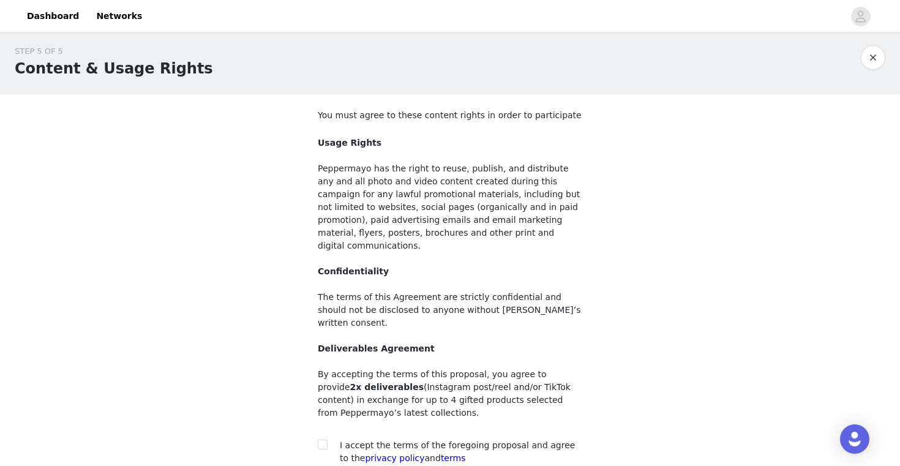
scroll to position [100, 0]
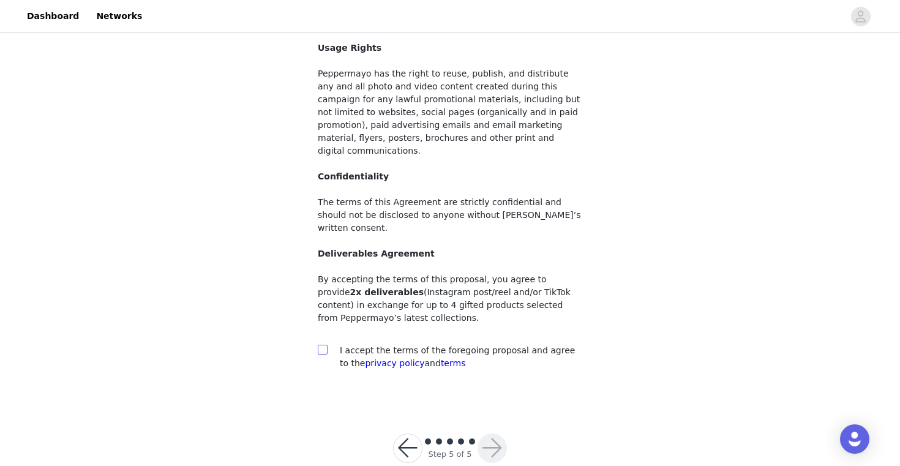
click at [323, 345] on input "checkbox" at bounding box center [322, 349] width 9 height 9
checkbox input "true"
click at [488, 433] on button "button" at bounding box center [491, 447] width 29 height 29
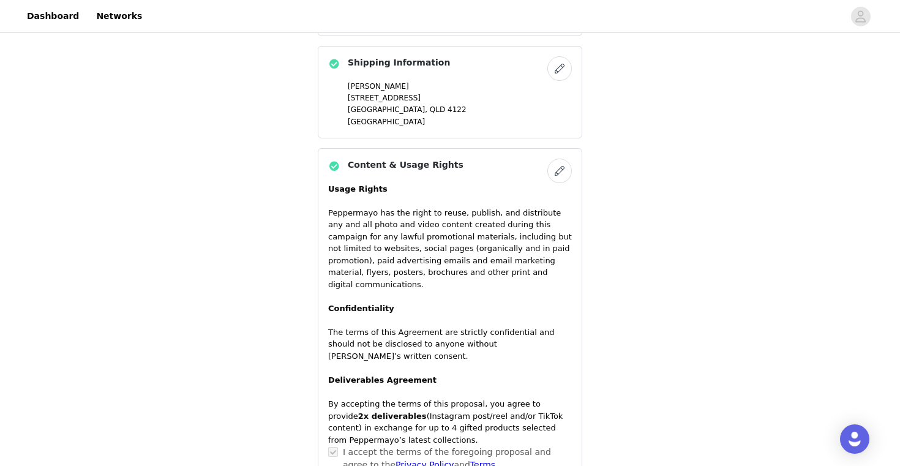
scroll to position [982, 0]
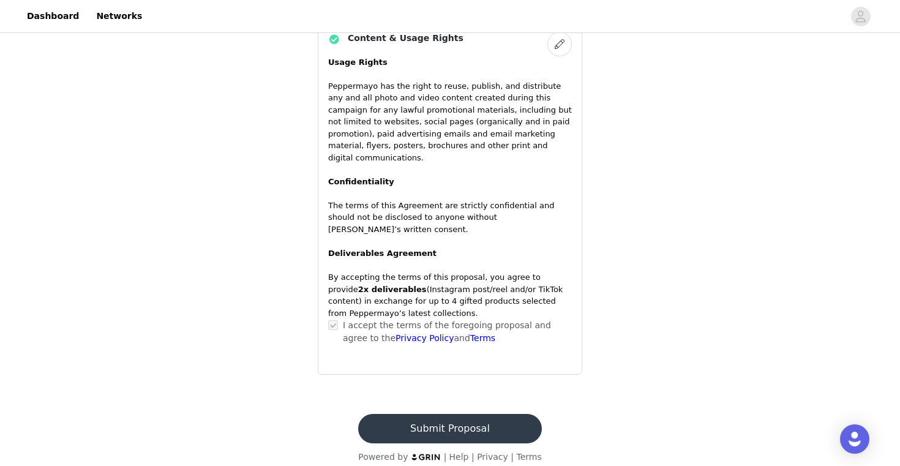
click at [483, 414] on button "Submit Proposal" at bounding box center [449, 428] width 183 height 29
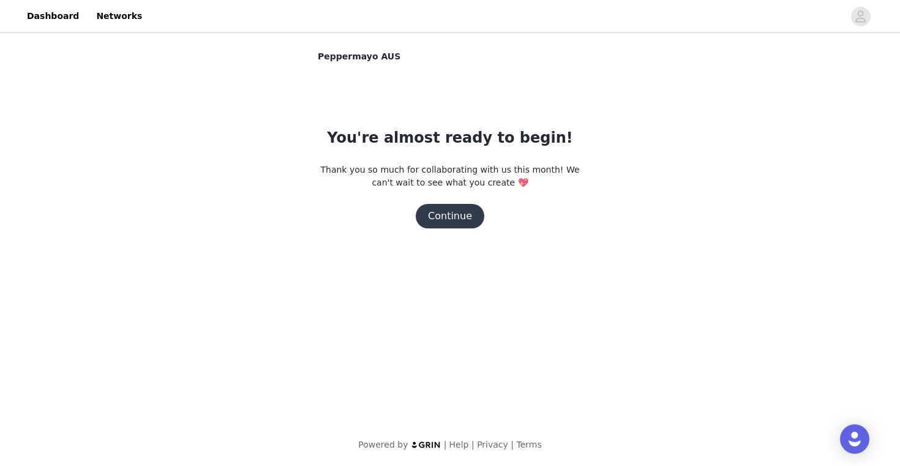
scroll to position [0, 0]
click at [452, 220] on button "Continue" at bounding box center [450, 216] width 69 height 24
